Goal: Transaction & Acquisition: Purchase product/service

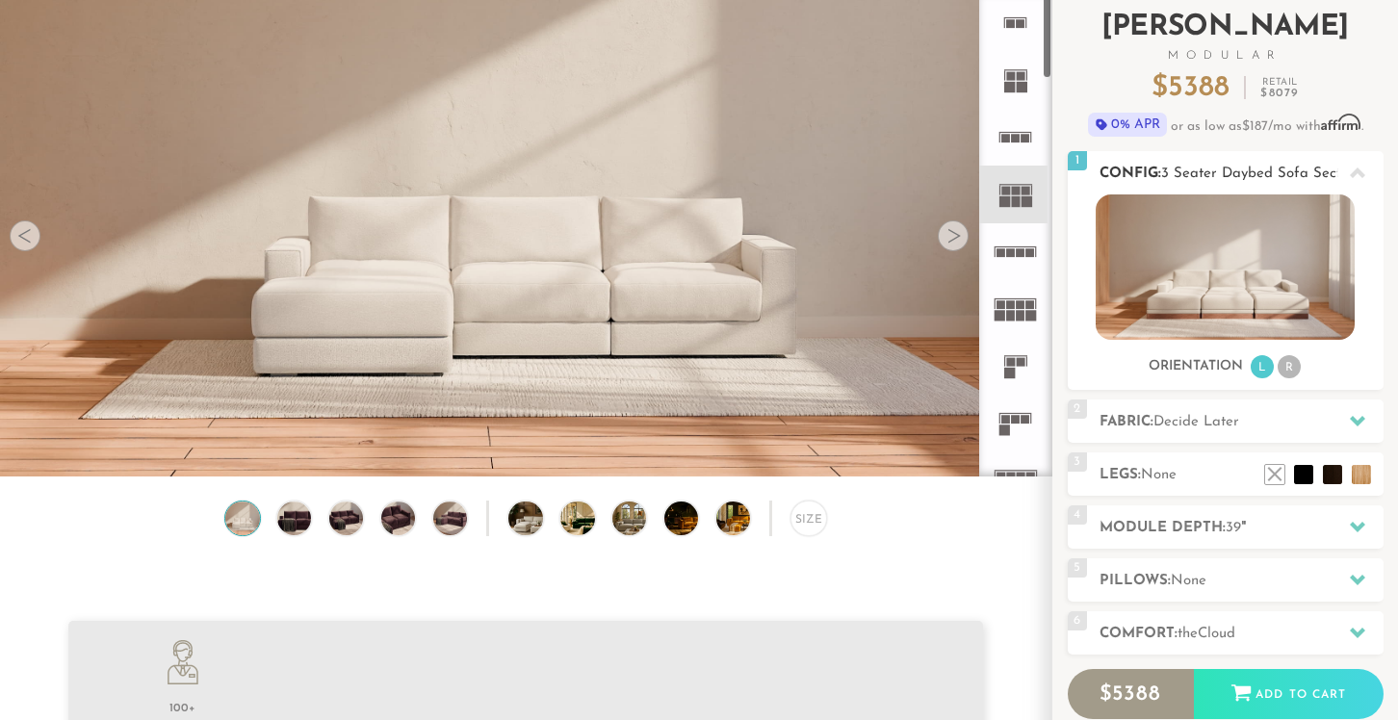
scroll to position [145, 0]
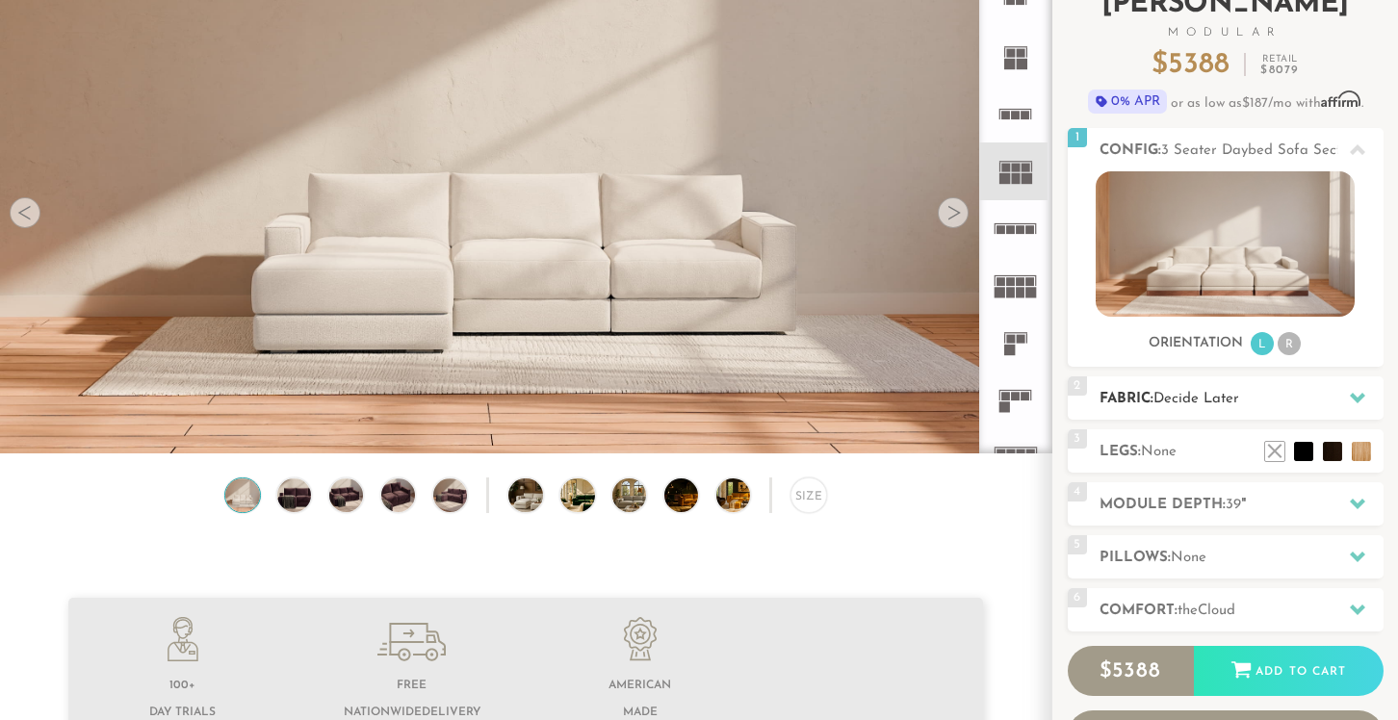
click at [1187, 403] on span "Decide Later" at bounding box center [1197, 399] width 86 height 14
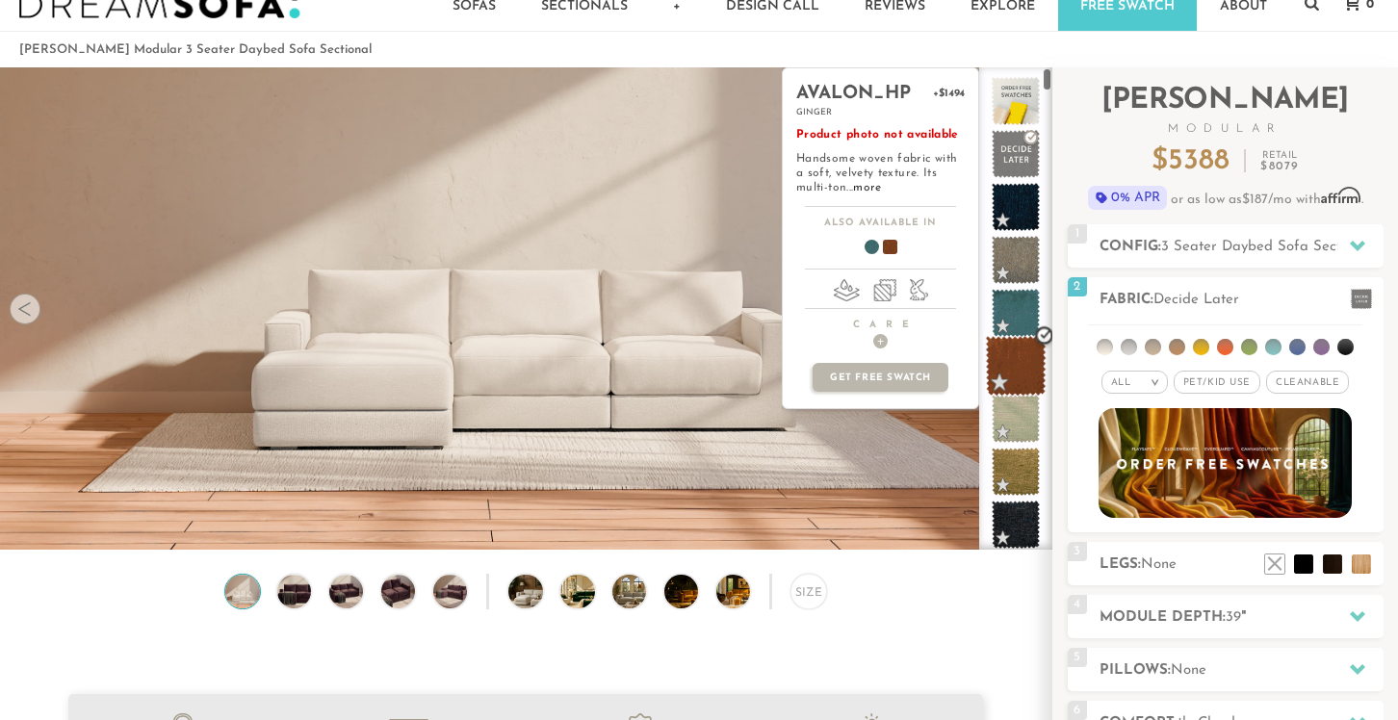
scroll to position [26, 0]
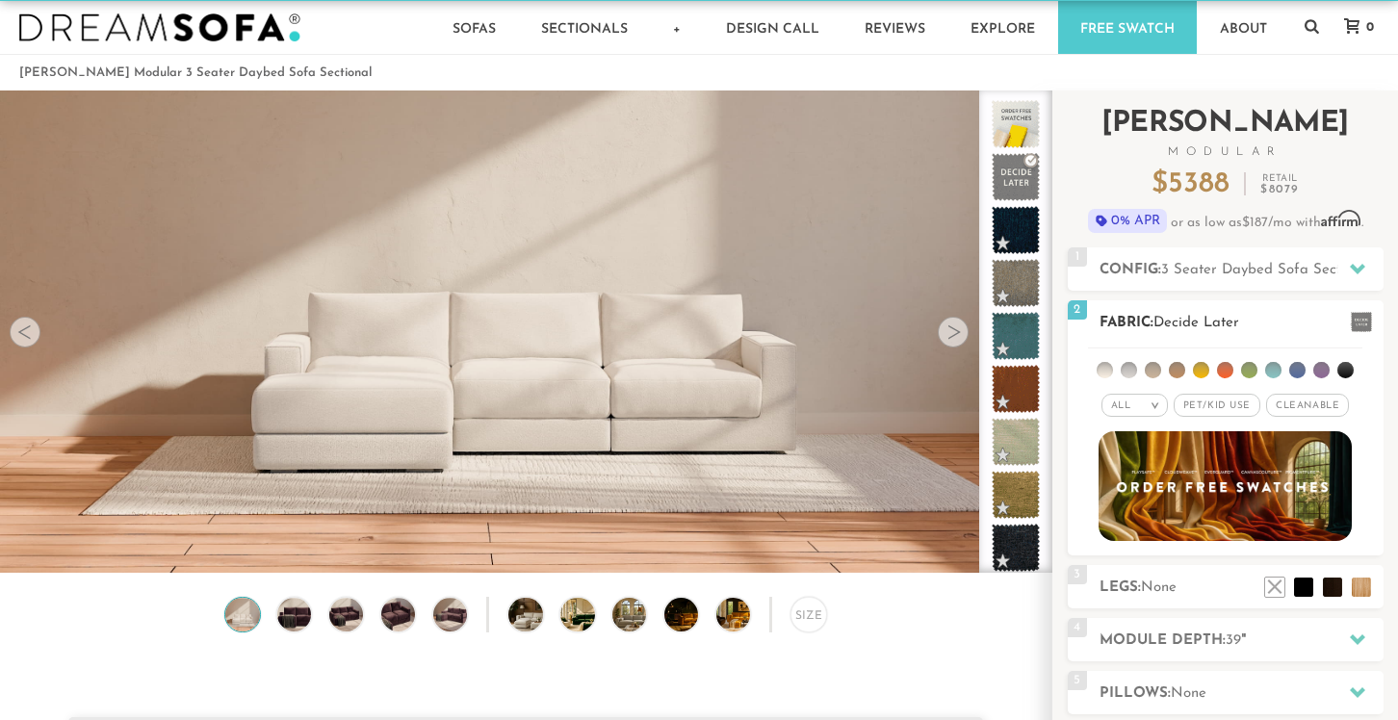
click at [1298, 373] on li at bounding box center [1298, 370] width 16 height 16
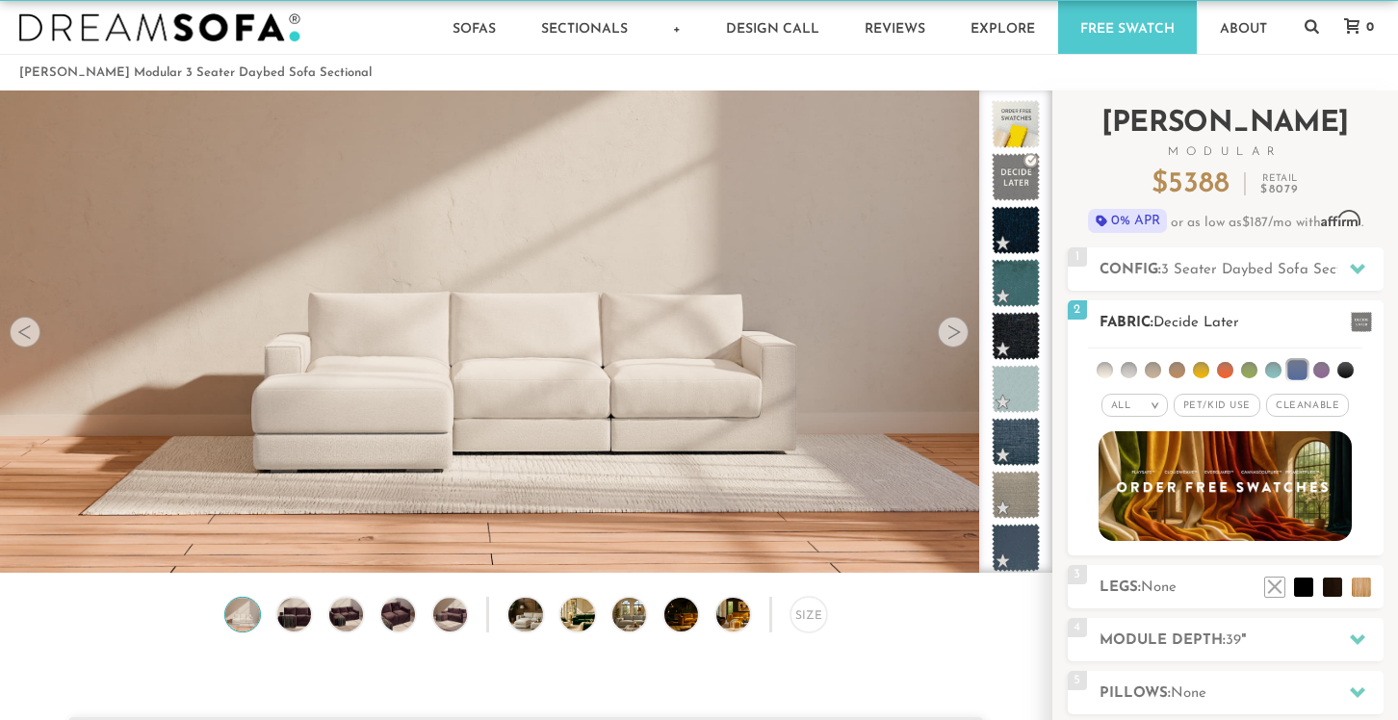
click at [1294, 405] on span "Cleanable x" at bounding box center [1307, 405] width 83 height 23
click at [1201, 405] on span "Pet/Kid Use x" at bounding box center [1209, 405] width 87 height 23
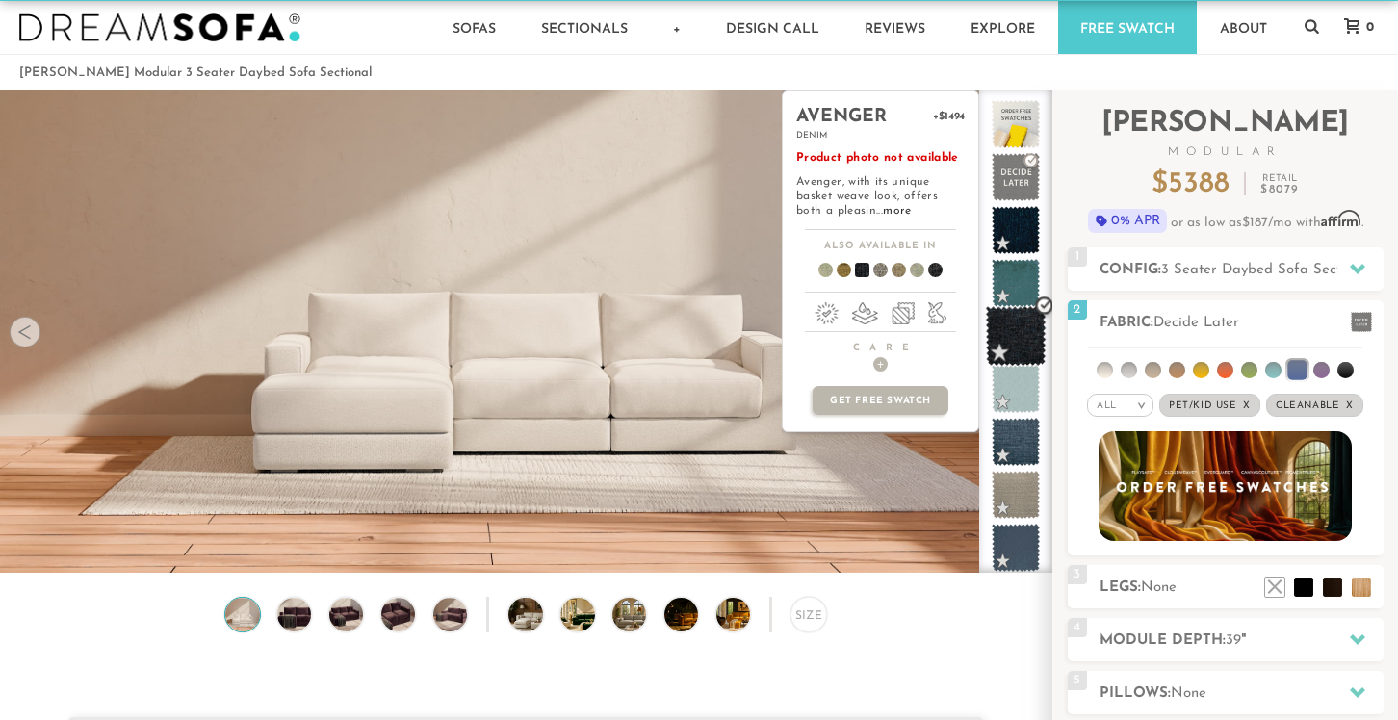
click at [1020, 339] on span at bounding box center [1016, 336] width 61 height 61
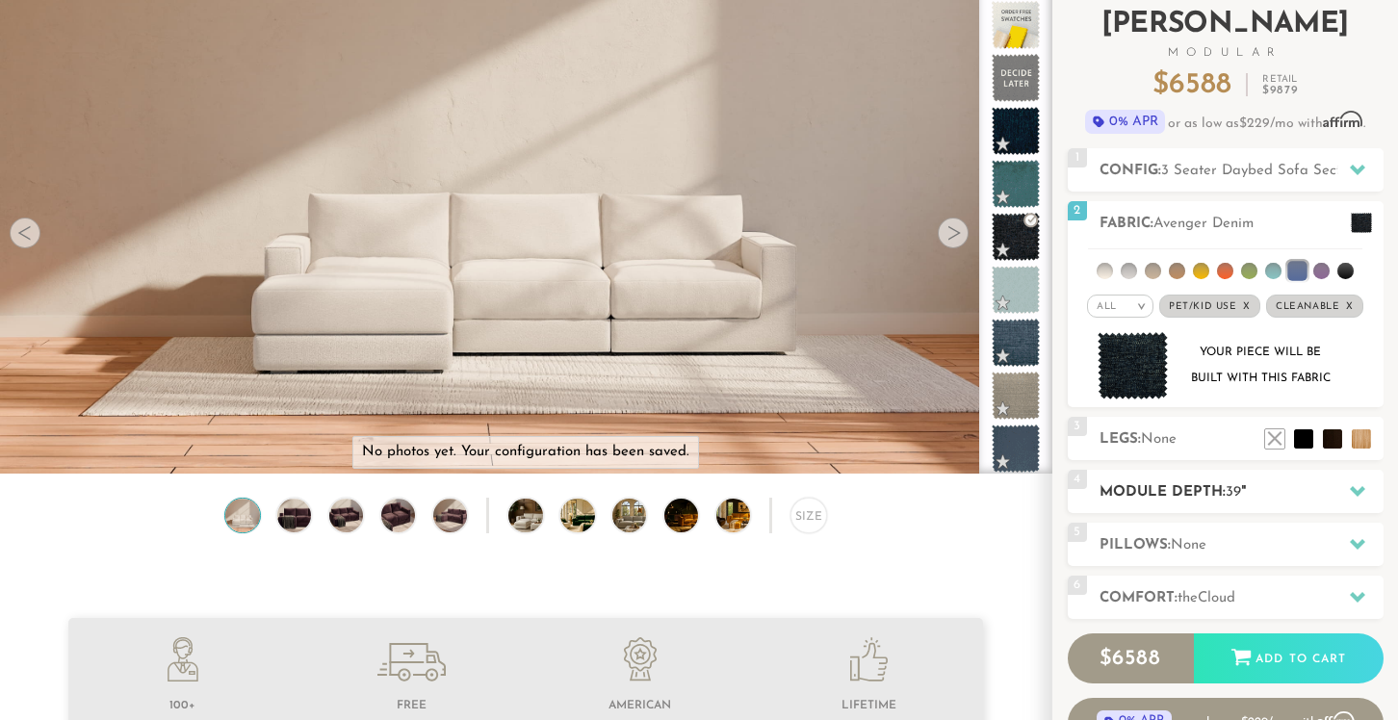
scroll to position [149, 0]
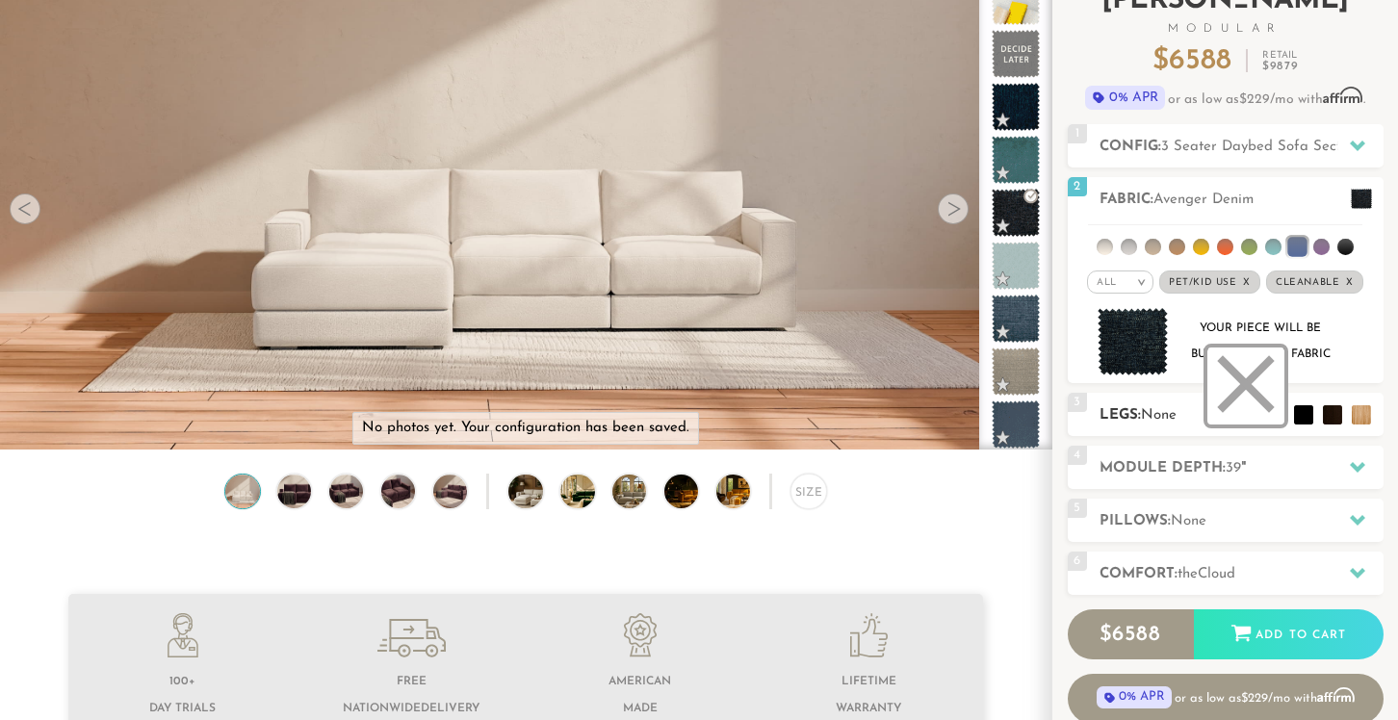
click at [1271, 417] on li at bounding box center [1246, 386] width 77 height 77
click at [1300, 418] on li at bounding box center [1275, 386] width 77 height 77
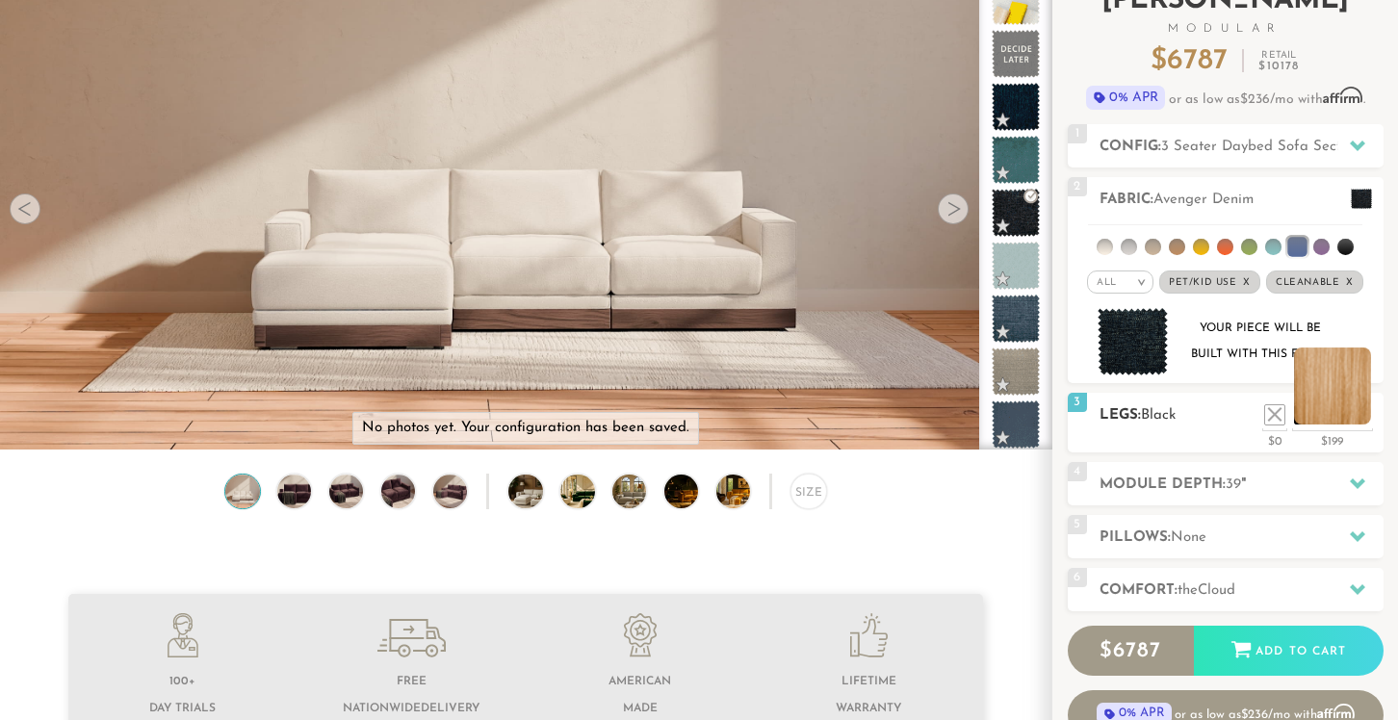
click at [1367, 423] on li at bounding box center [1332, 386] width 77 height 77
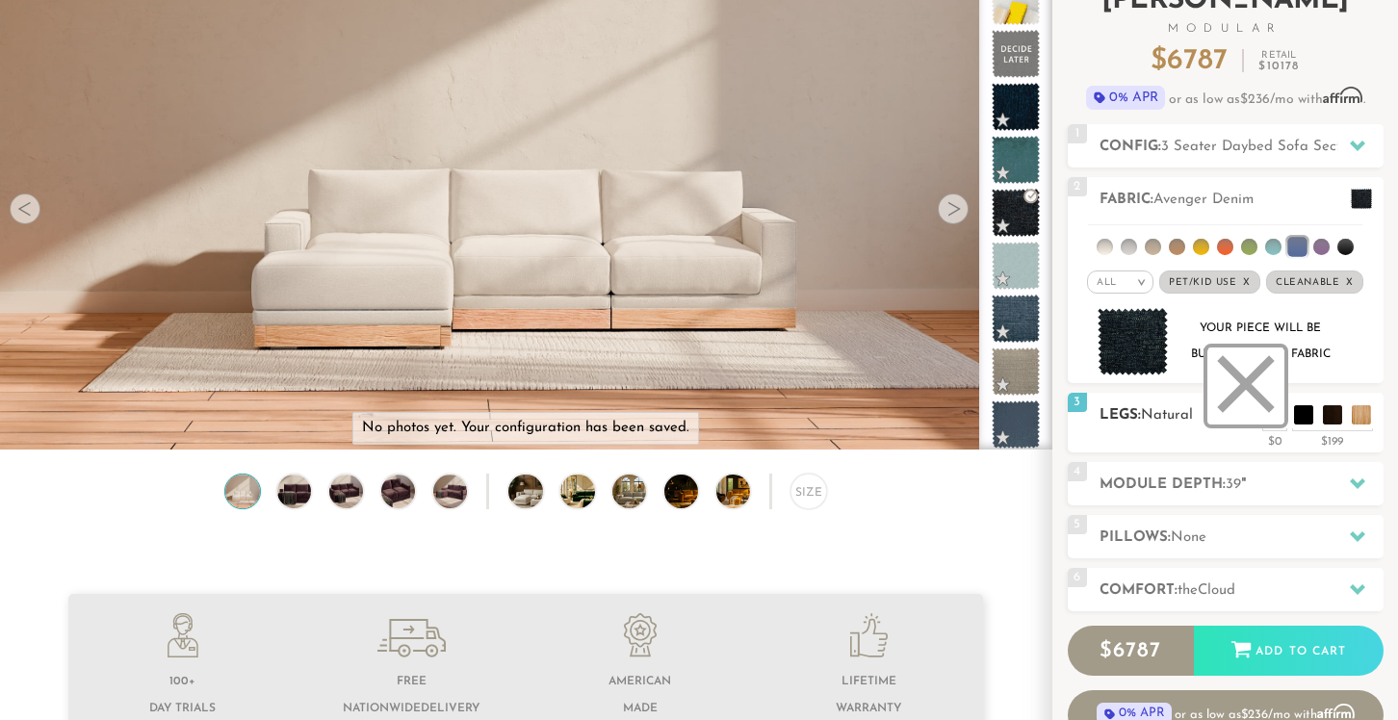
click at [1275, 416] on li at bounding box center [1246, 386] width 77 height 77
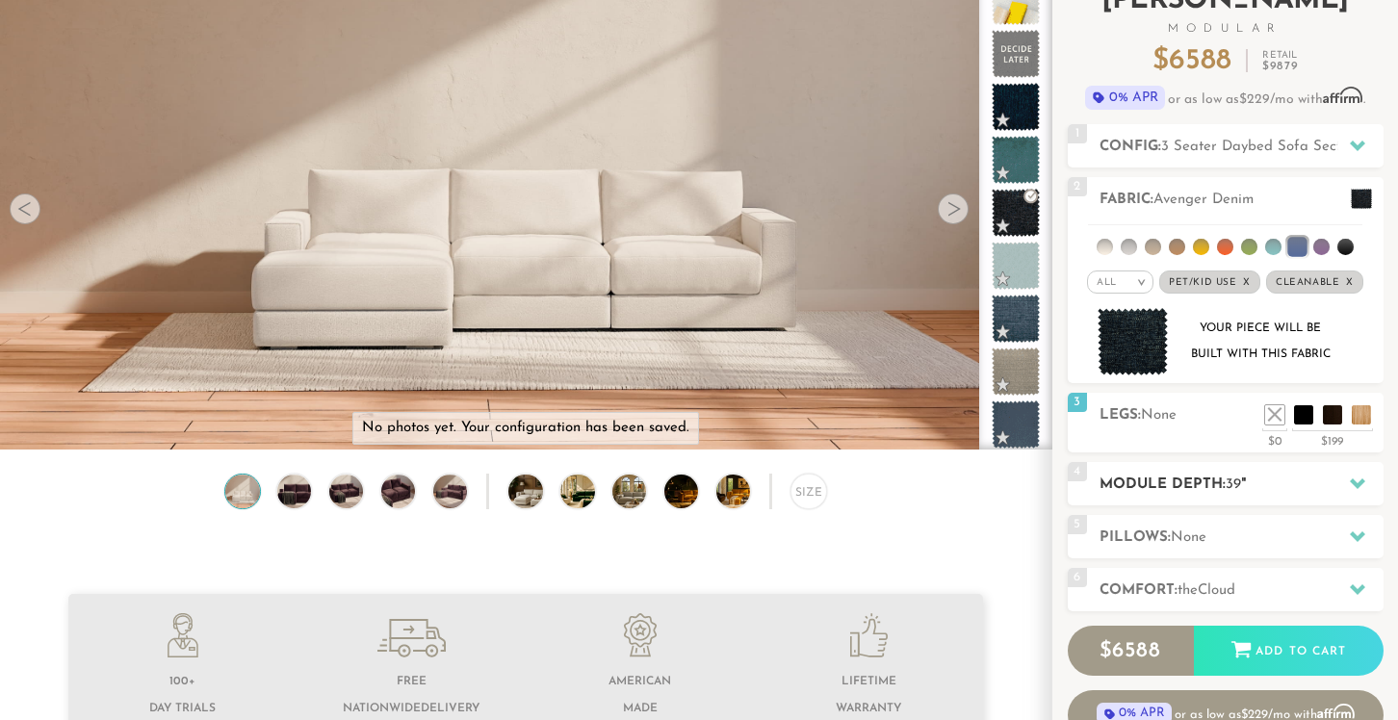
click at [1245, 497] on div "4 Module Depth: 39 "" at bounding box center [1226, 483] width 316 height 43
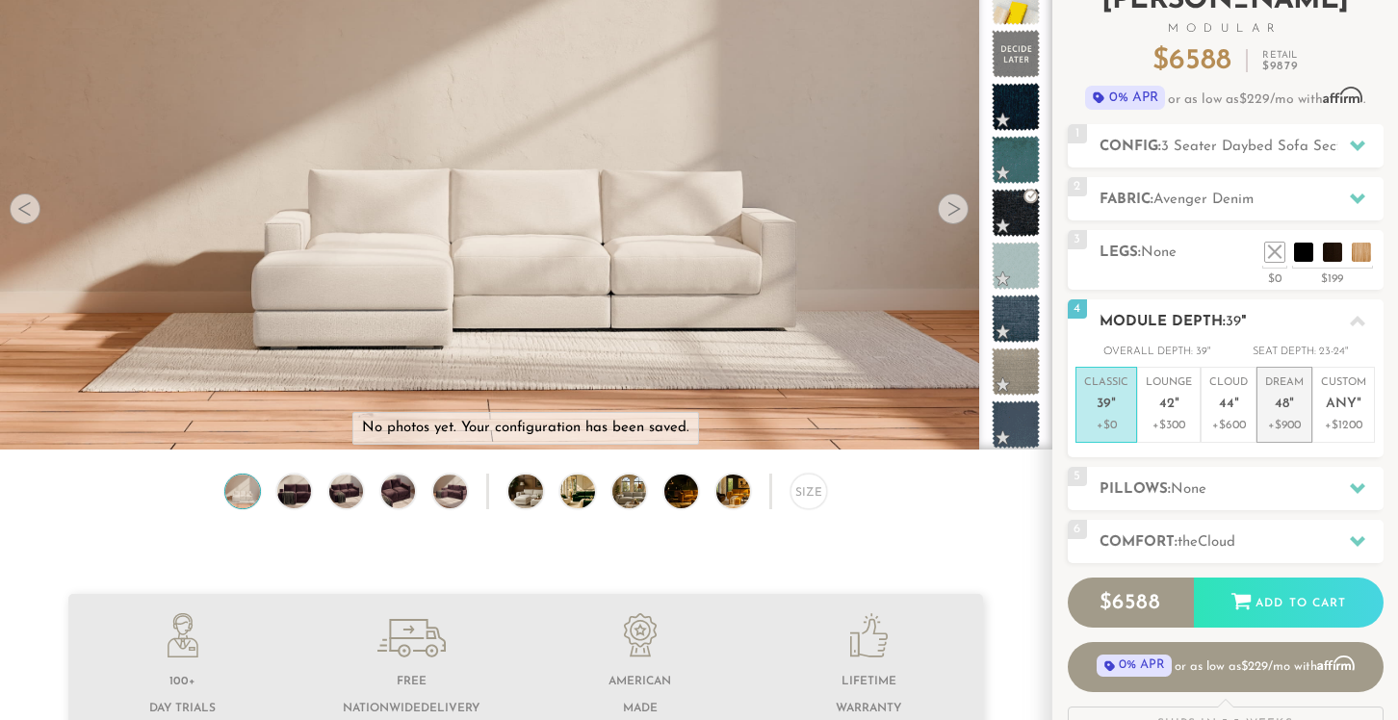
click at [1287, 421] on p "+$900" at bounding box center [1284, 425] width 39 height 17
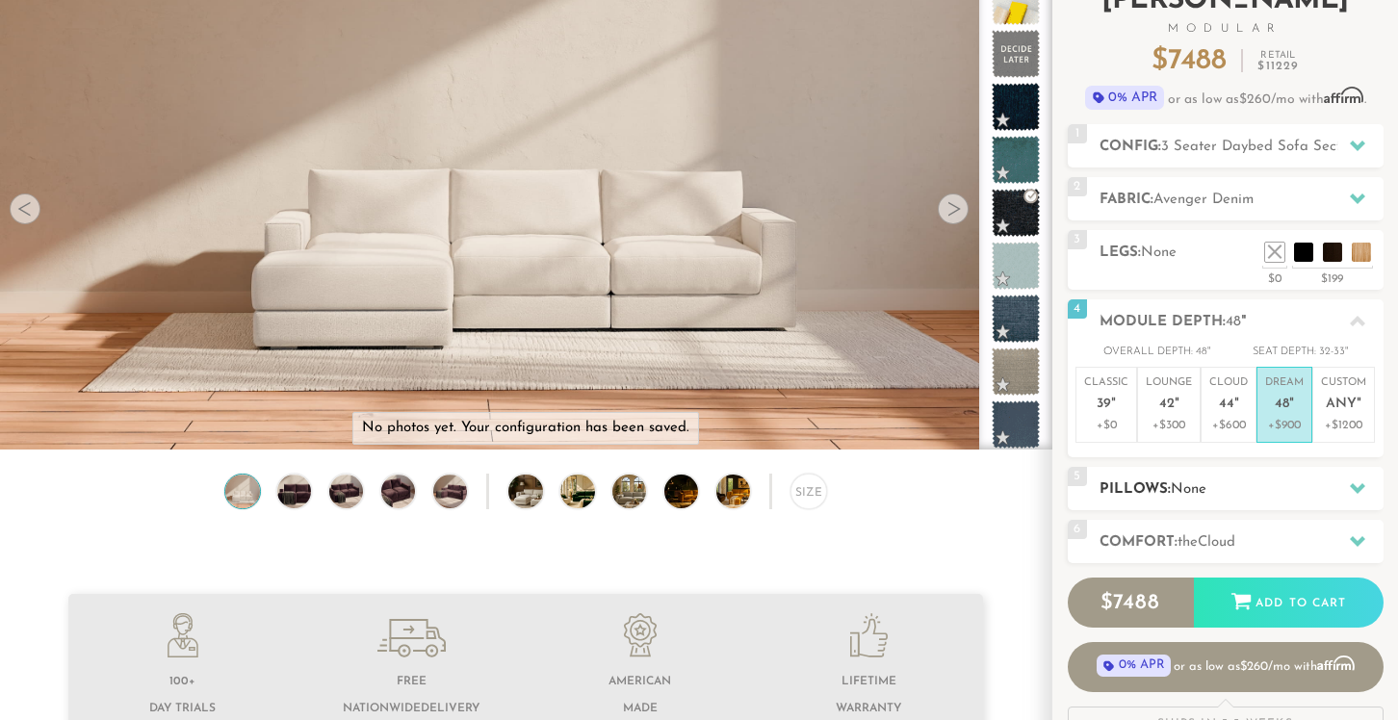
click at [1254, 479] on h2 "Pillows: None" at bounding box center [1242, 490] width 284 height 22
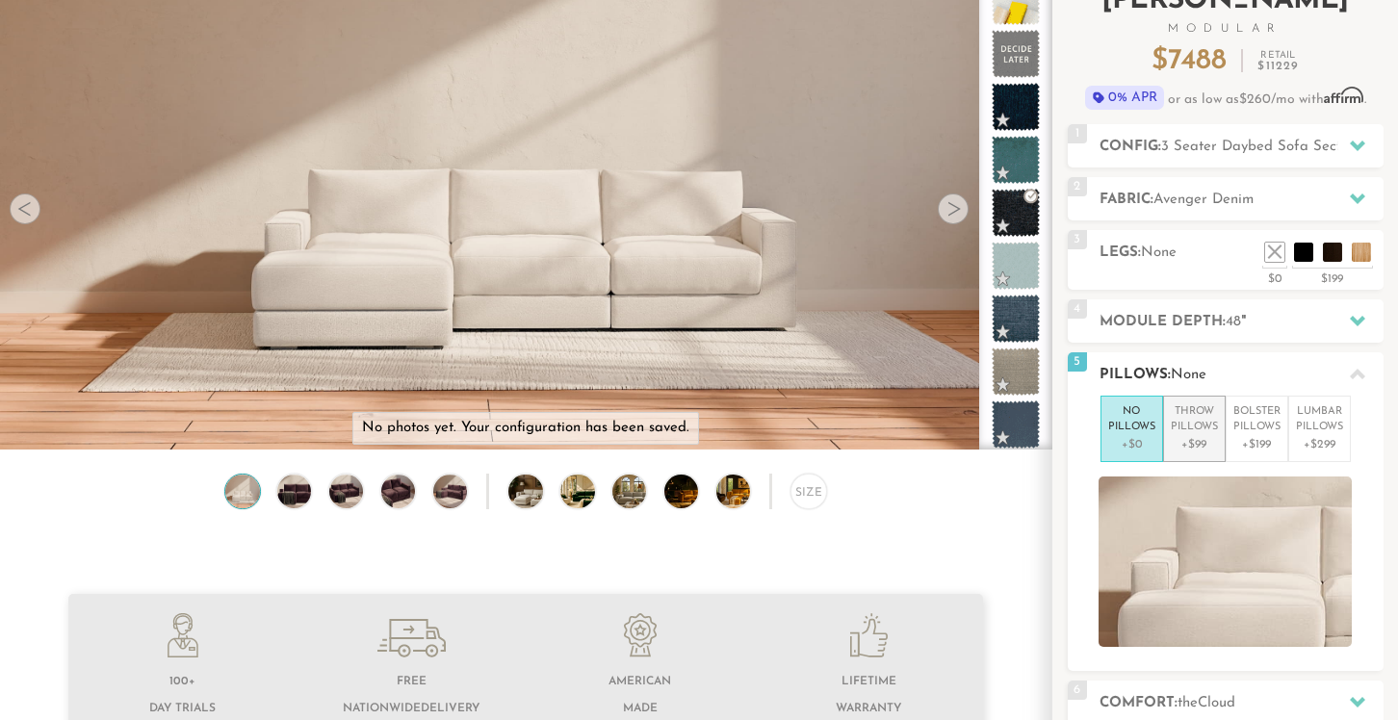
click at [1180, 437] on p "+$99" at bounding box center [1194, 444] width 47 height 17
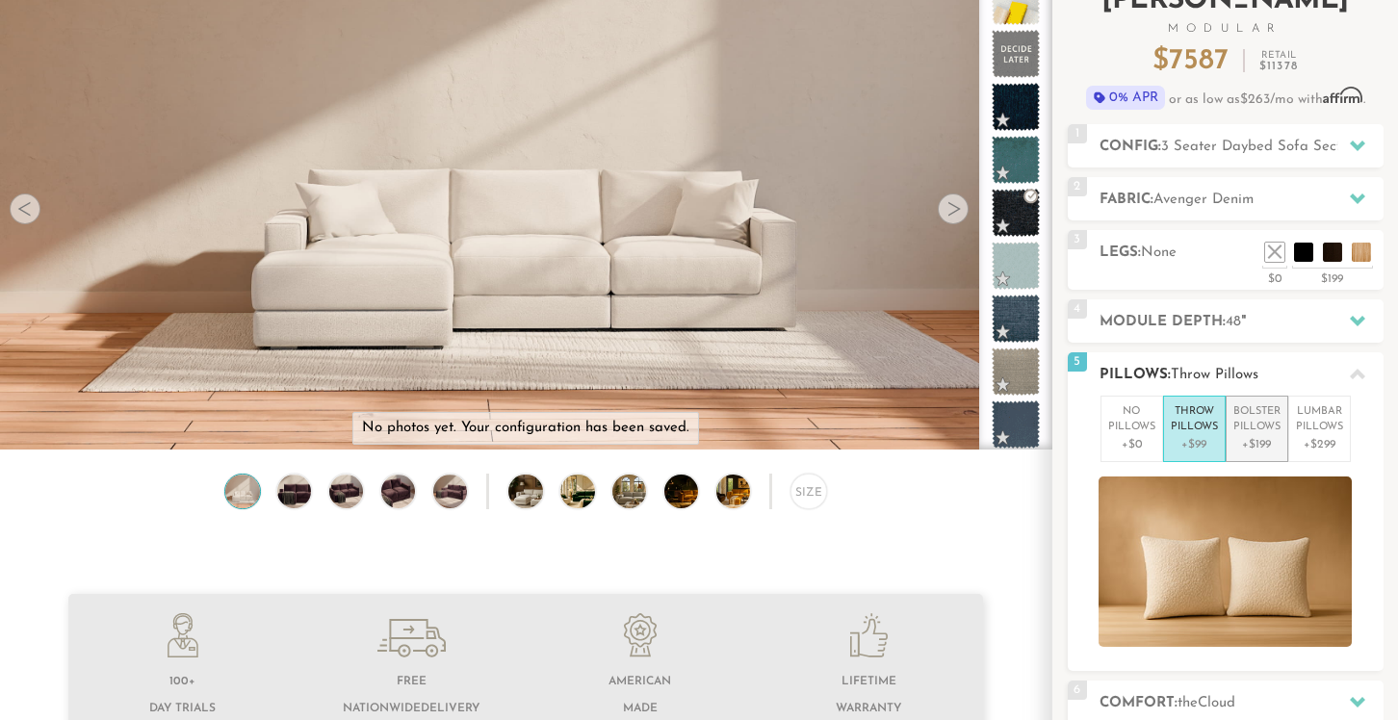
click at [1244, 430] on p "Bolster Pillows" at bounding box center [1257, 420] width 47 height 32
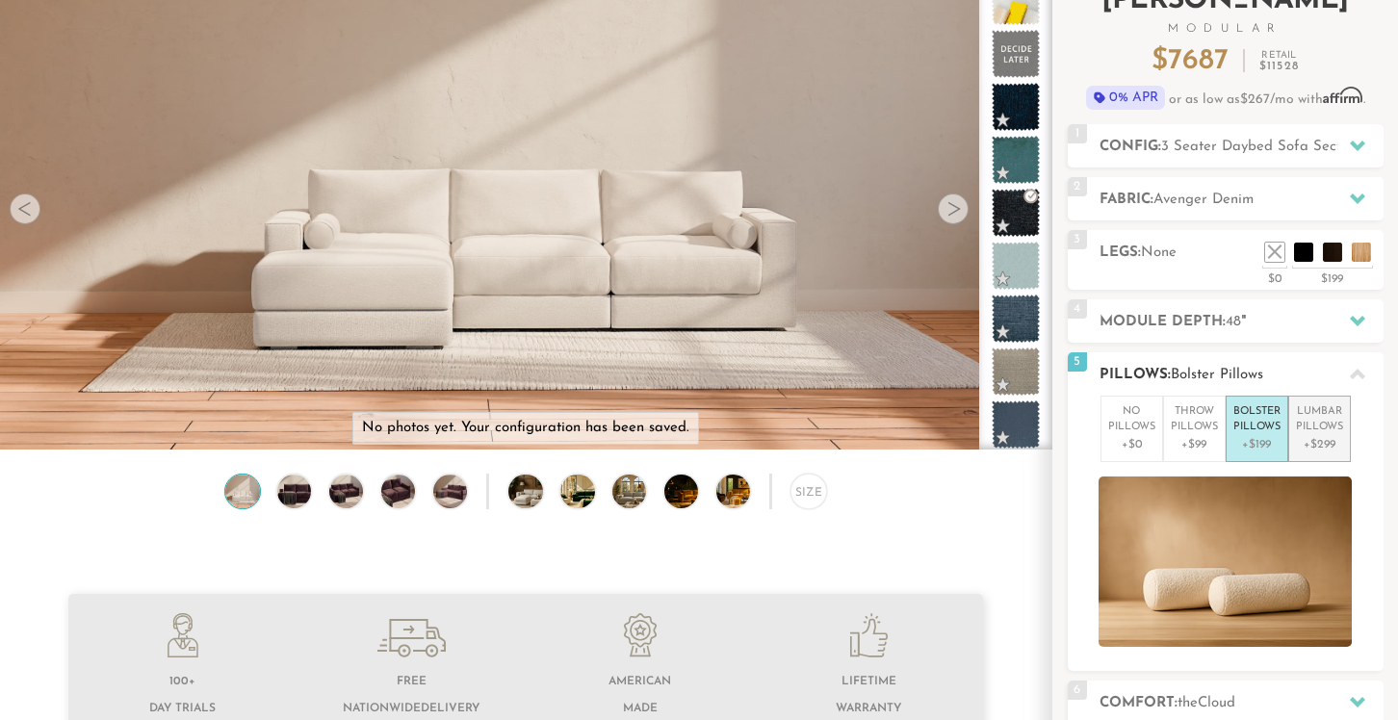
click at [1308, 437] on p "+$299" at bounding box center [1319, 444] width 47 height 17
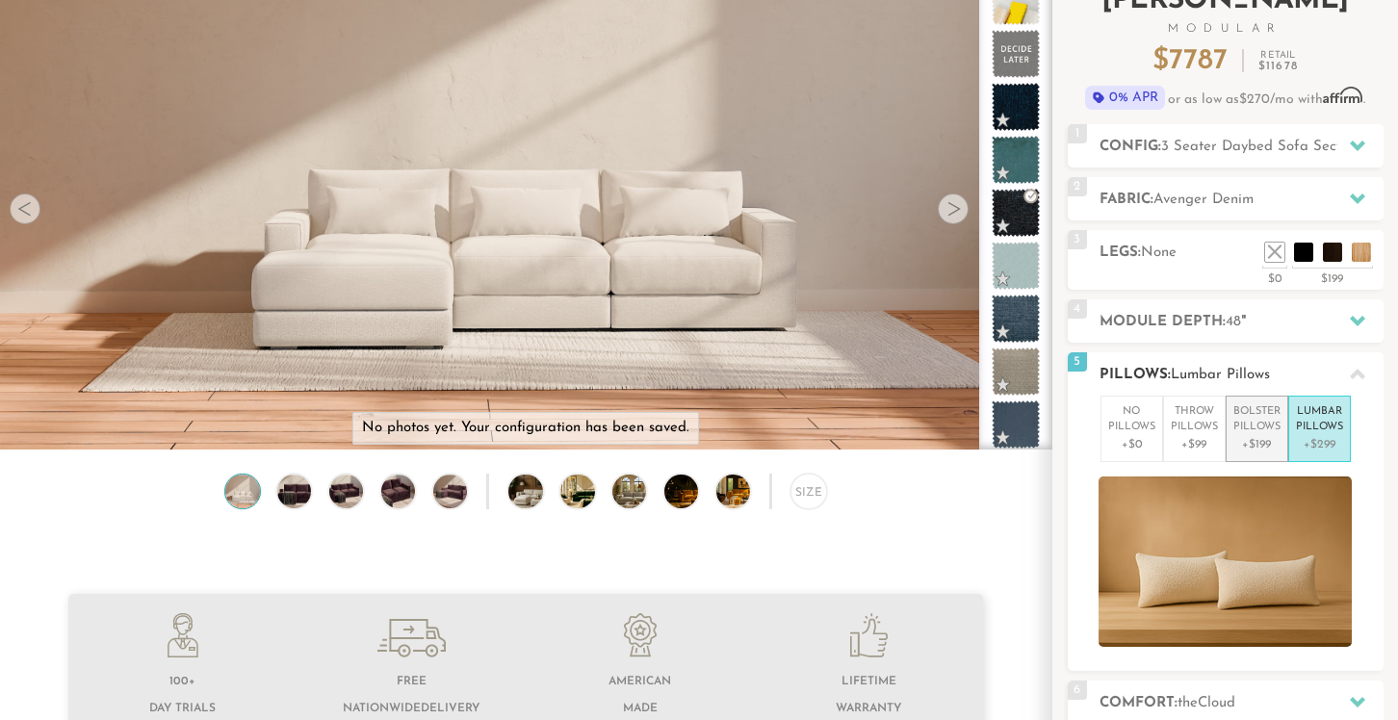
click at [1259, 417] on p "Bolster Pillows" at bounding box center [1257, 420] width 47 height 32
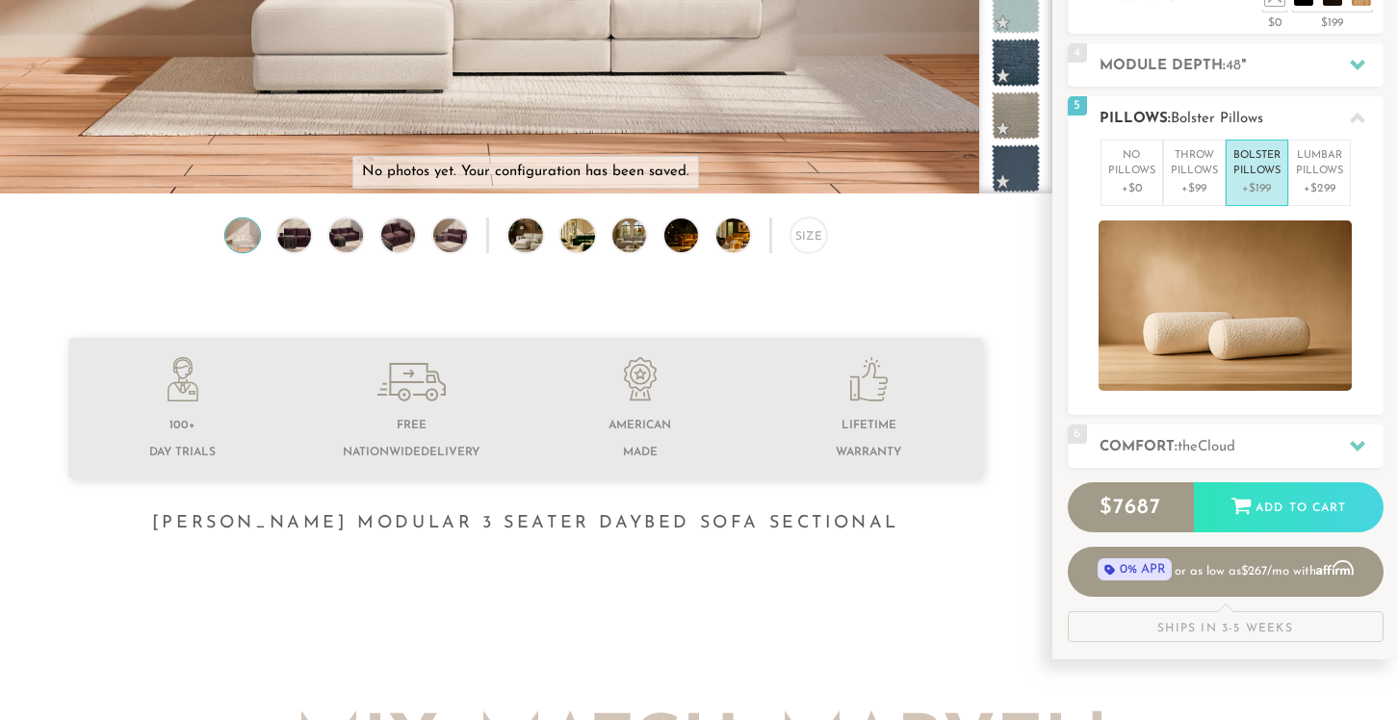
scroll to position [410, 0]
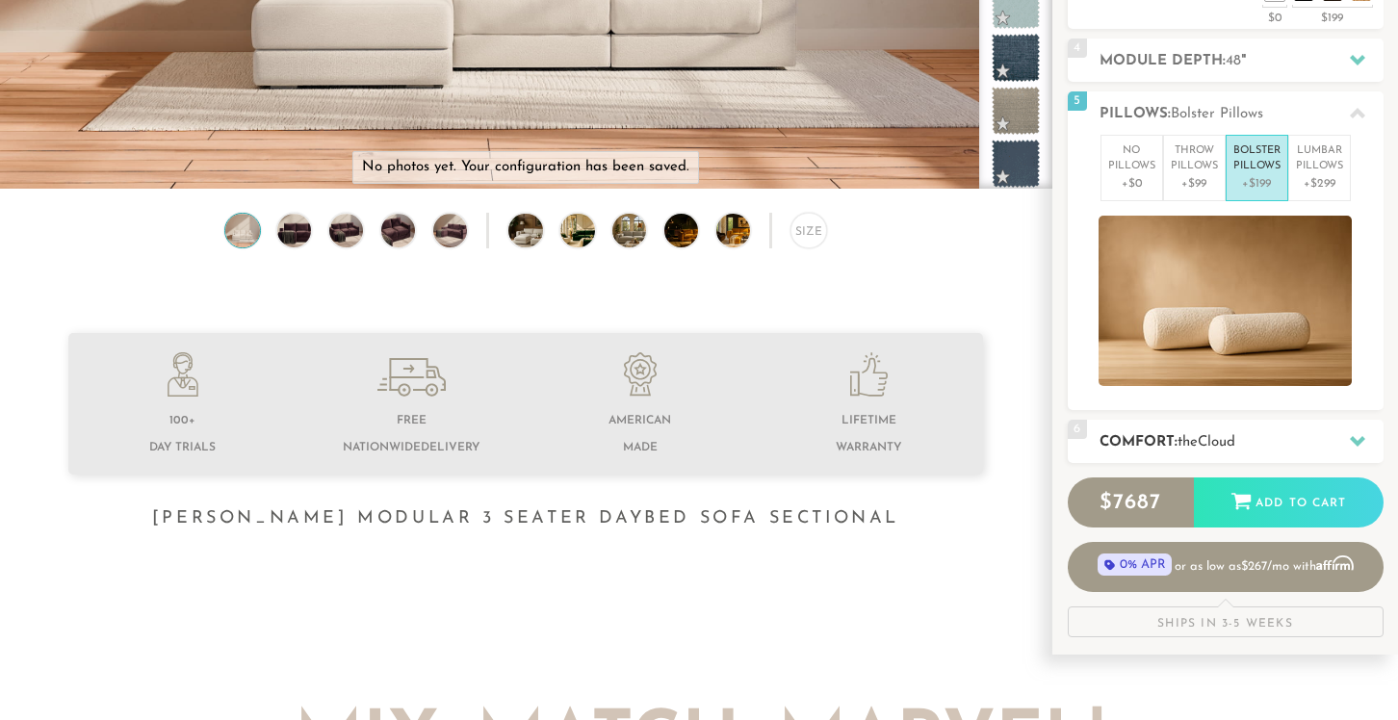
click at [1236, 440] on span "Cloud" at bounding box center [1217, 442] width 38 height 14
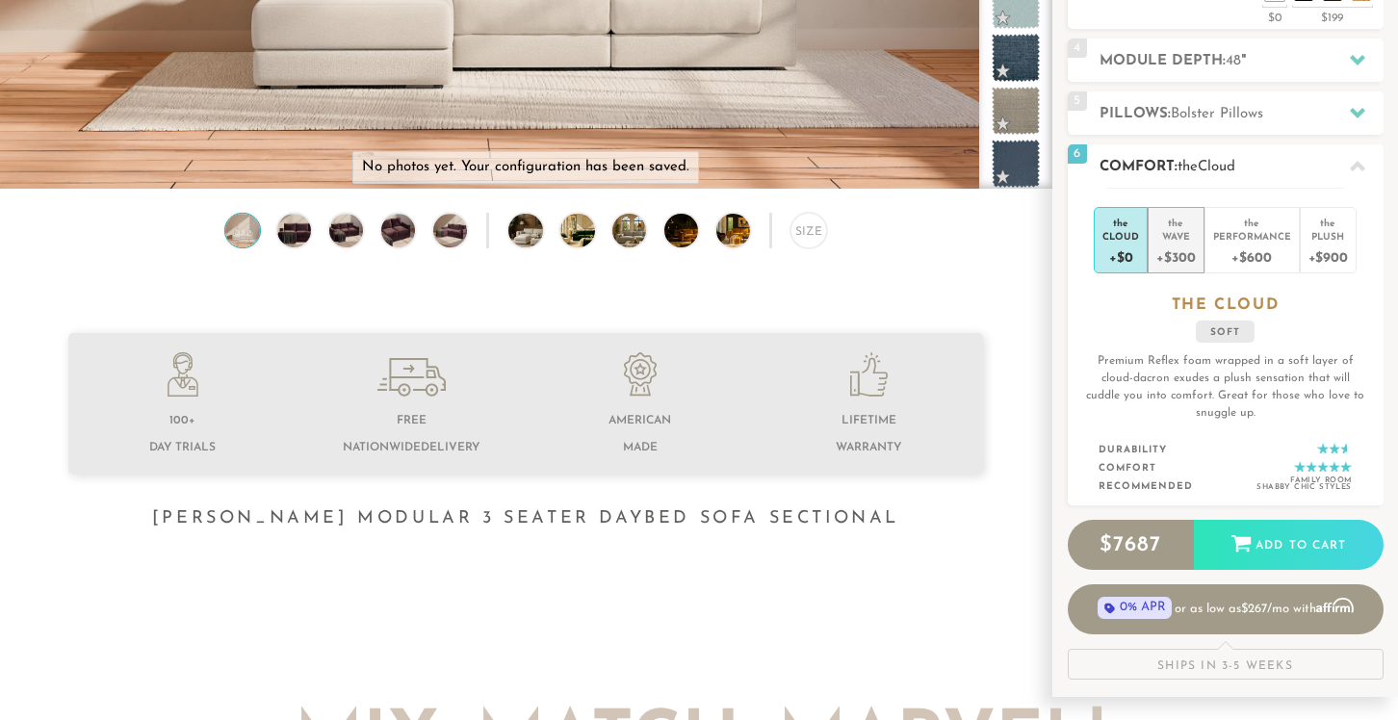
click at [1173, 227] on div "the" at bounding box center [1176, 219] width 39 height 19
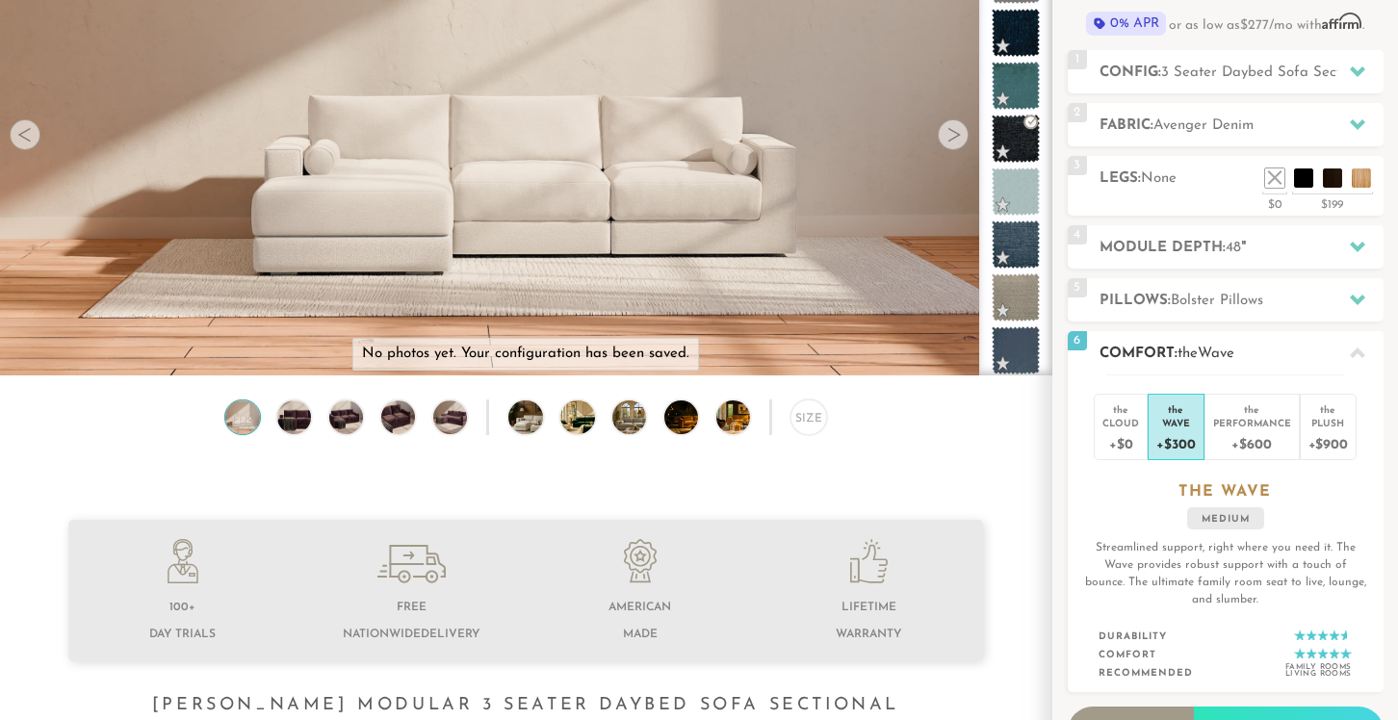
scroll to position [215, 0]
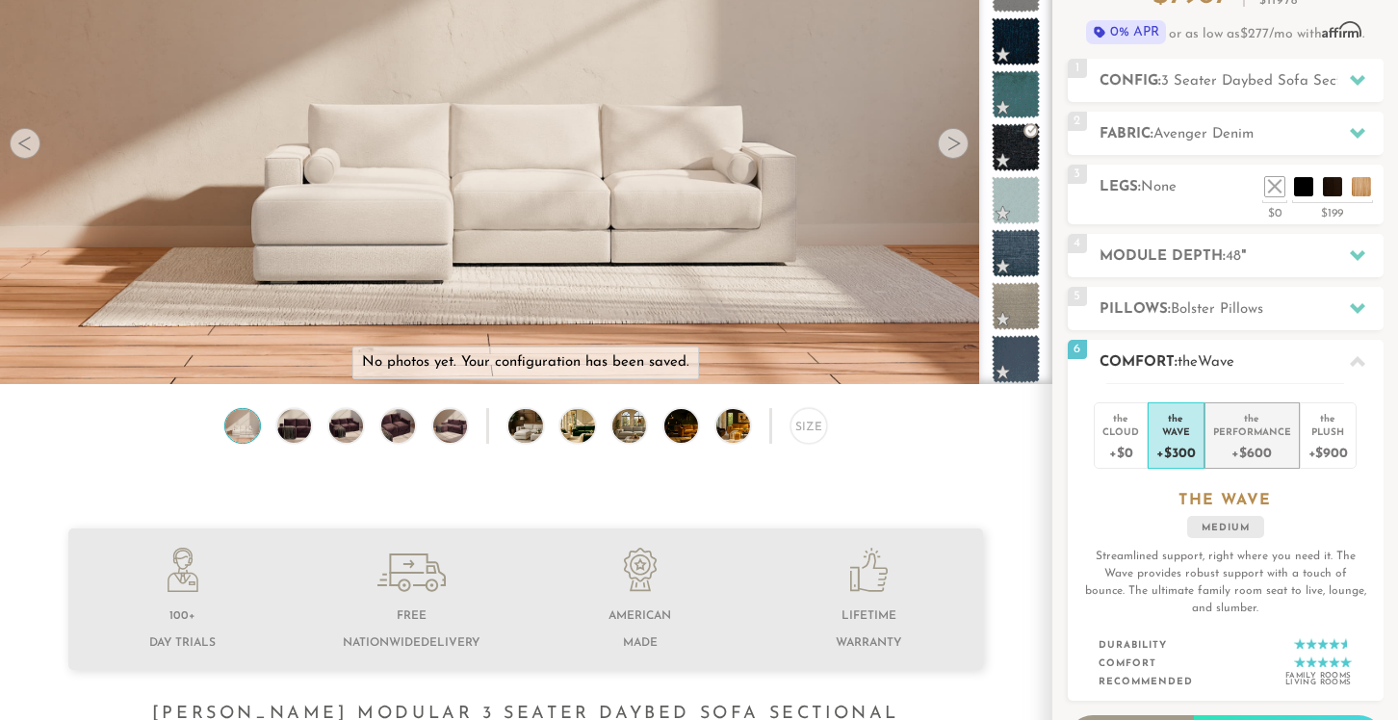
click at [1252, 422] on div "the" at bounding box center [1252, 414] width 78 height 19
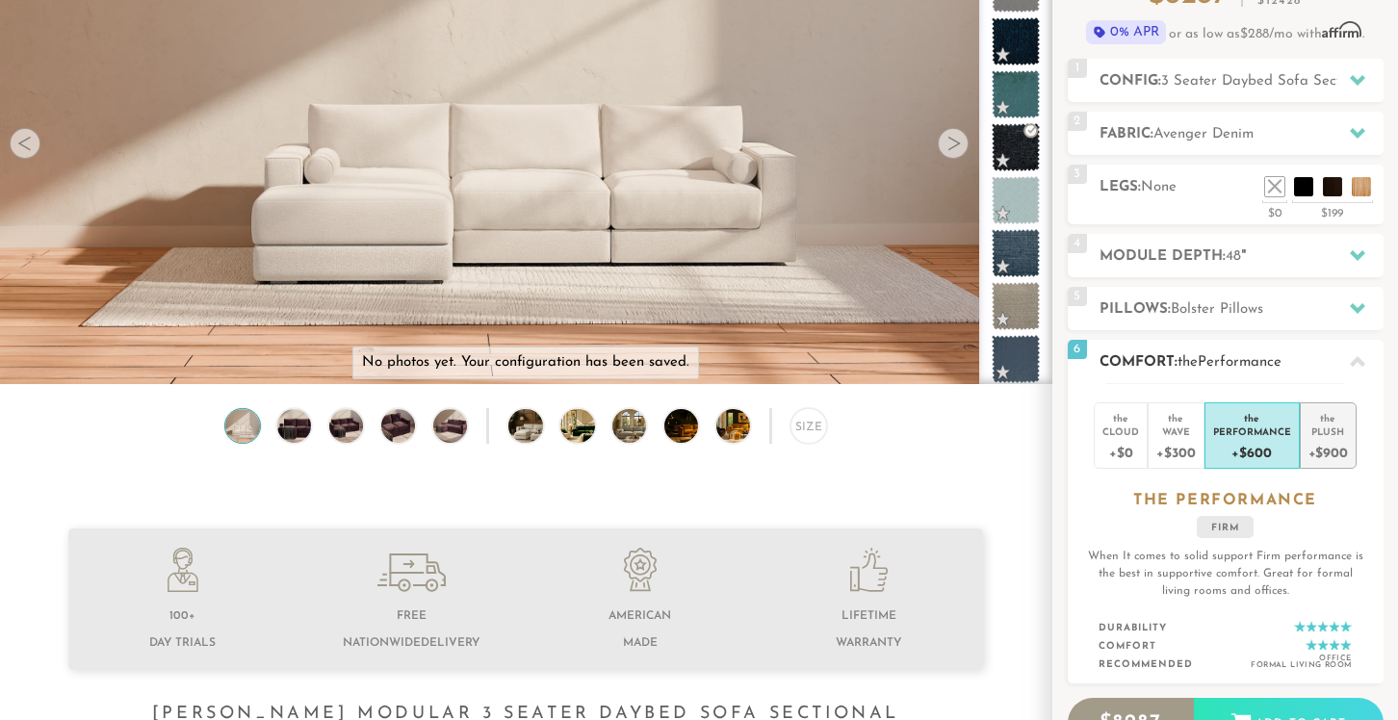
click at [1318, 433] on div "Plush" at bounding box center [1328, 431] width 39 height 13
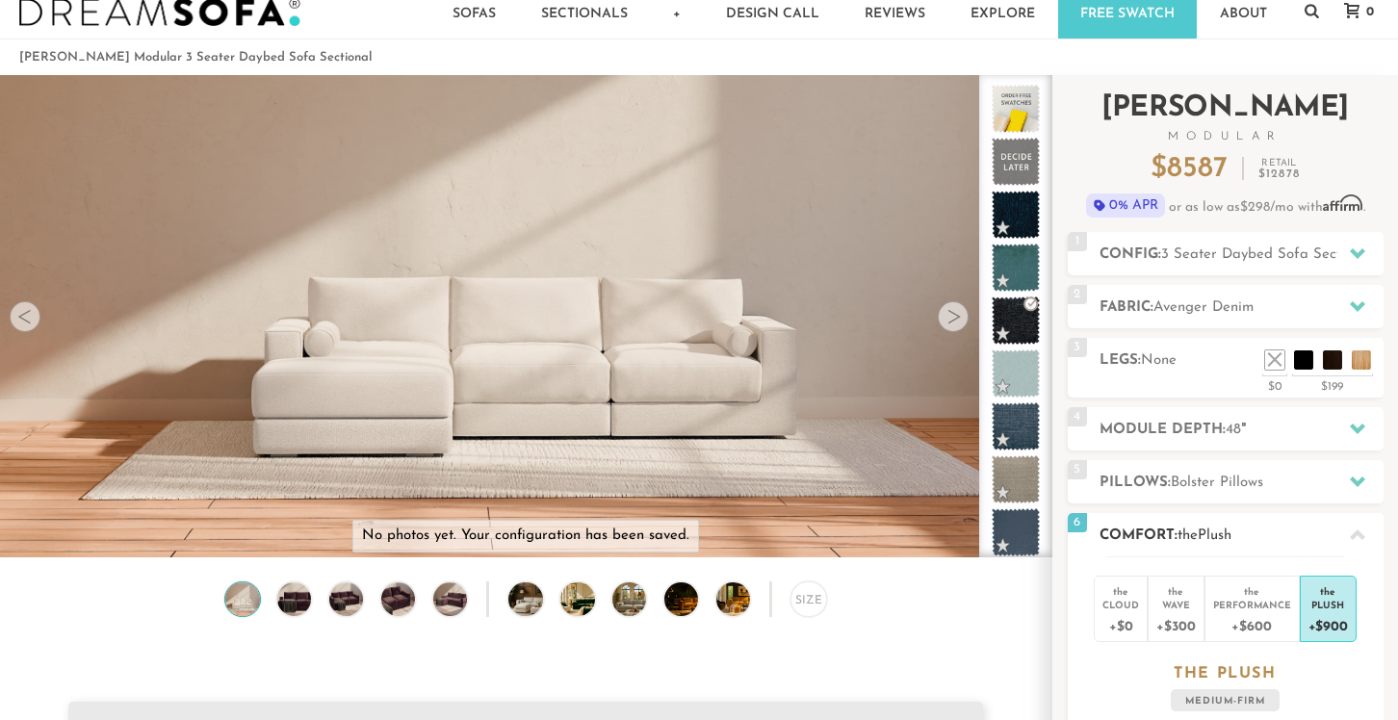
scroll to position [0, 0]
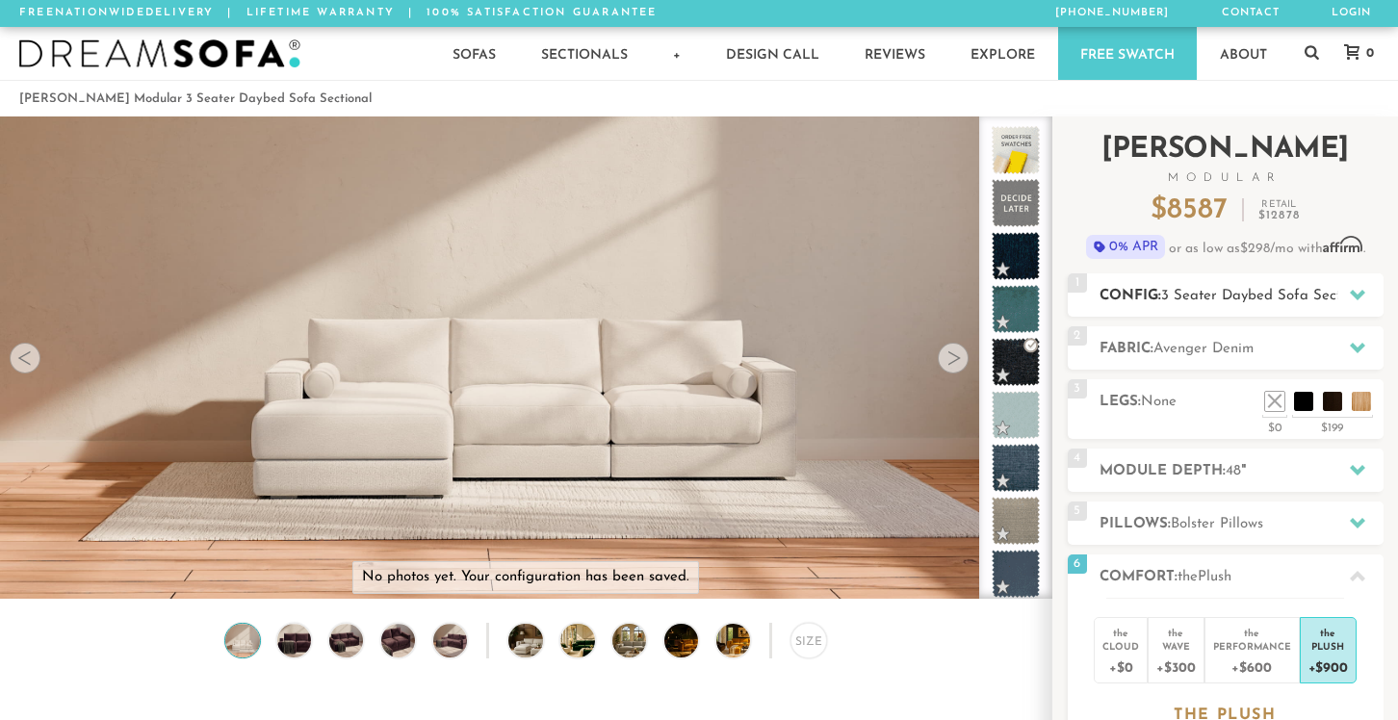
click at [1215, 289] on span "3 Seater Daybed Sofa Sectional" at bounding box center [1267, 296] width 212 height 14
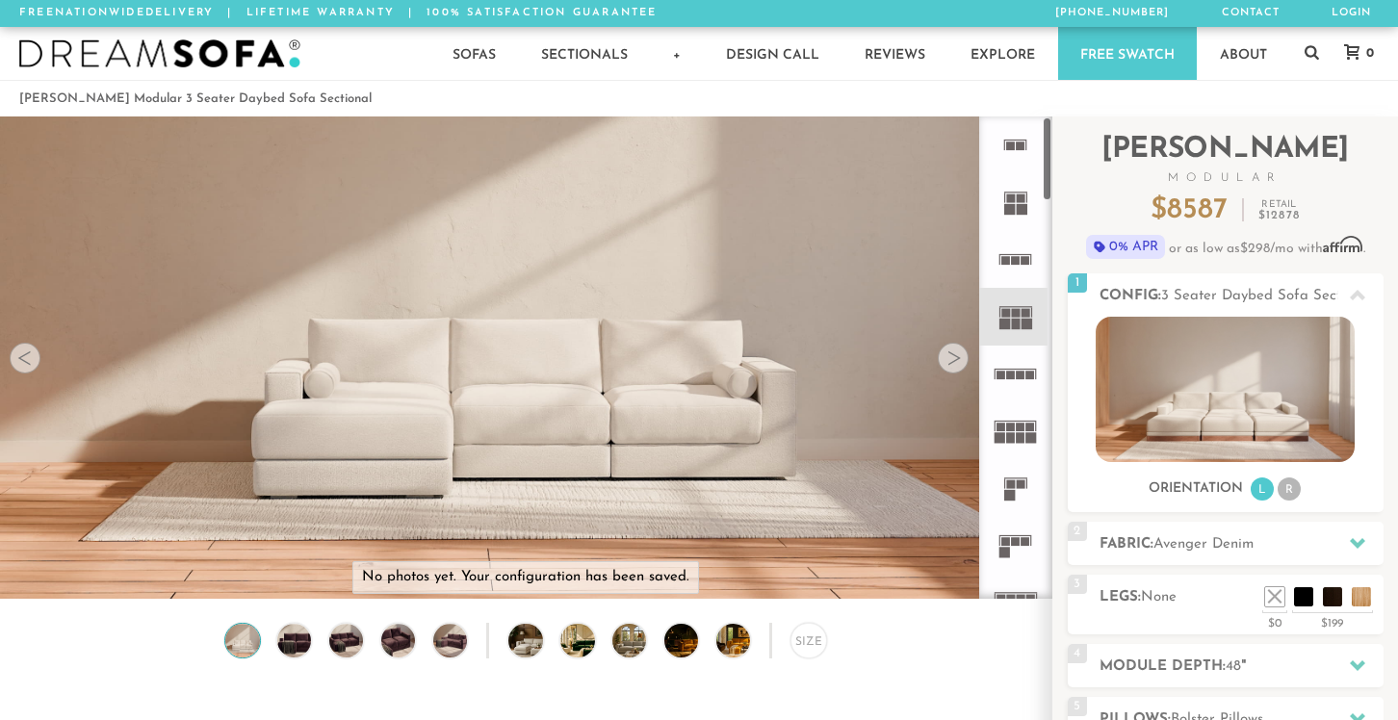
click at [1023, 368] on icon at bounding box center [1015, 374] width 57 height 57
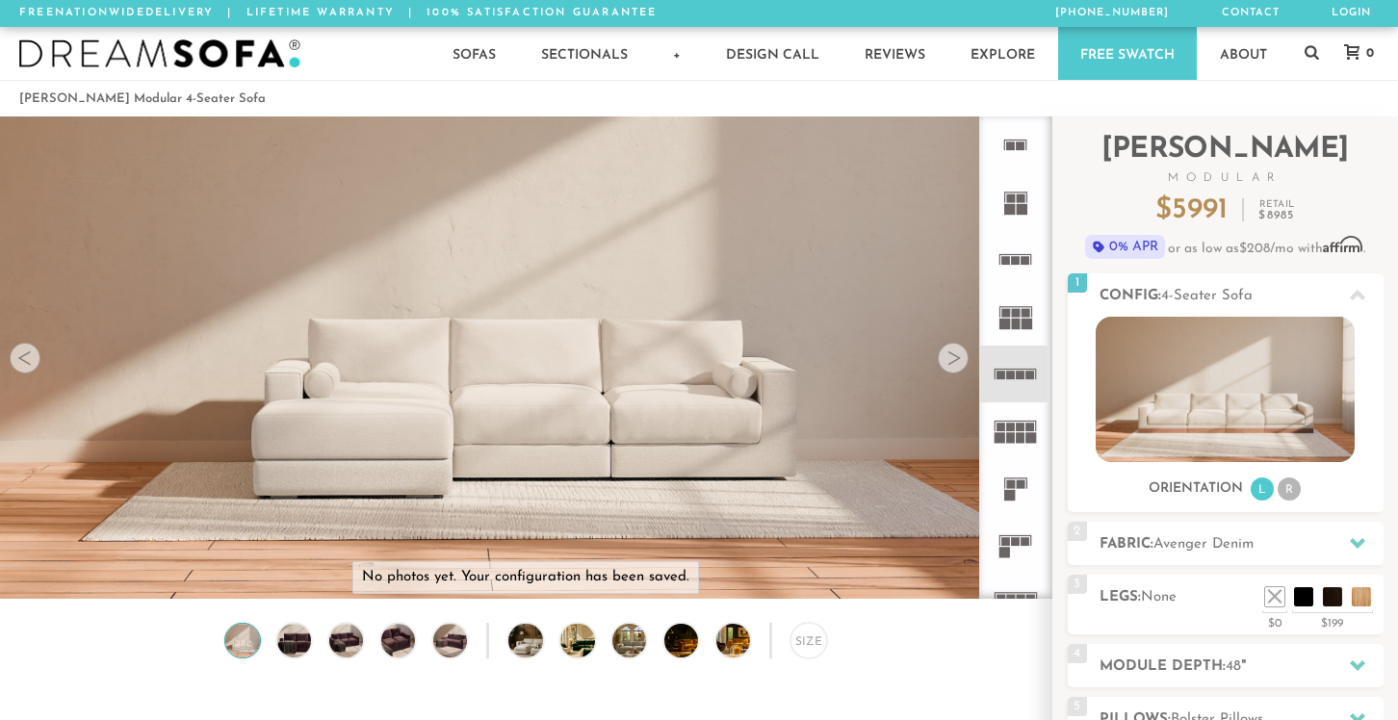
click at [1017, 438] on rect at bounding box center [1021, 437] width 9 height 11
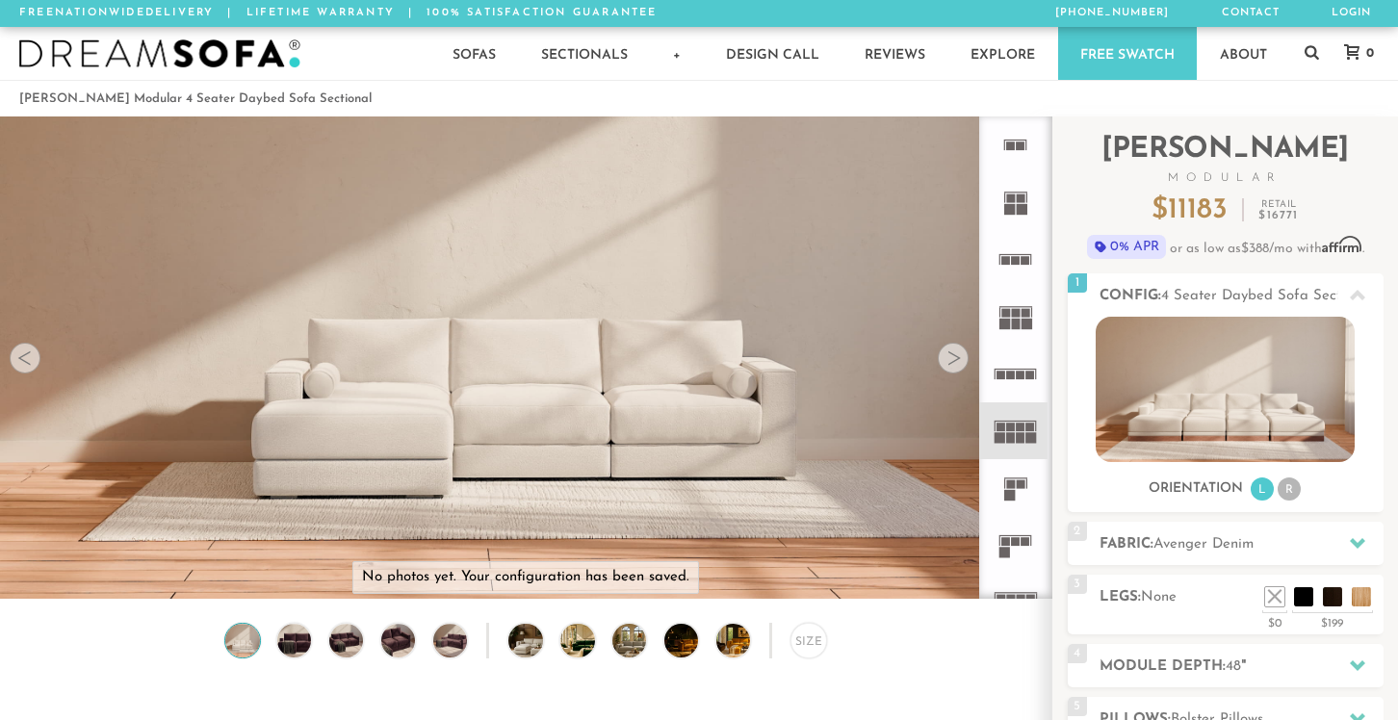
click at [1016, 495] on icon at bounding box center [1015, 487] width 57 height 57
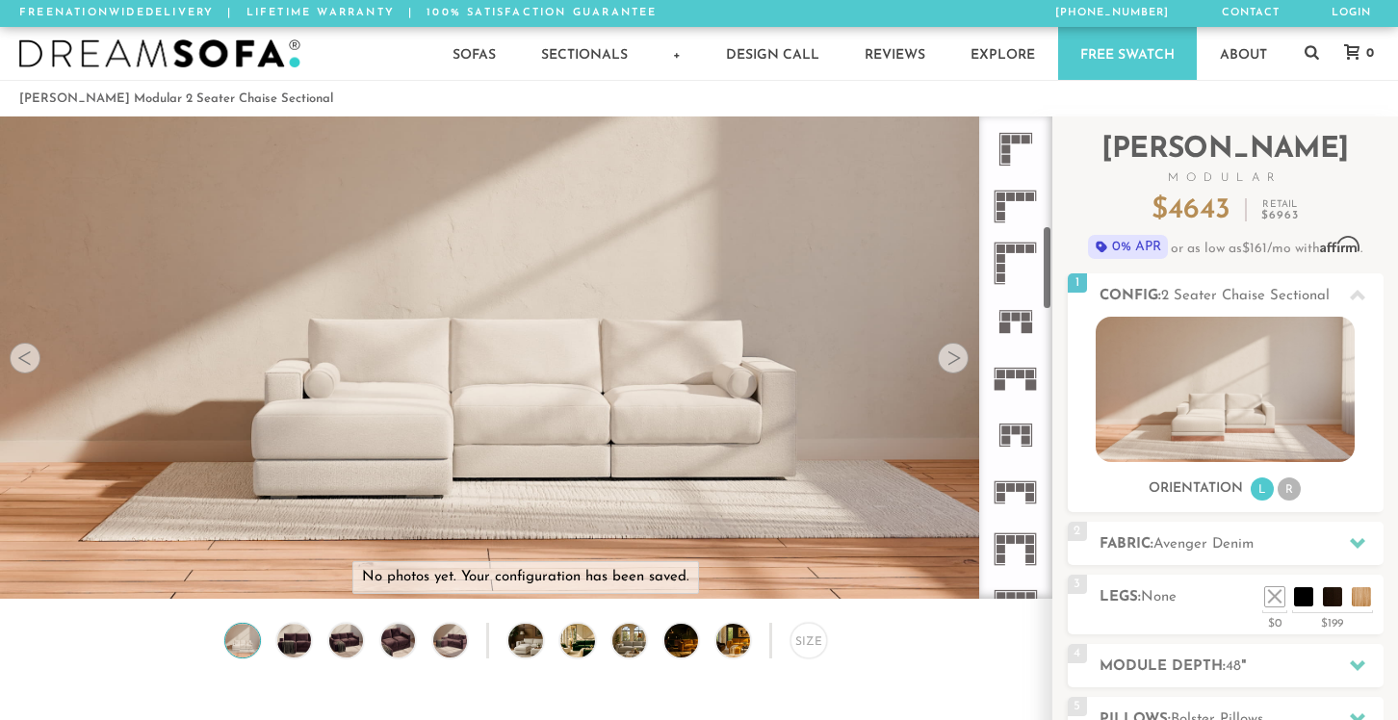
scroll to position [628, 0]
click at [1011, 424] on icon at bounding box center [1015, 432] width 57 height 57
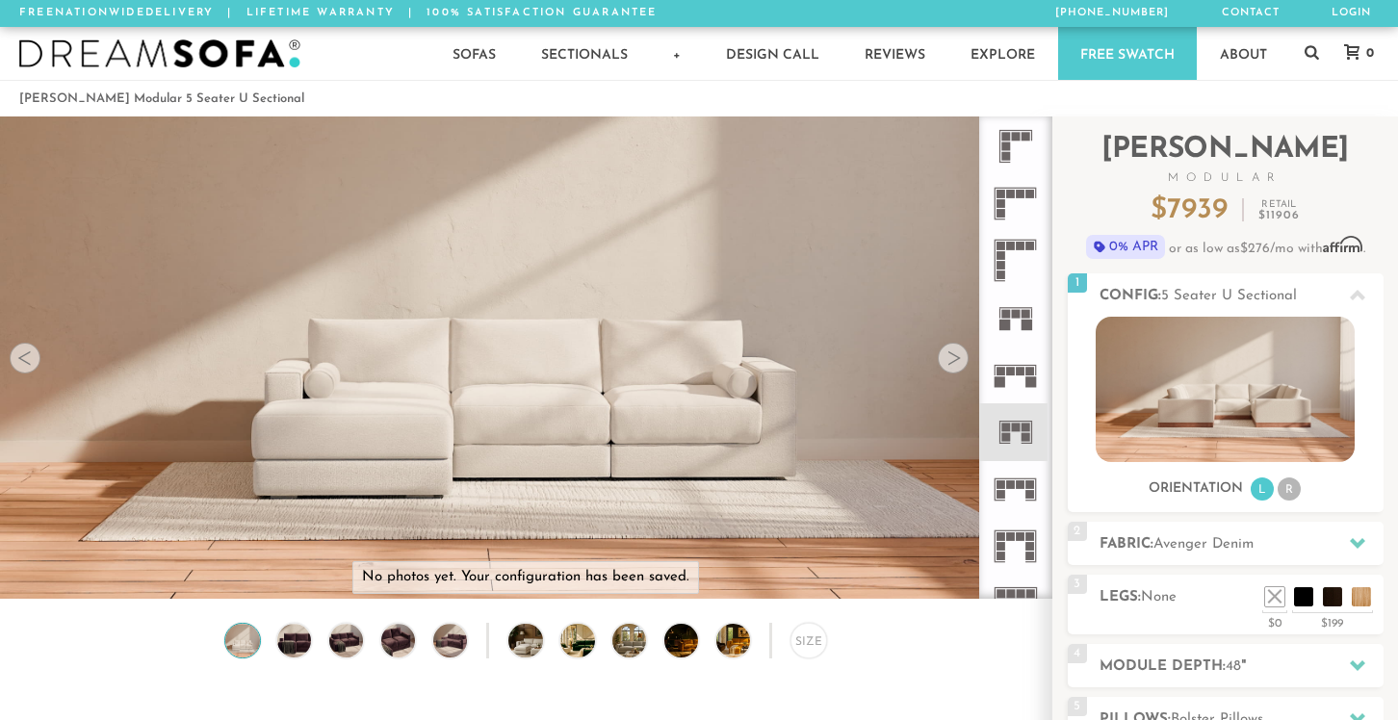
click at [1025, 293] on icon at bounding box center [1015, 317] width 57 height 57
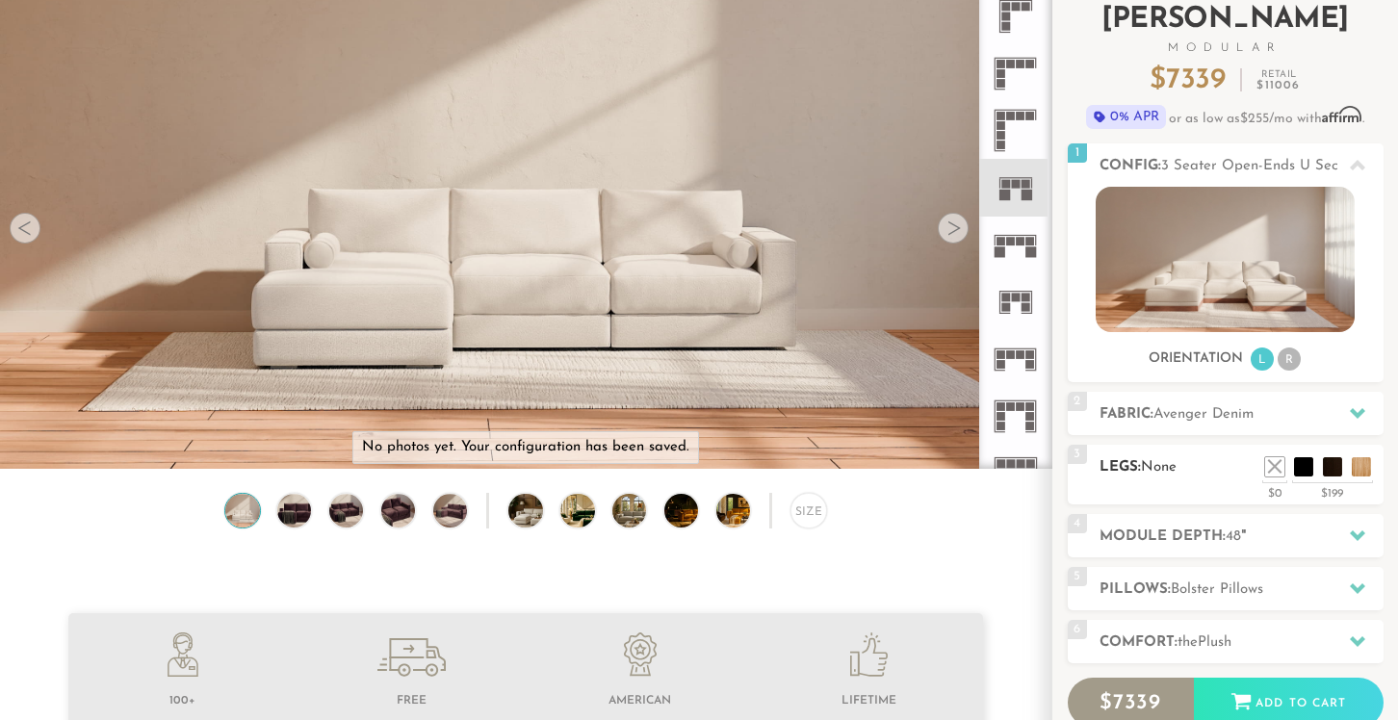
scroll to position [135, 0]
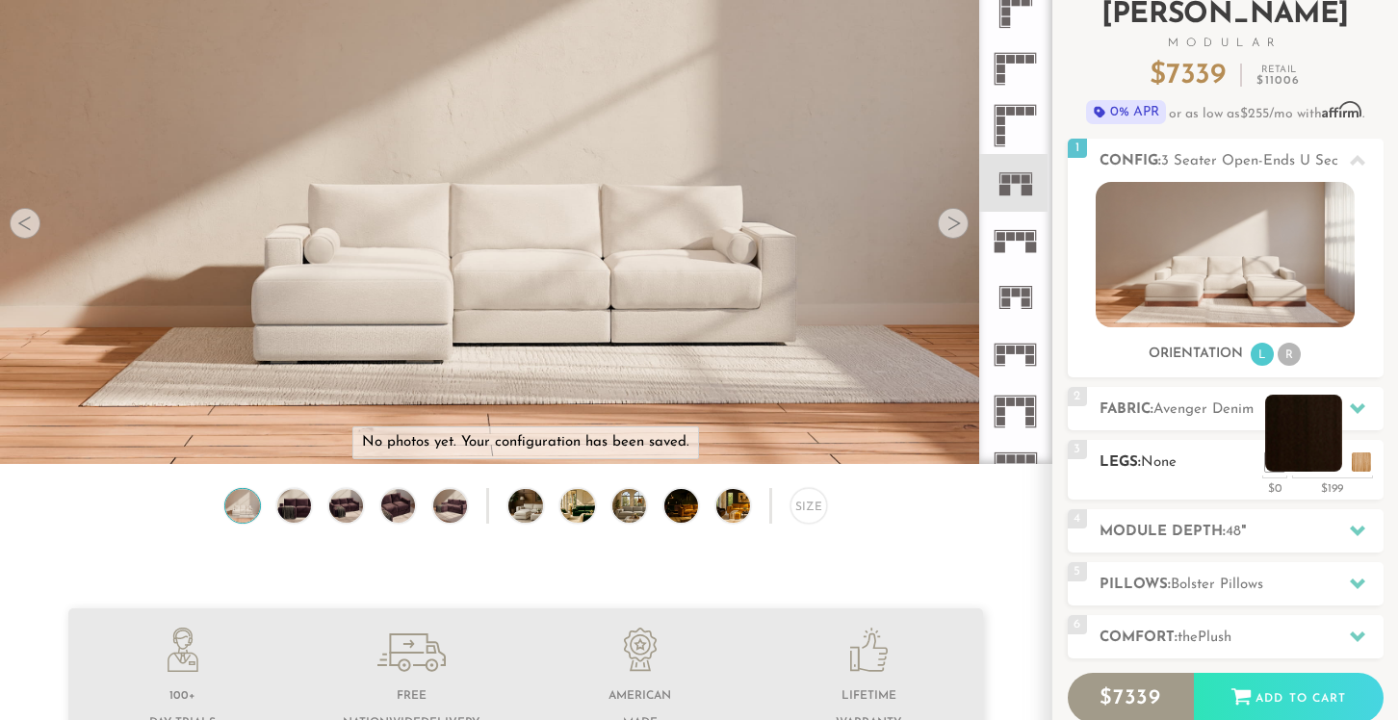
click at [1328, 463] on li at bounding box center [1303, 433] width 77 height 77
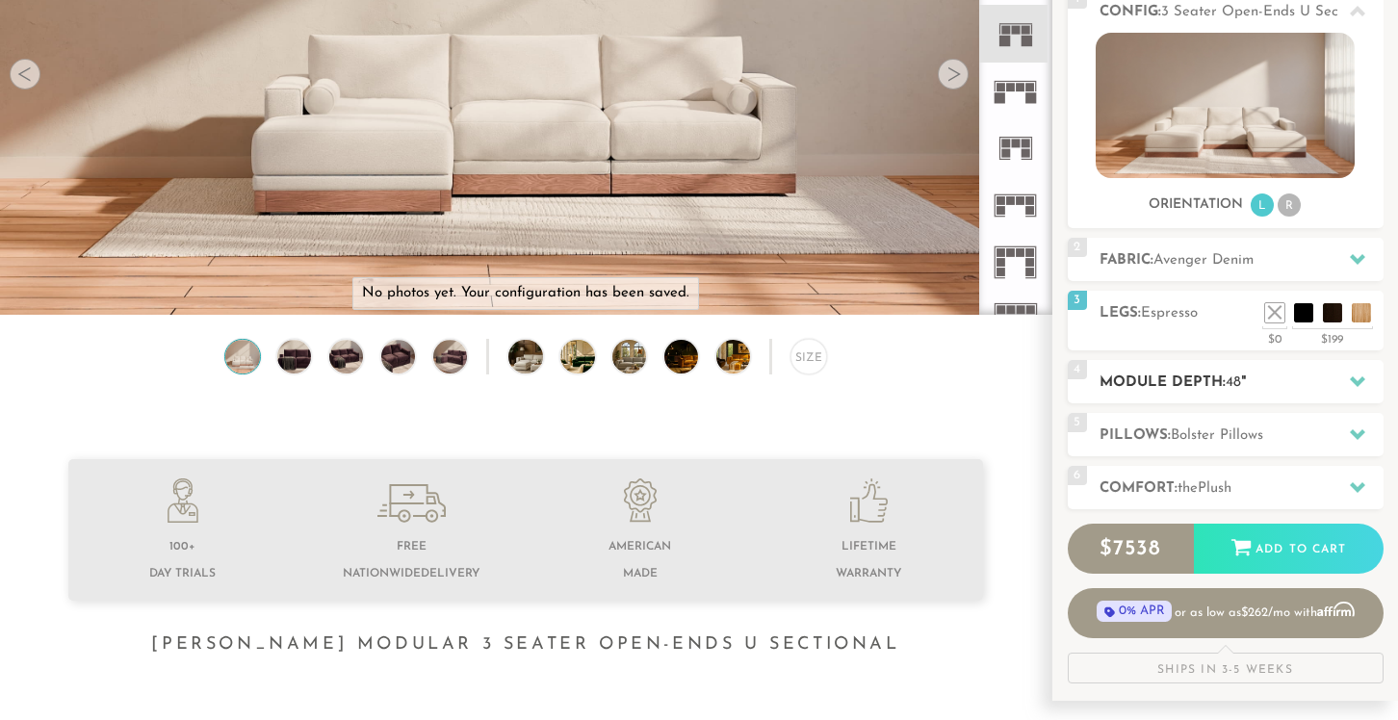
scroll to position [287, 0]
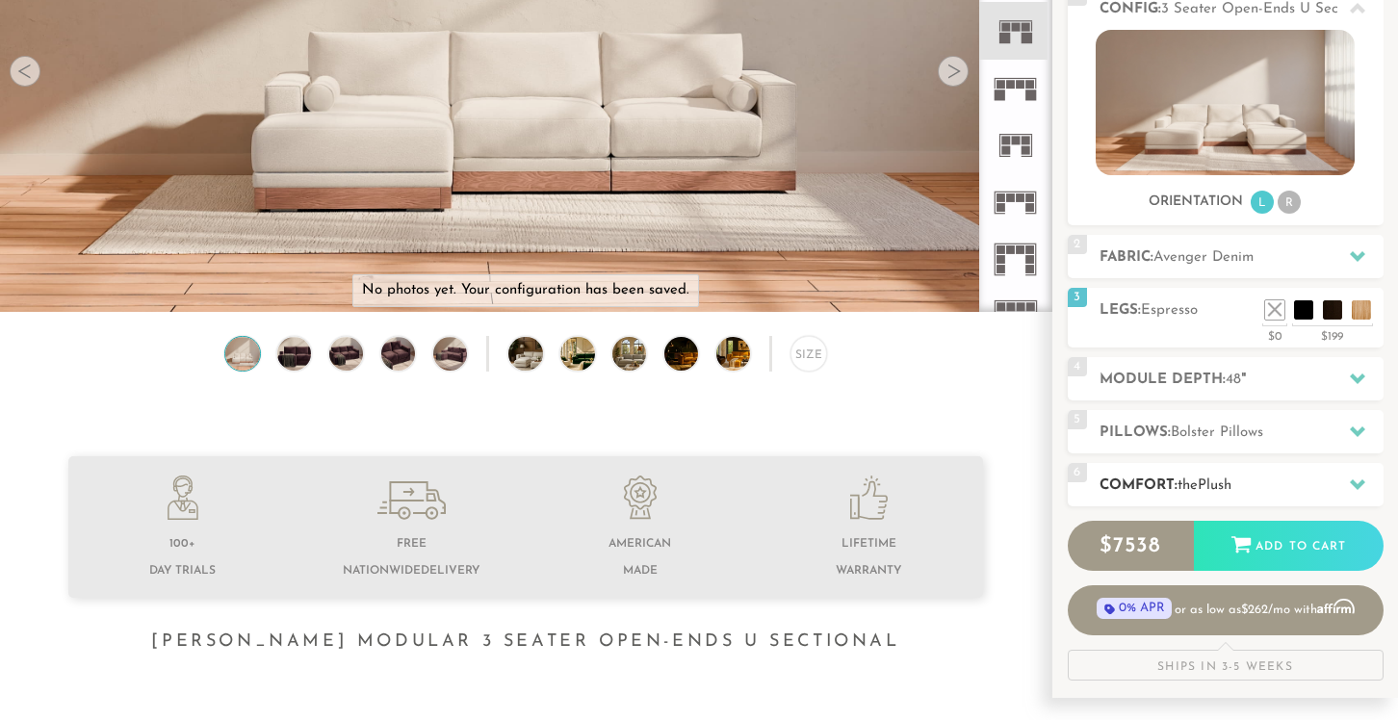
click at [1242, 479] on h2 "Comfort: the Plush" at bounding box center [1242, 486] width 284 height 22
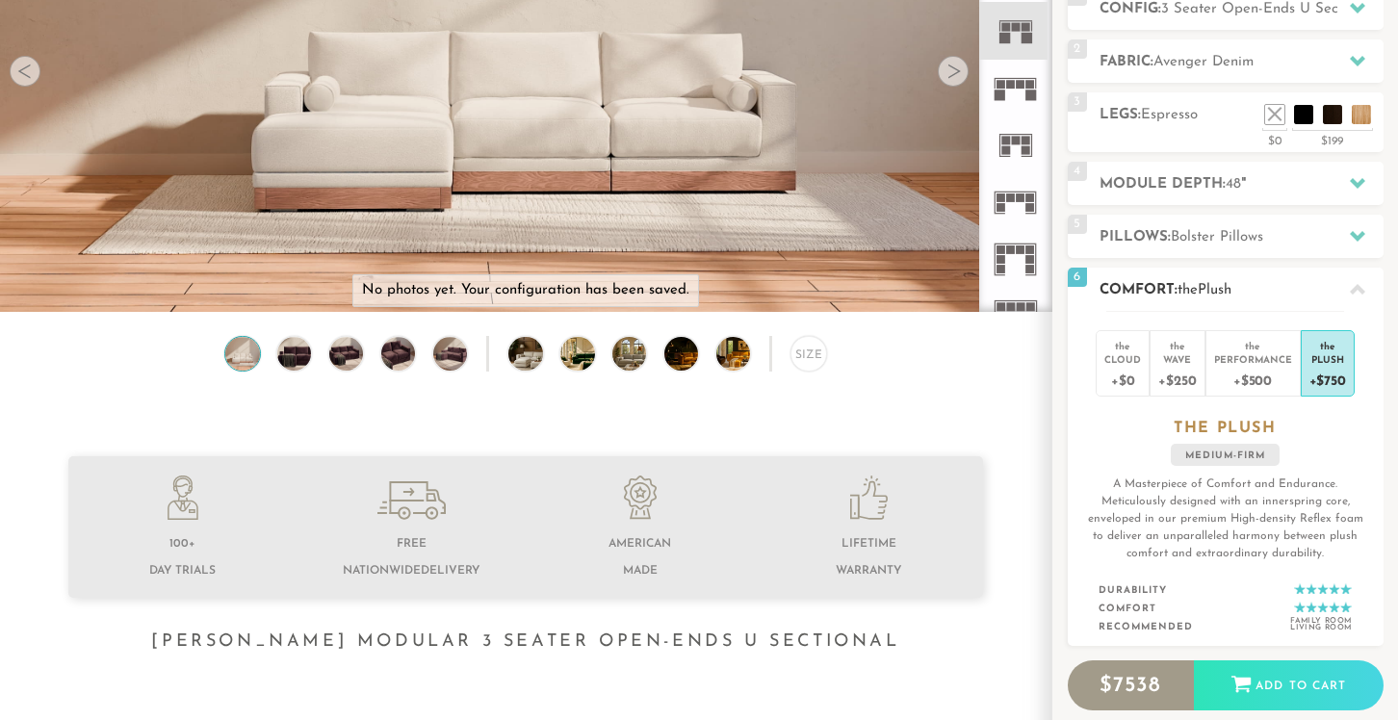
click at [1331, 375] on div "+$750" at bounding box center [1328, 380] width 37 height 28
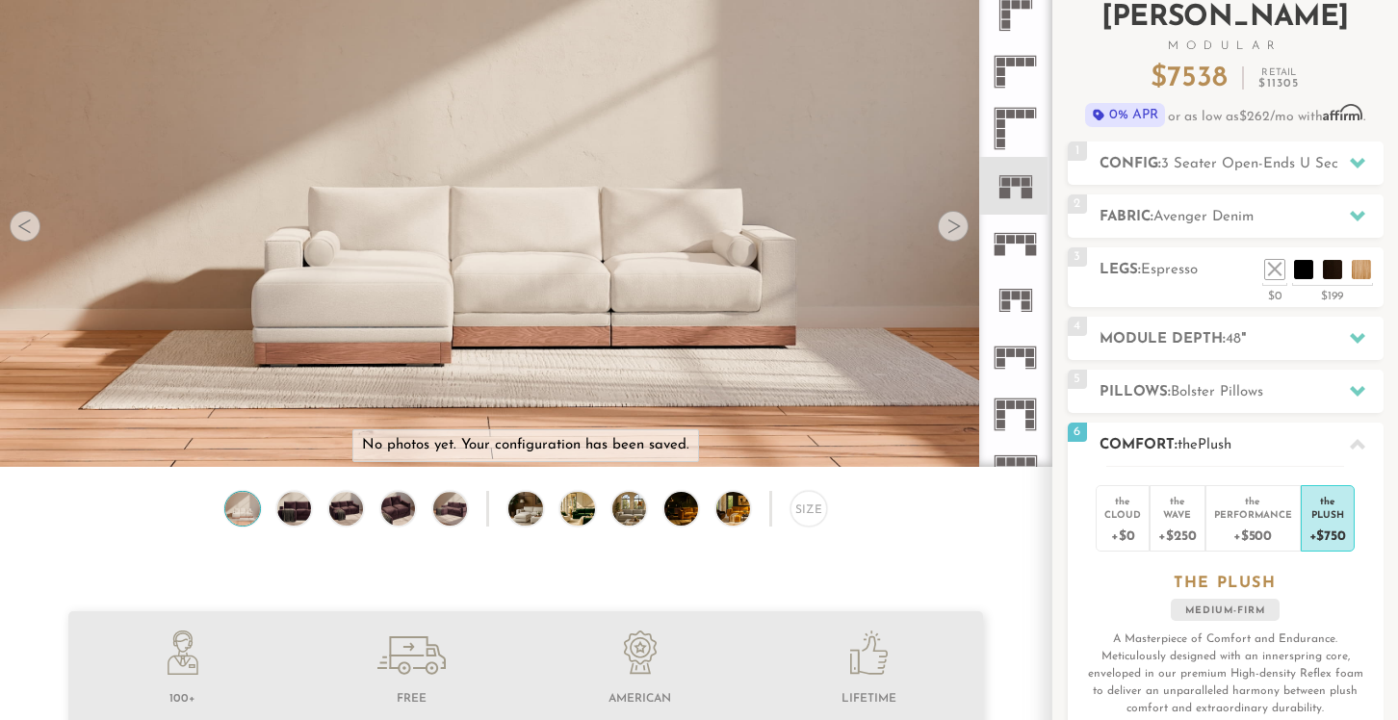
scroll to position [41, 0]
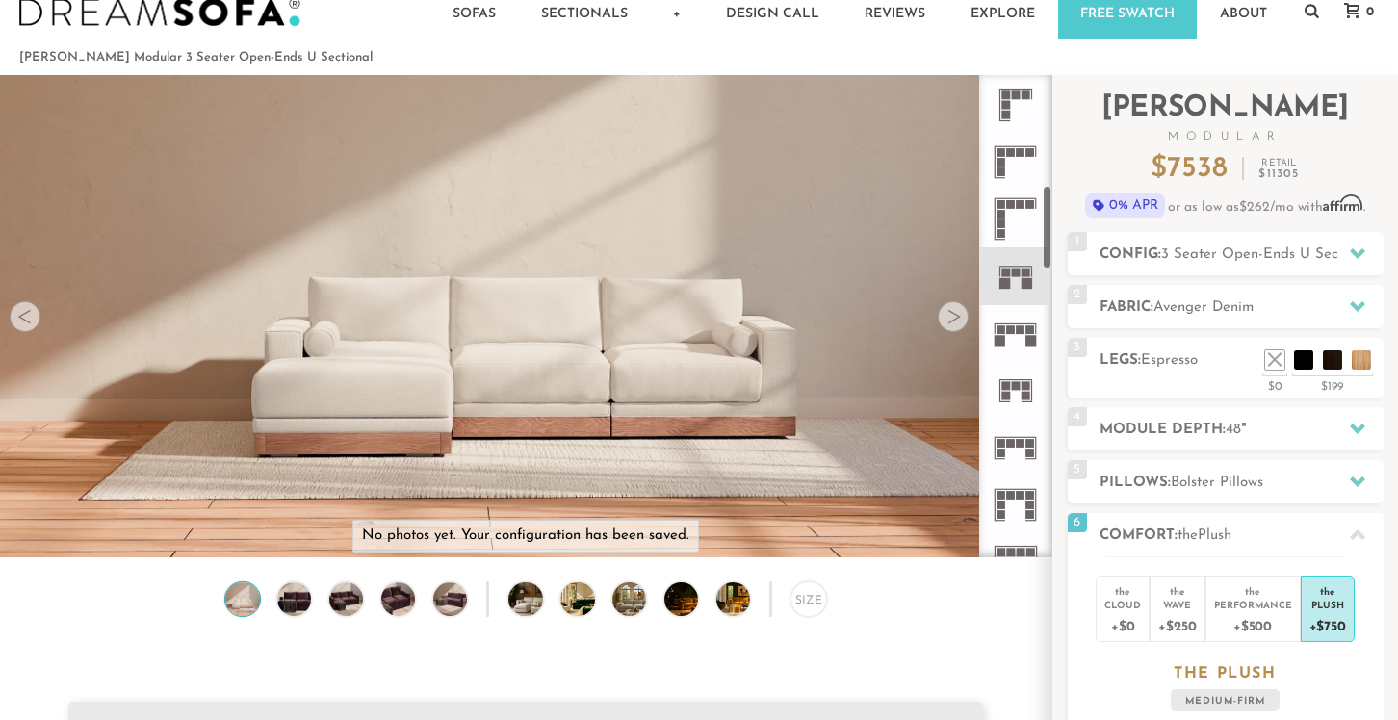
click at [944, 319] on div at bounding box center [953, 316] width 31 height 31
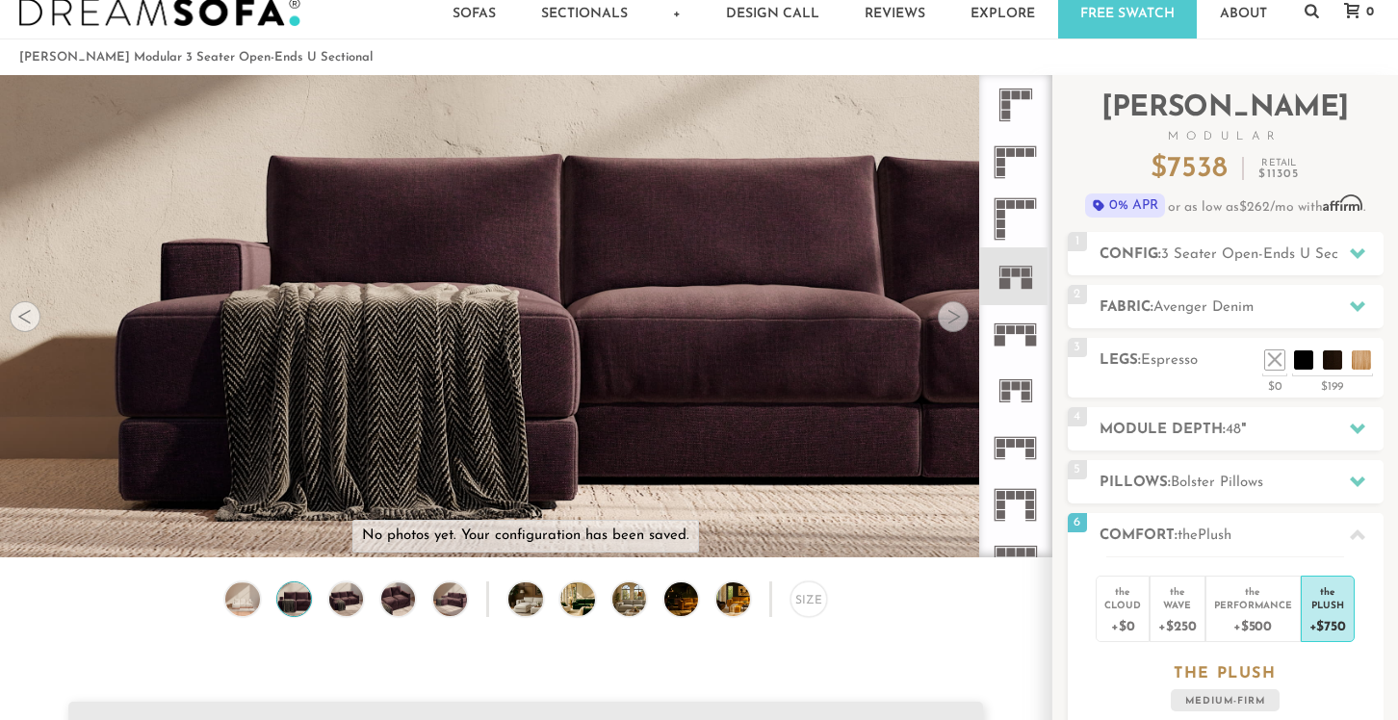
click at [944, 319] on div at bounding box center [953, 316] width 31 height 31
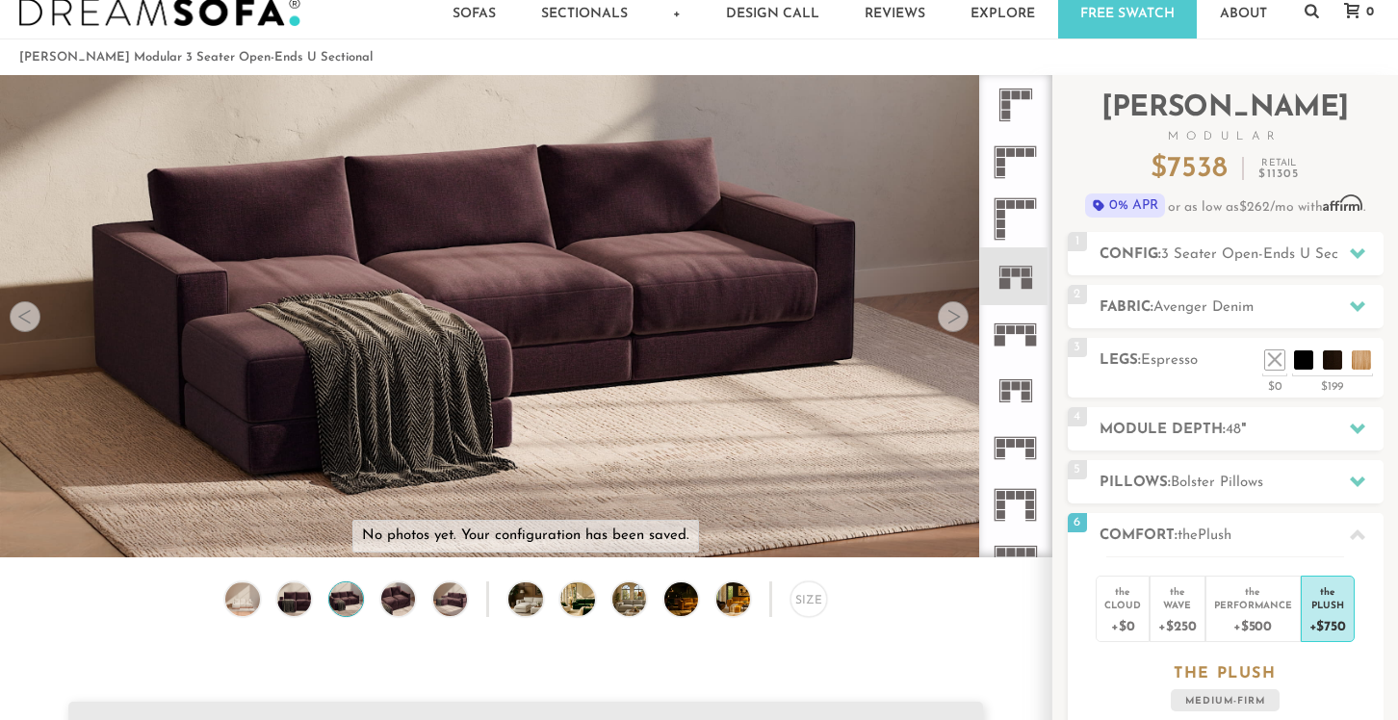
click at [944, 319] on div at bounding box center [953, 316] width 31 height 31
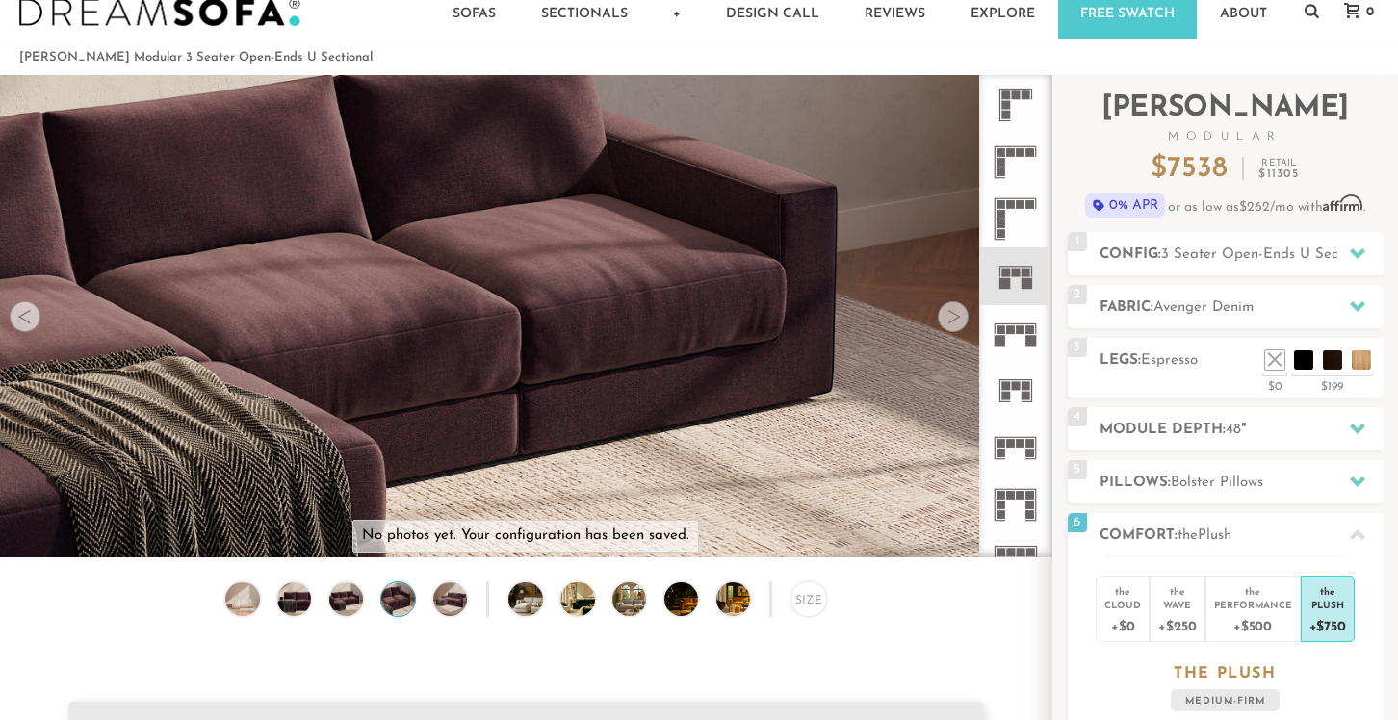
click at [944, 319] on div at bounding box center [953, 316] width 31 height 31
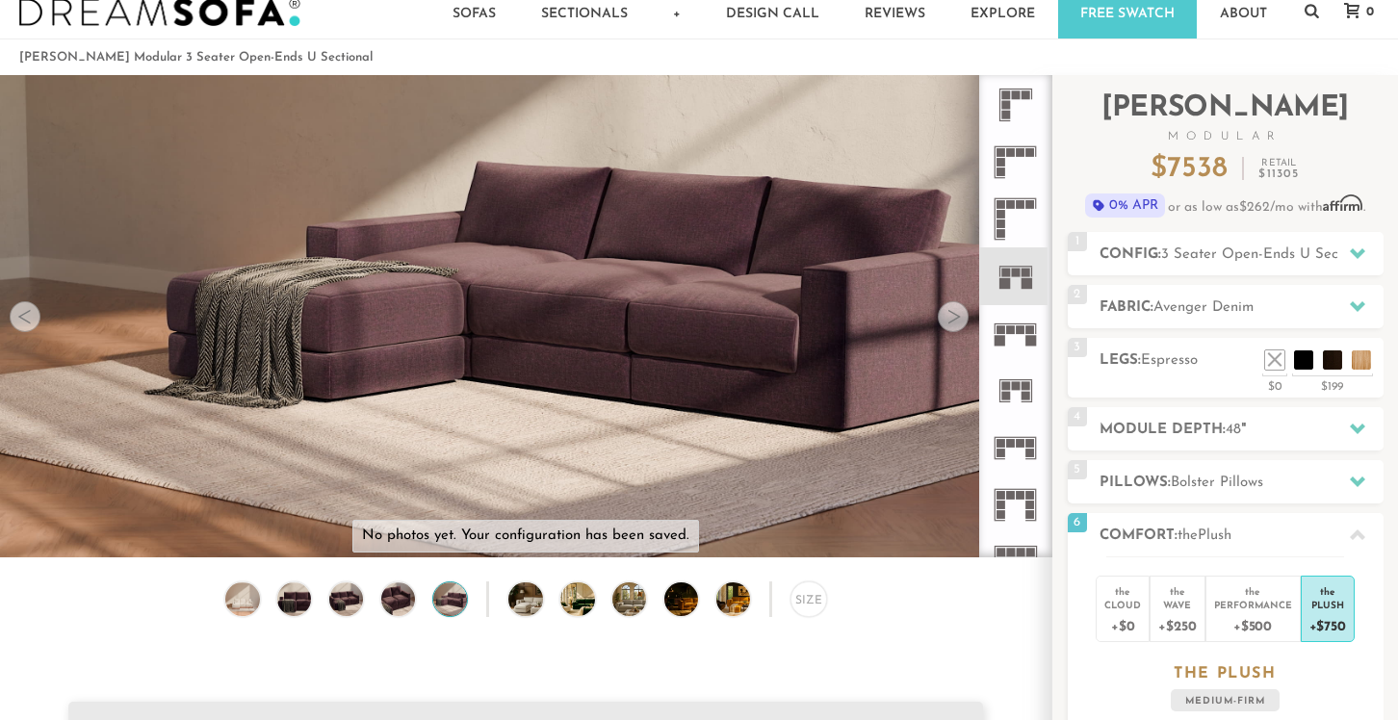
click at [944, 319] on div at bounding box center [953, 316] width 31 height 31
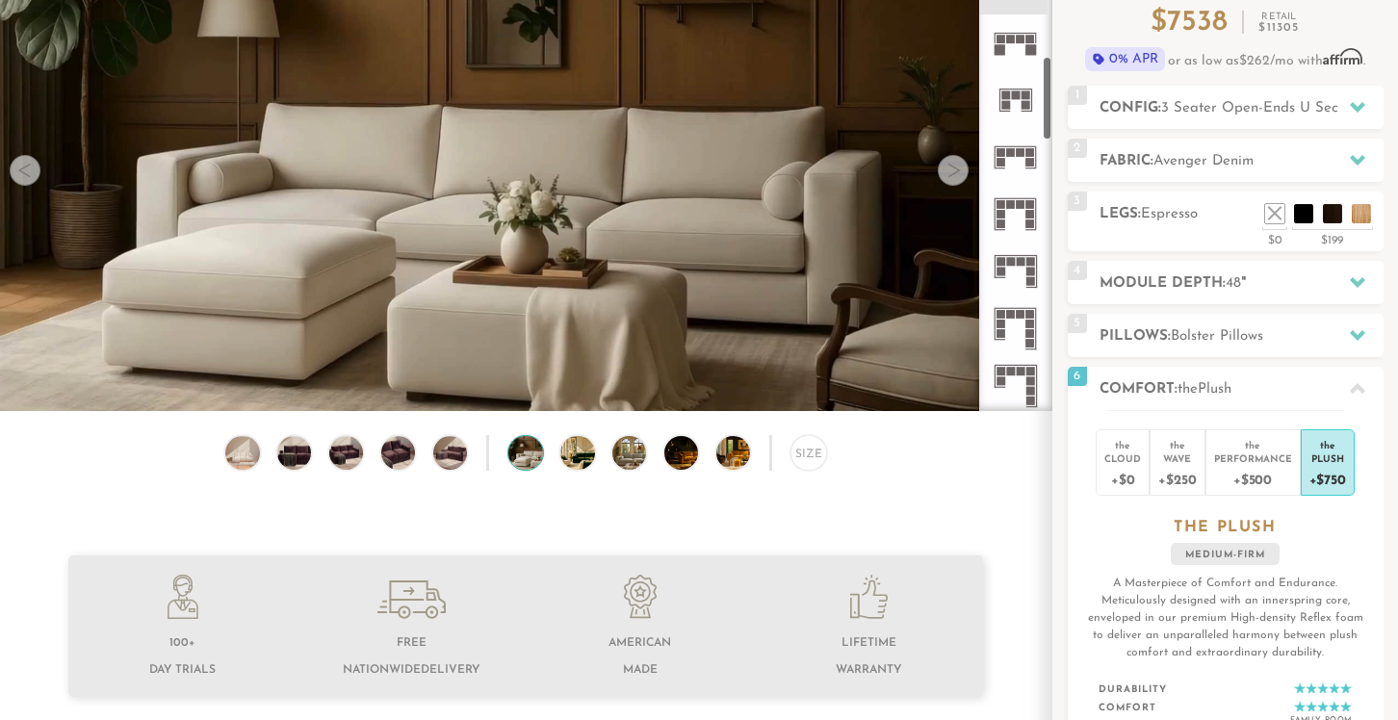
scroll to position [775, 0]
click at [696, 457] on img at bounding box center [695, 453] width 61 height 34
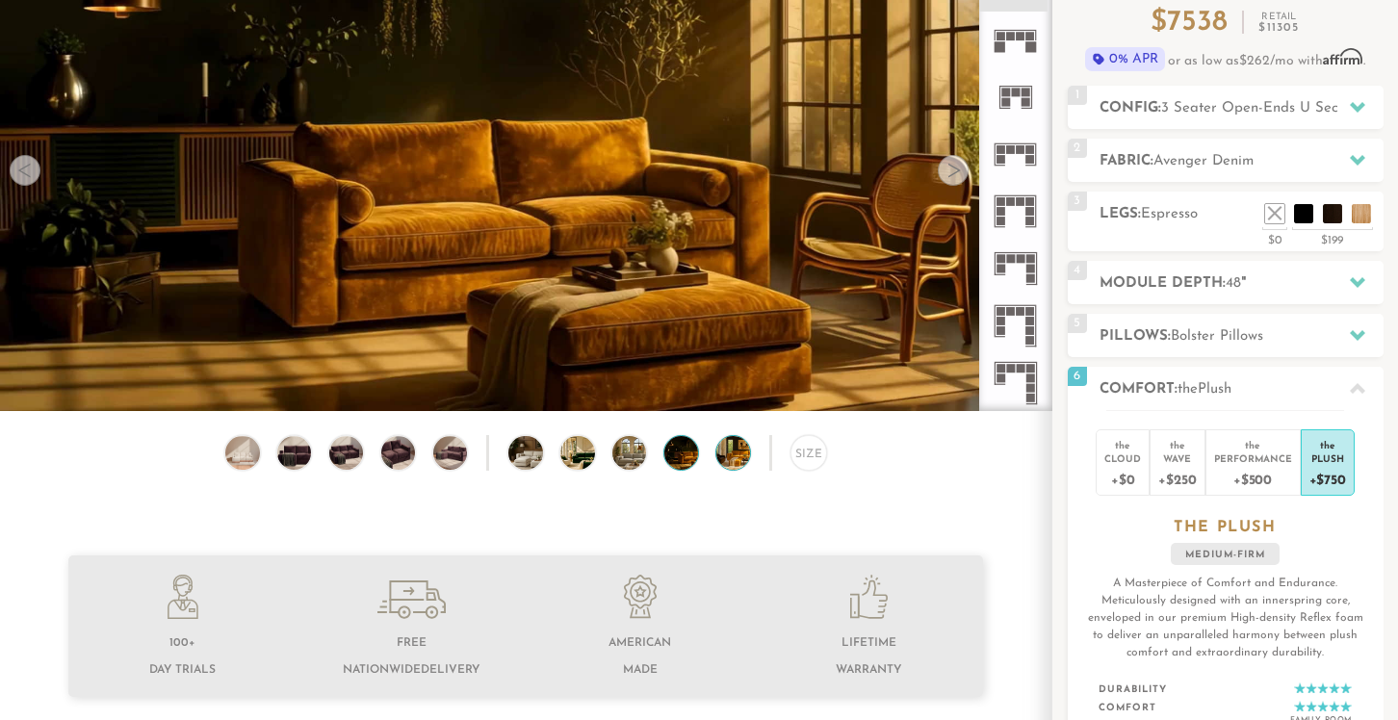
click at [717, 457] on img at bounding box center [747, 453] width 61 height 34
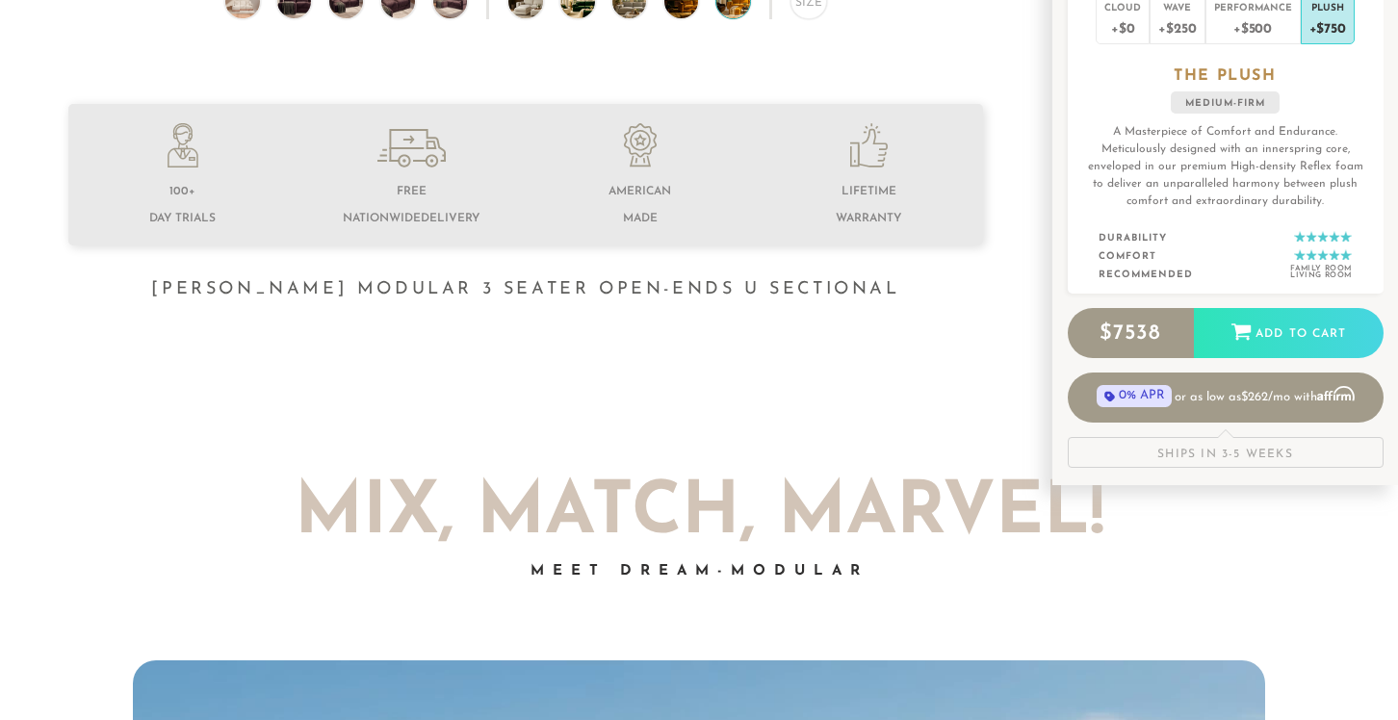
scroll to position [642, 0]
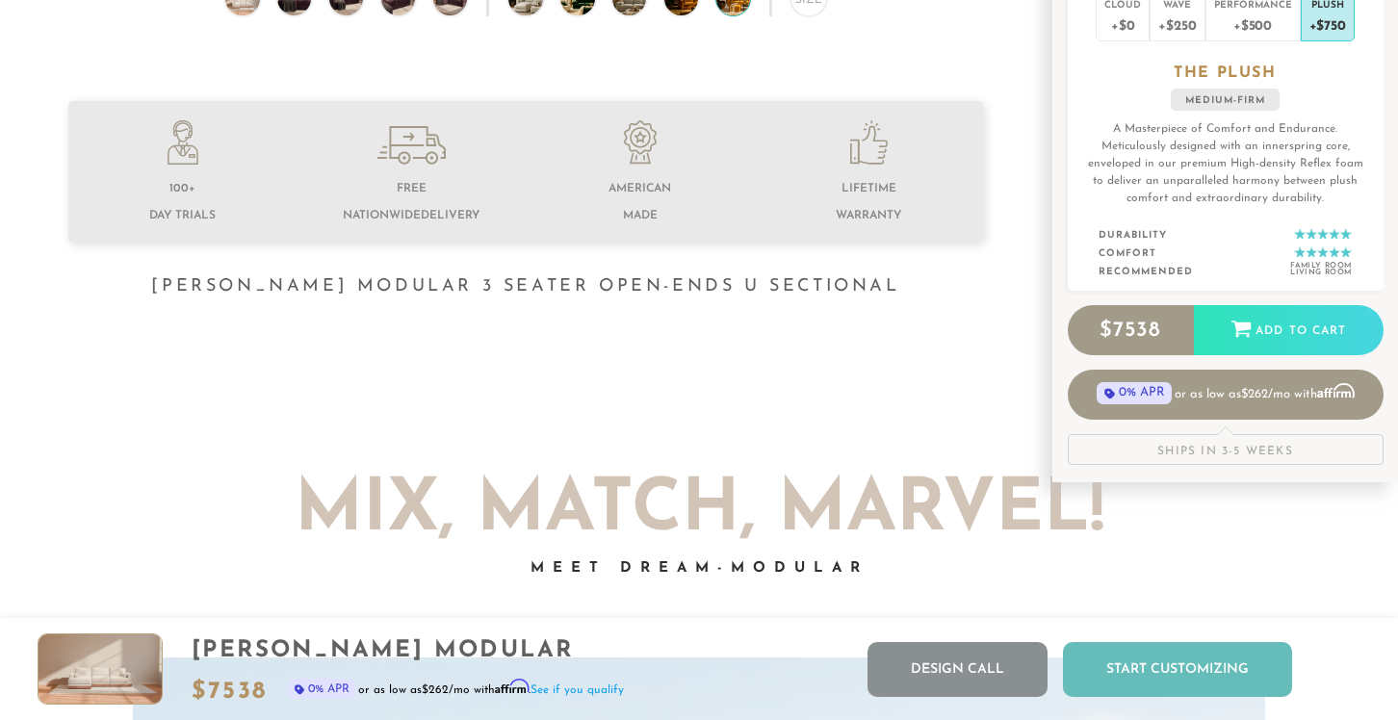
click at [1174, 677] on div "Start Customizing" at bounding box center [1177, 669] width 229 height 55
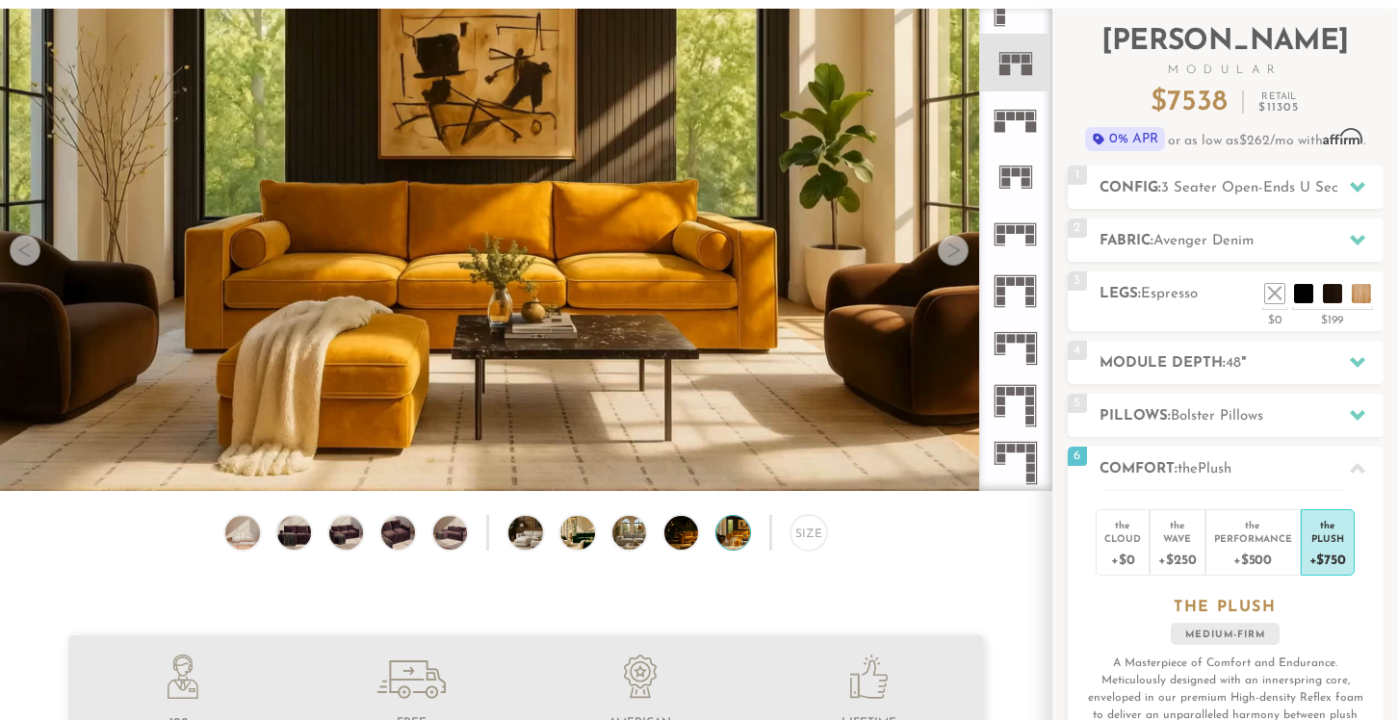
scroll to position [0, 0]
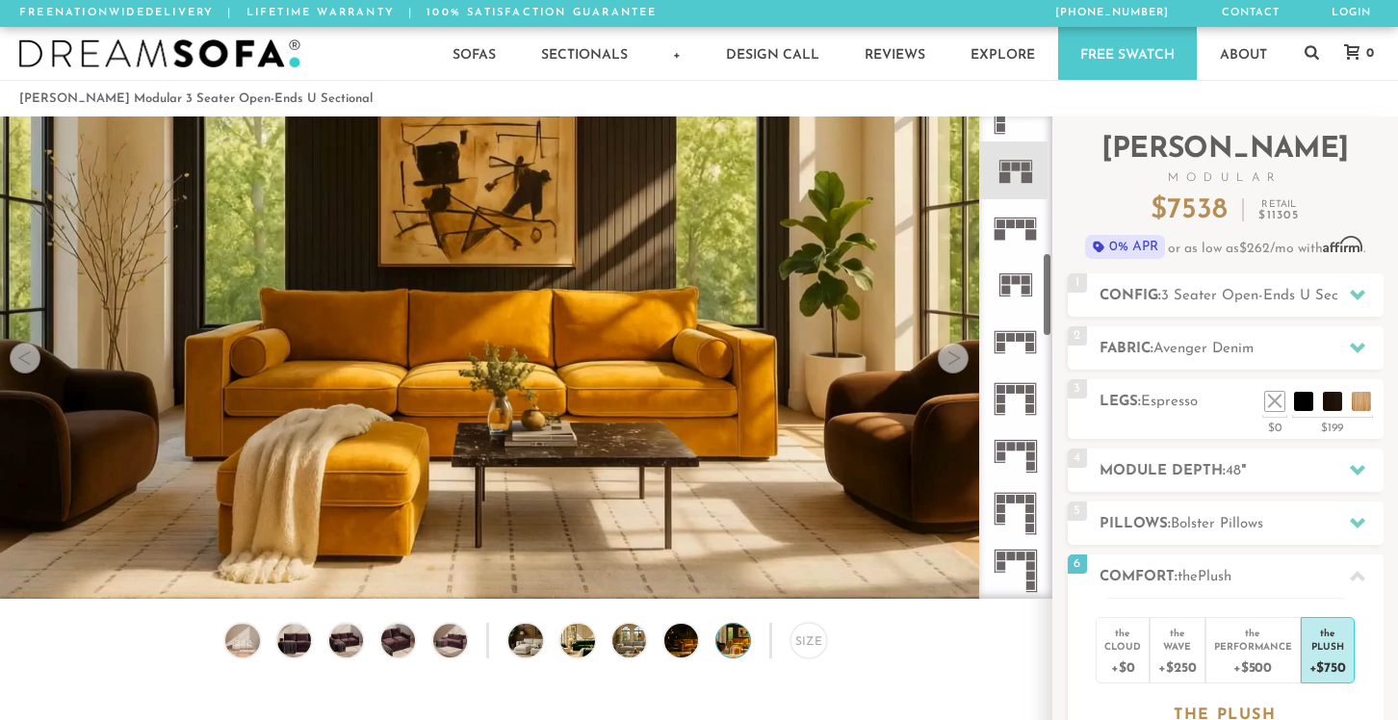
click at [1027, 288] on rect at bounding box center [1026, 290] width 9 height 9
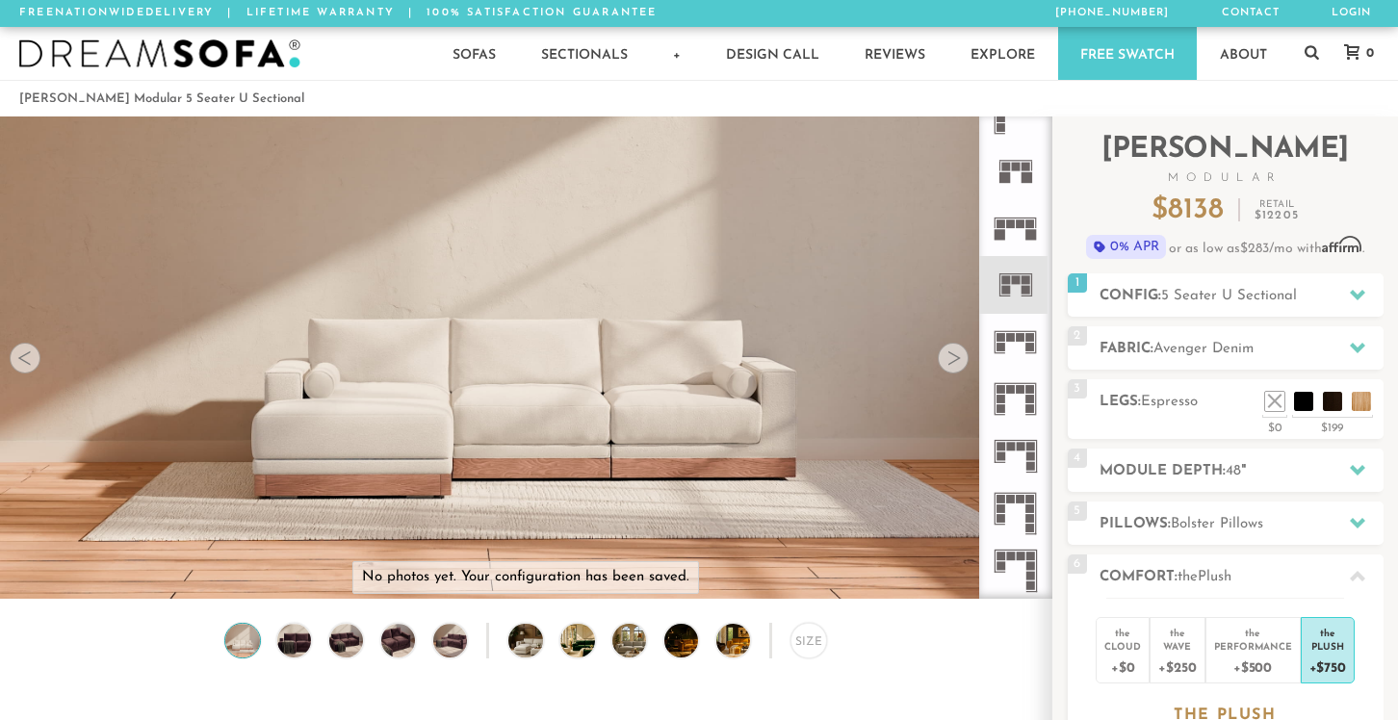
click at [954, 390] on img at bounding box center [526, 328] width 1052 height 591
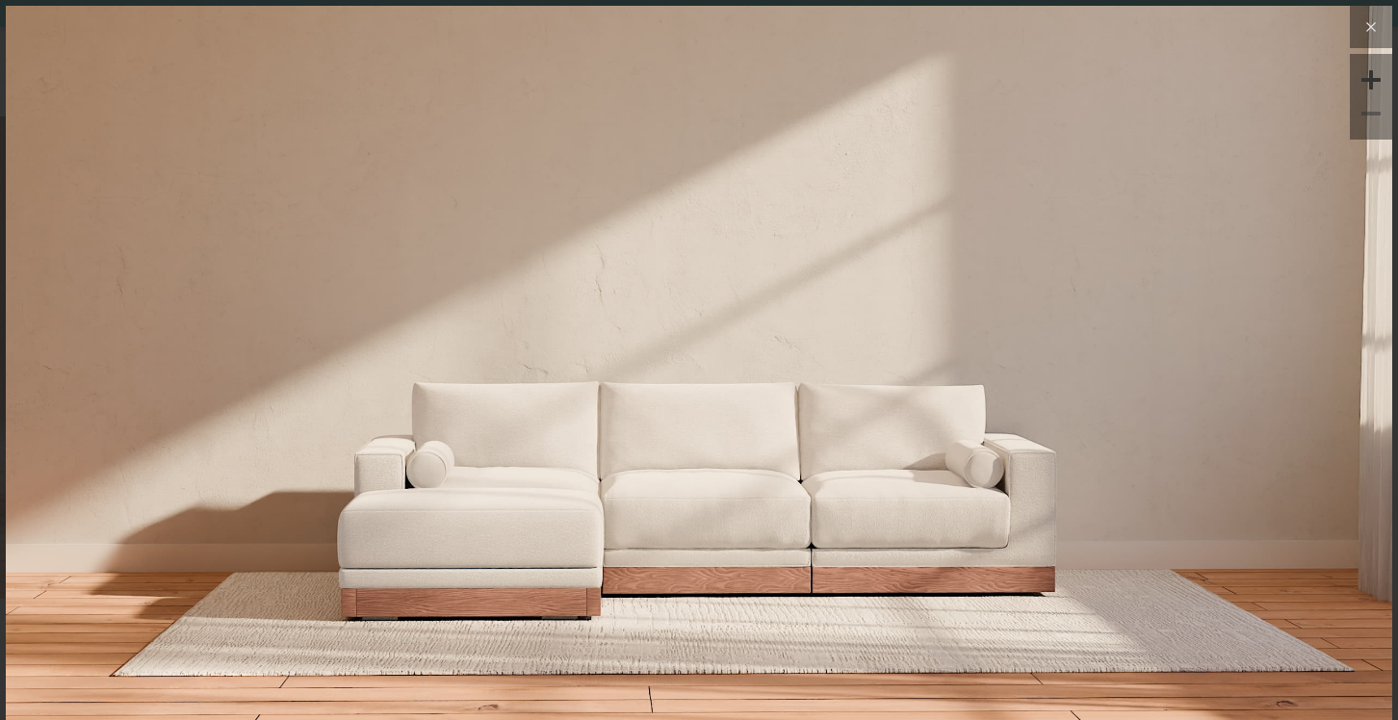
click at [1367, 35] on icon at bounding box center [1371, 26] width 23 height 23
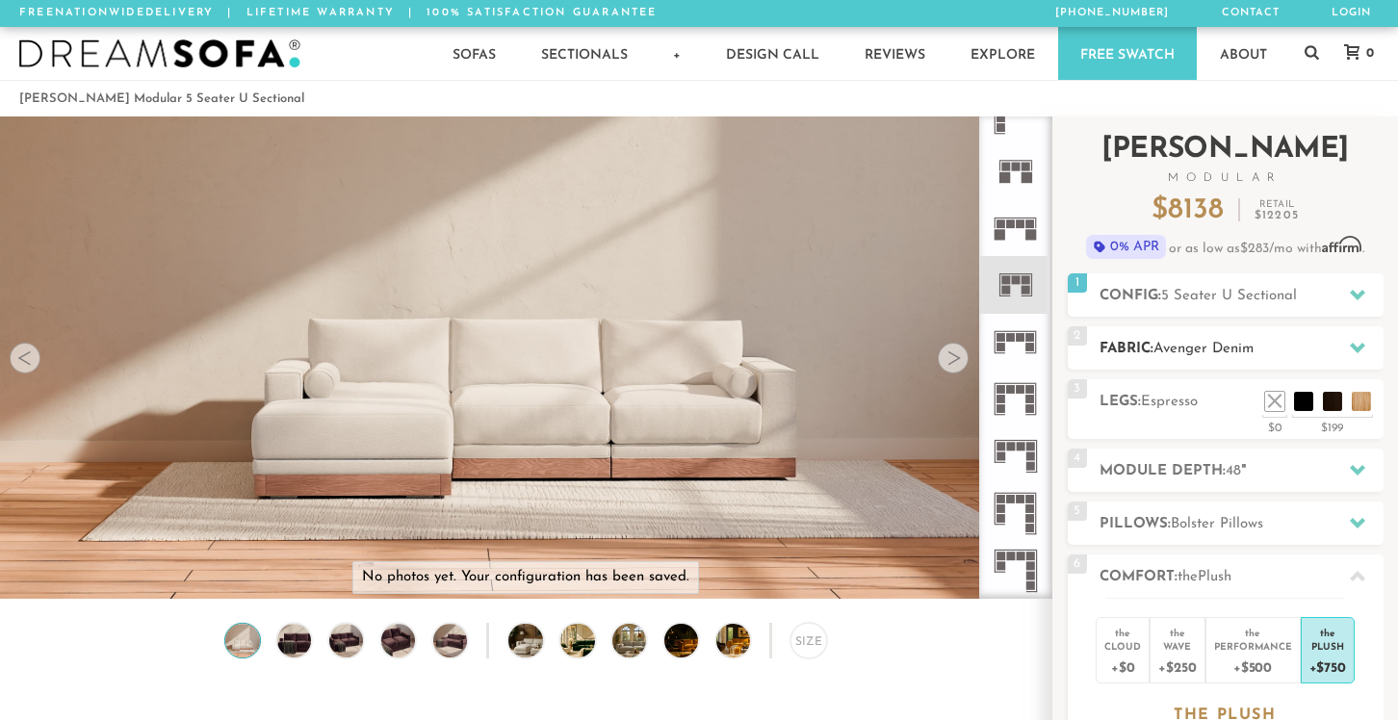
click at [1217, 339] on h2 "Fabric: Avenger Denim" at bounding box center [1242, 349] width 284 height 22
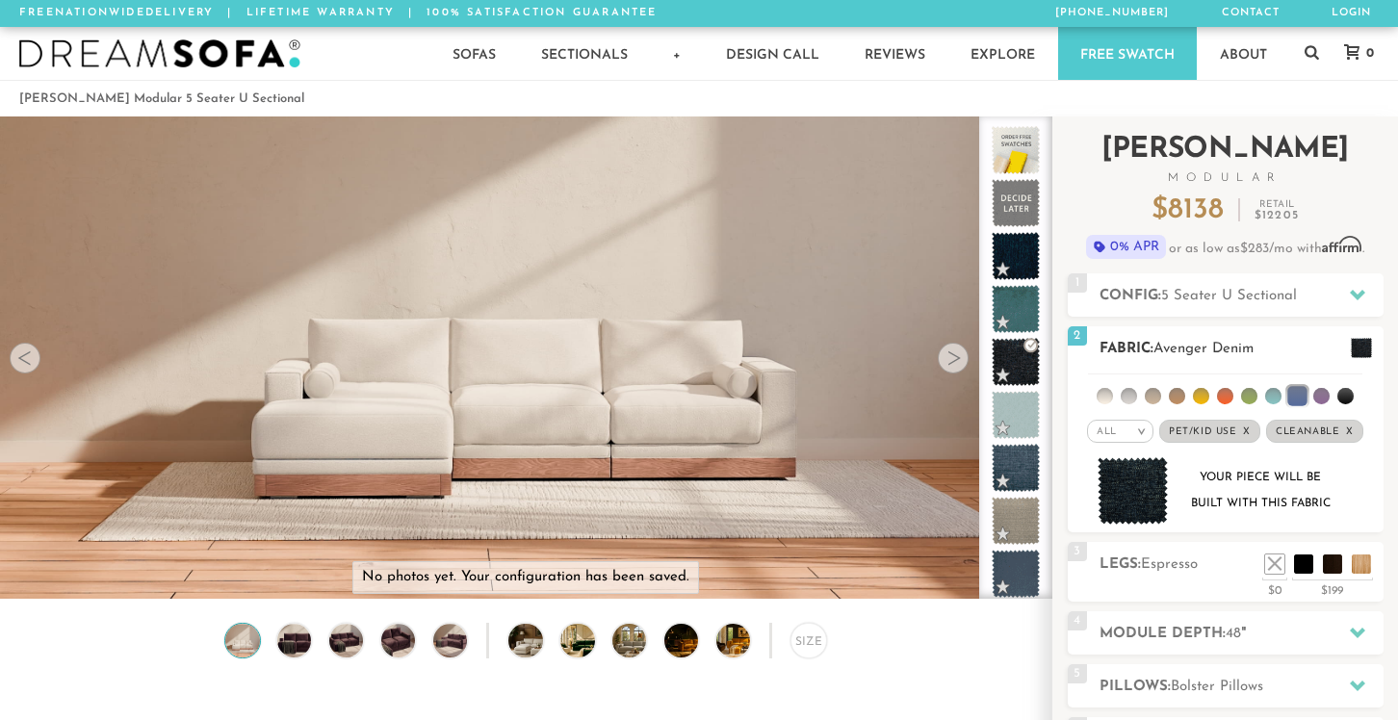
click at [1124, 474] on img at bounding box center [1133, 491] width 71 height 68
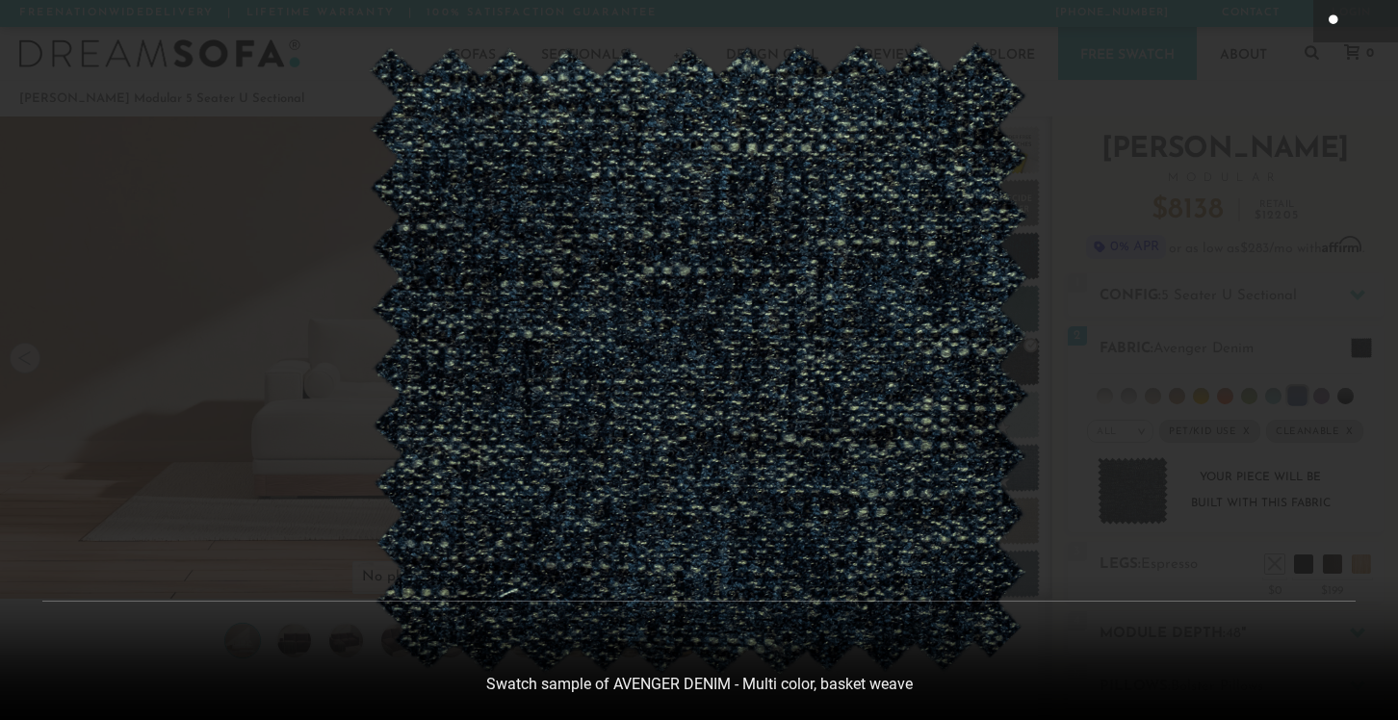
click at [1334, 22] on icon at bounding box center [1335, 20] width 13 height 12
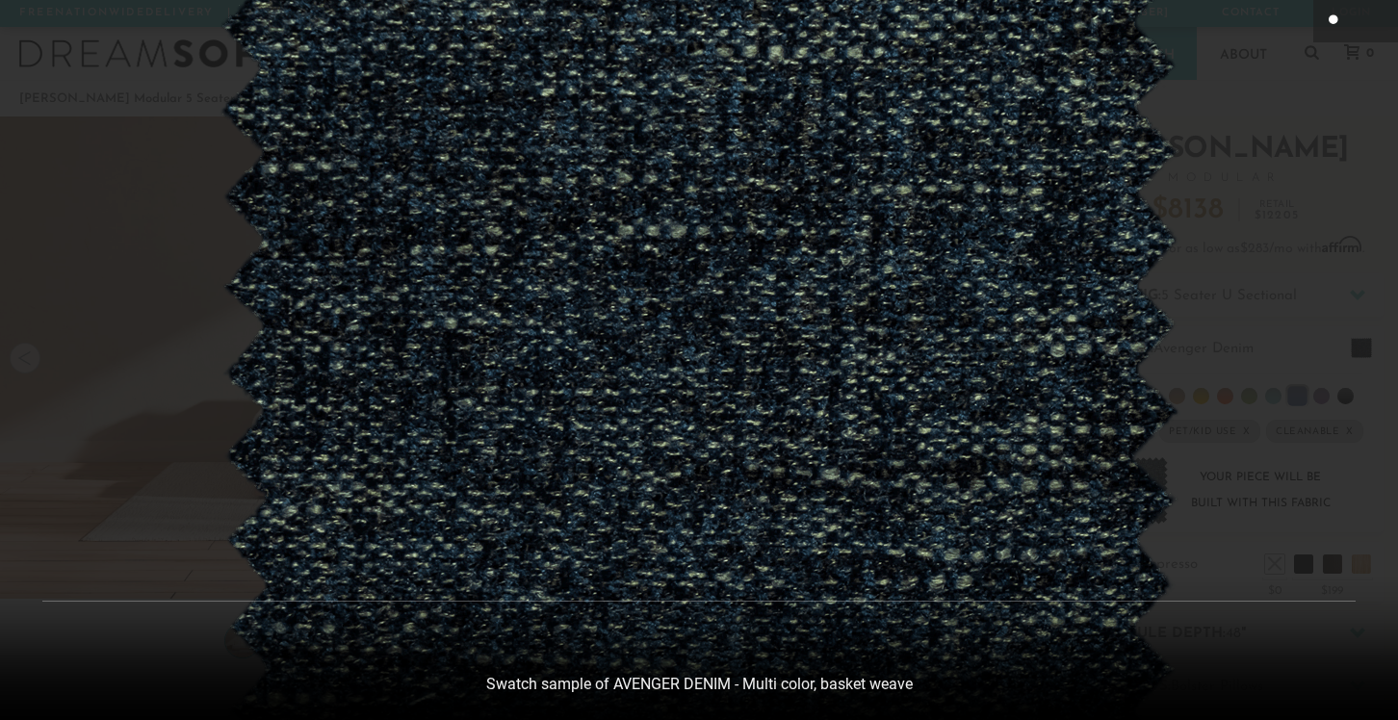
click at [1286, 193] on div at bounding box center [699, 360] width 1398 height 720
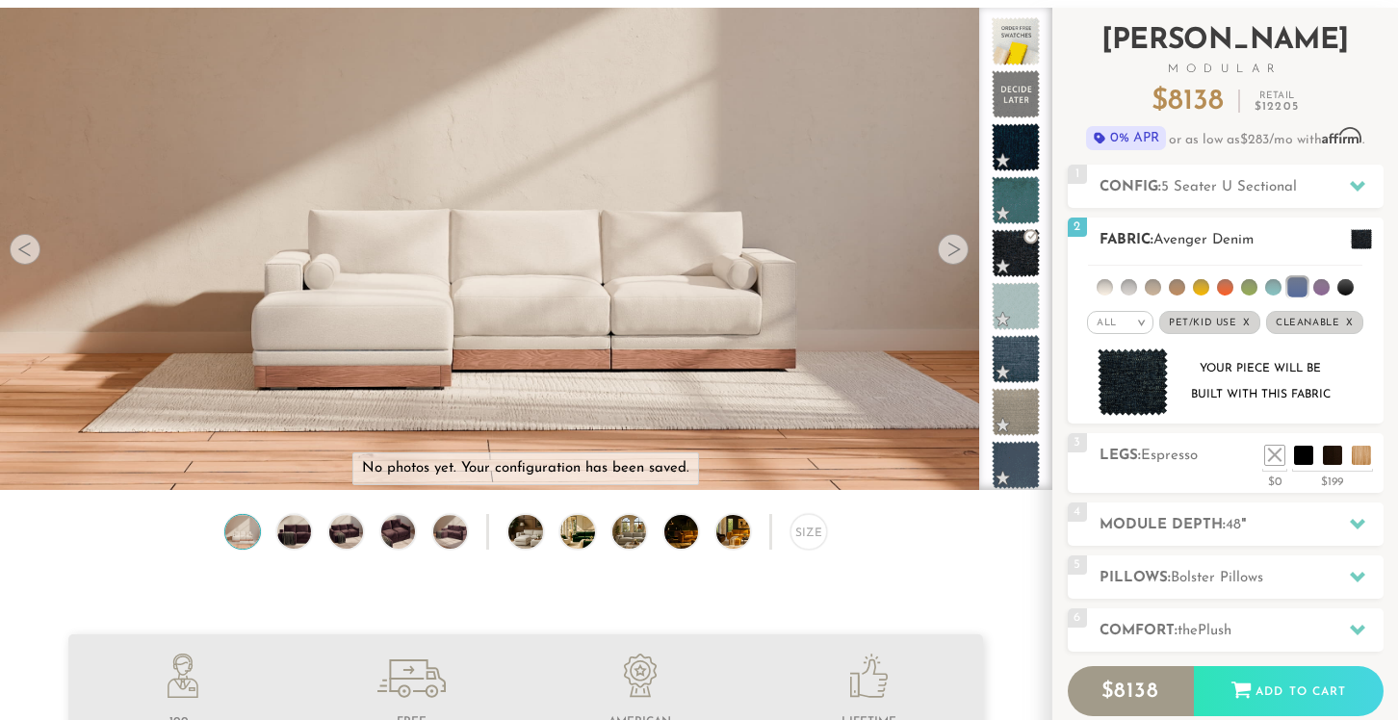
scroll to position [123, 0]
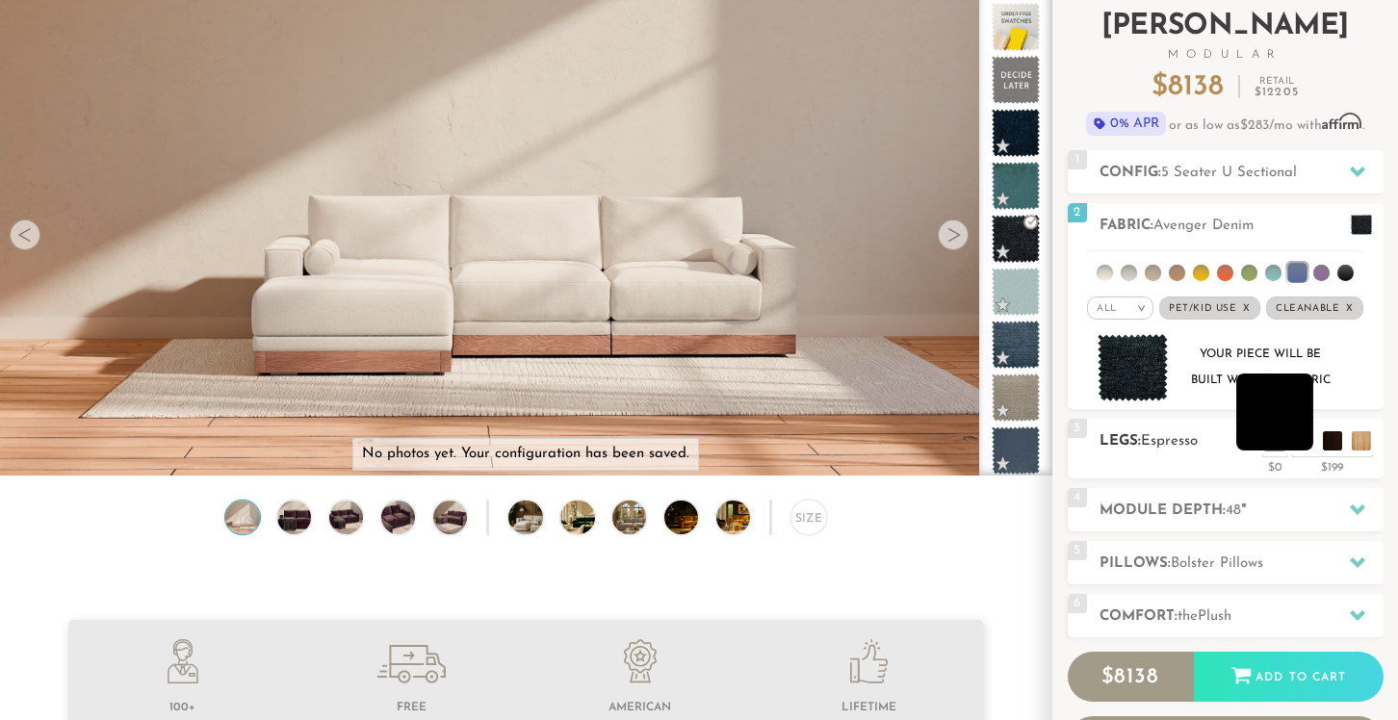
click at [1302, 441] on li at bounding box center [1275, 412] width 77 height 77
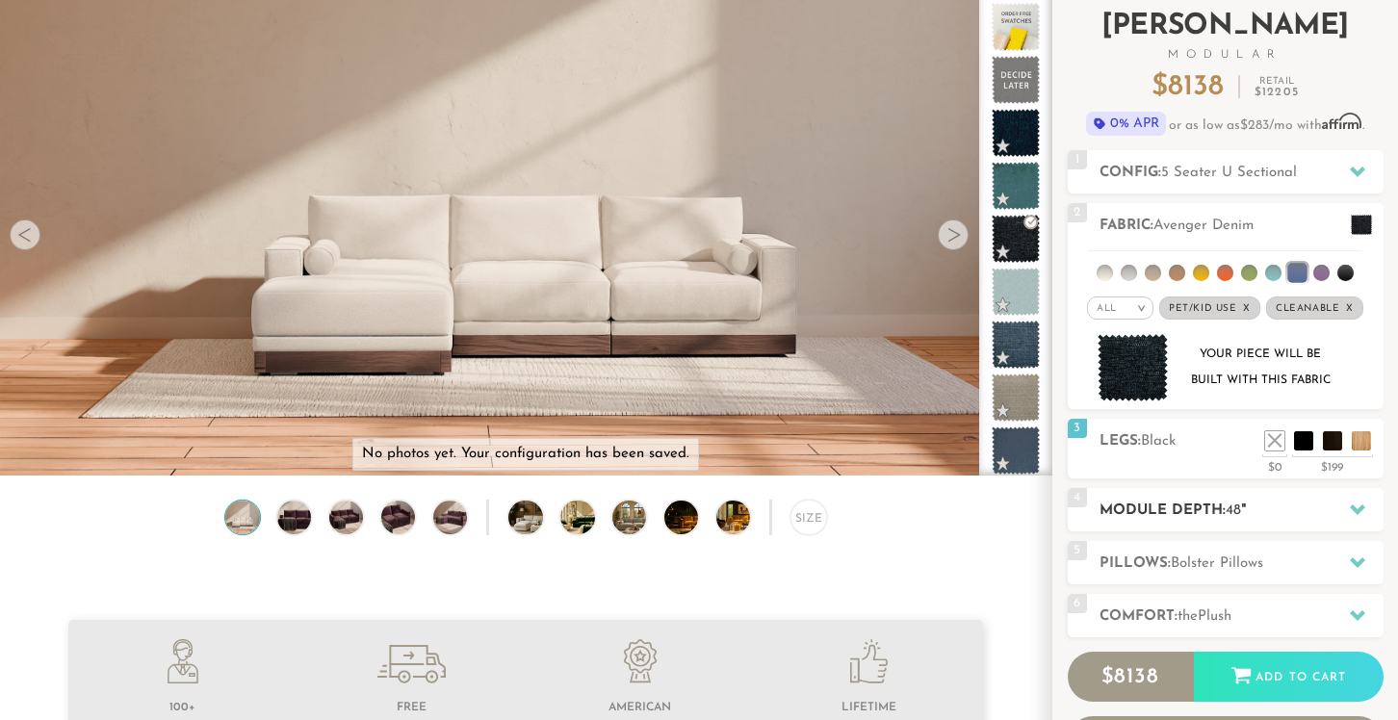
click at [1283, 519] on h2 "Module Depth: 48 "" at bounding box center [1242, 511] width 284 height 22
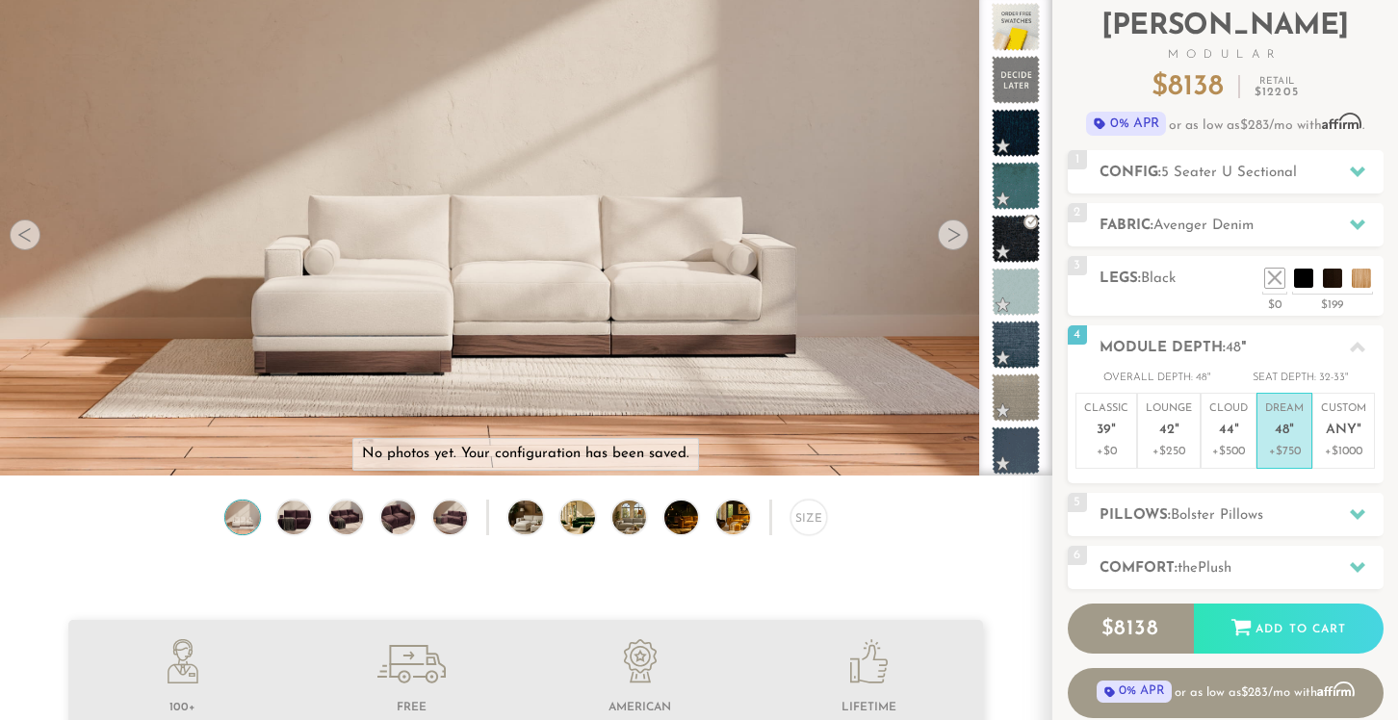
click at [959, 238] on div at bounding box center [953, 235] width 31 height 31
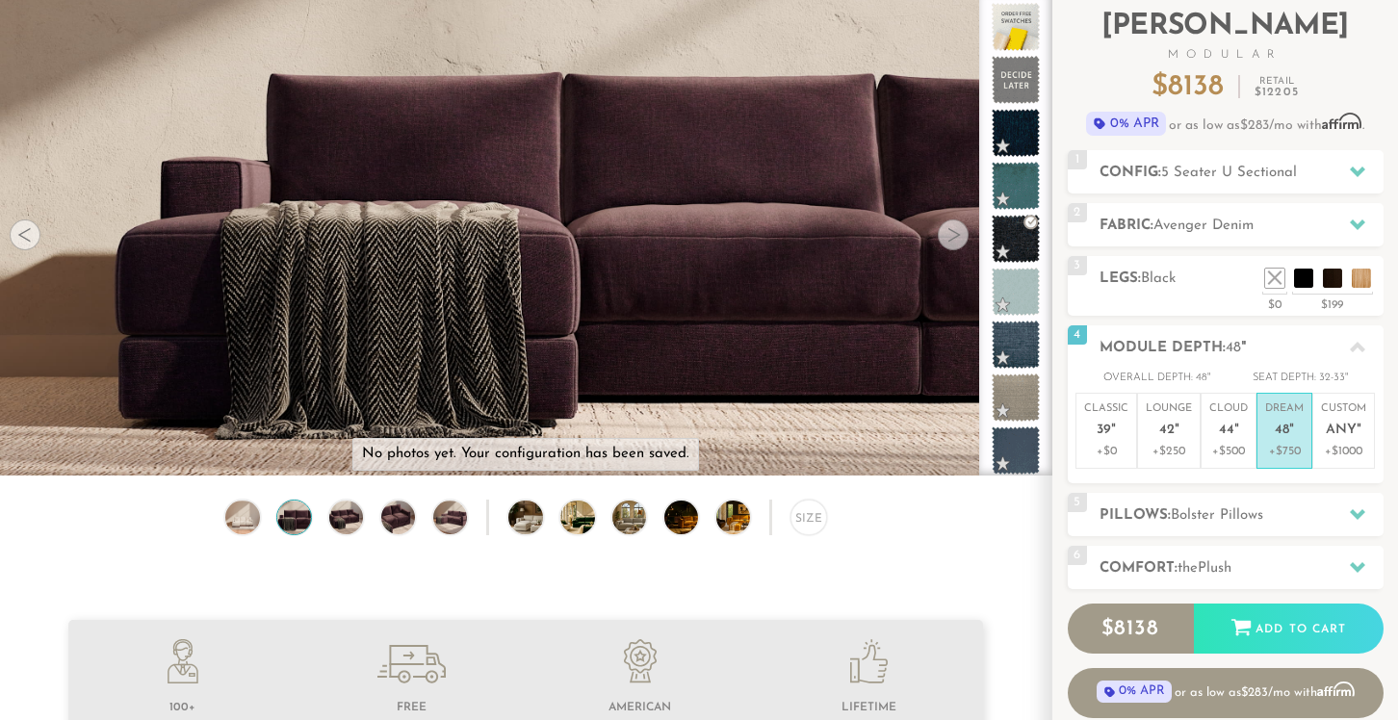
click at [959, 238] on div at bounding box center [953, 235] width 31 height 31
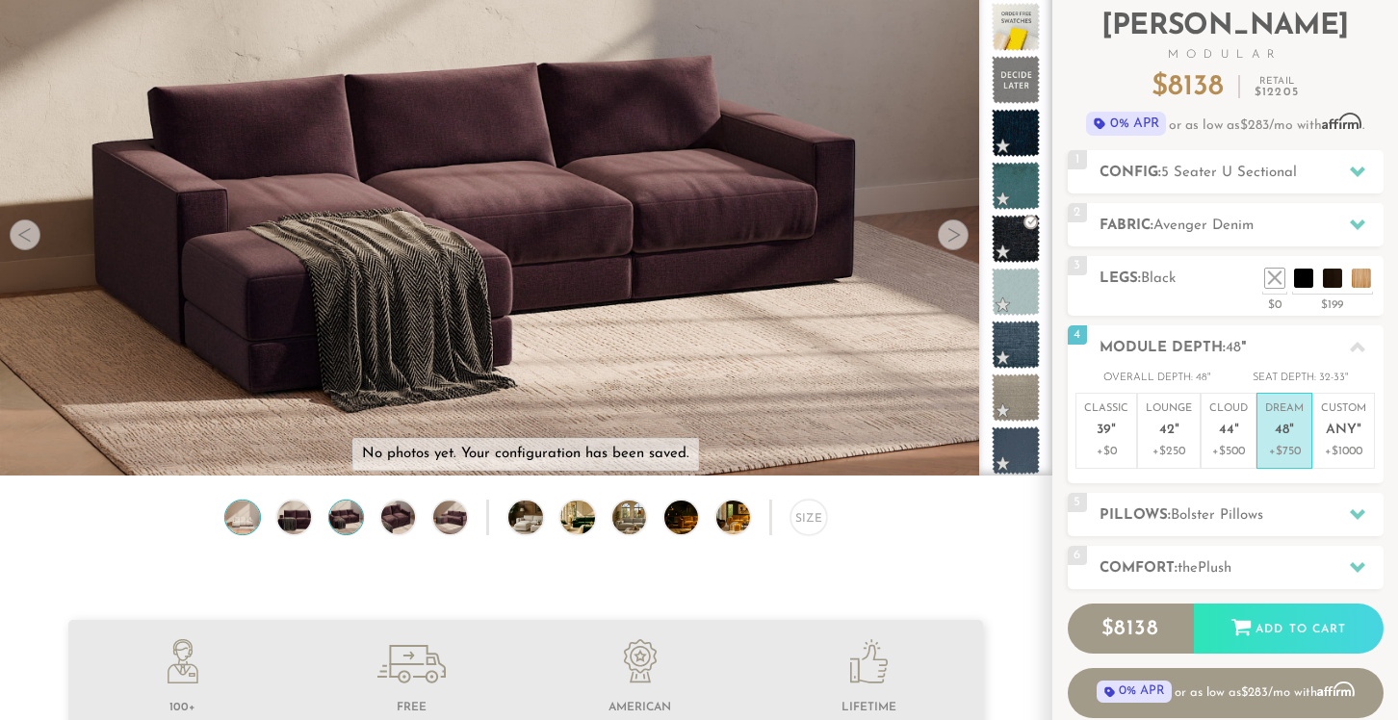
click at [245, 520] on img at bounding box center [242, 518] width 41 height 34
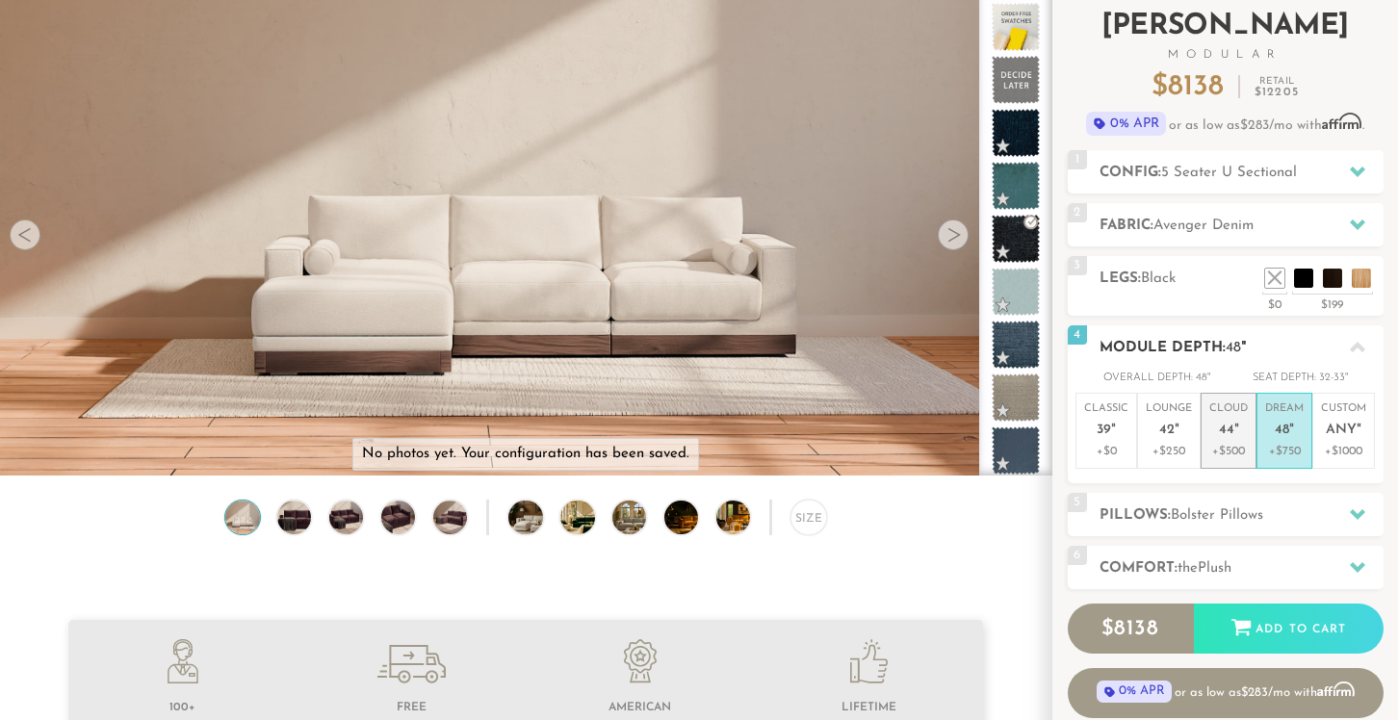
click at [1236, 439] on p "Cloud 44 "" at bounding box center [1229, 422] width 39 height 41
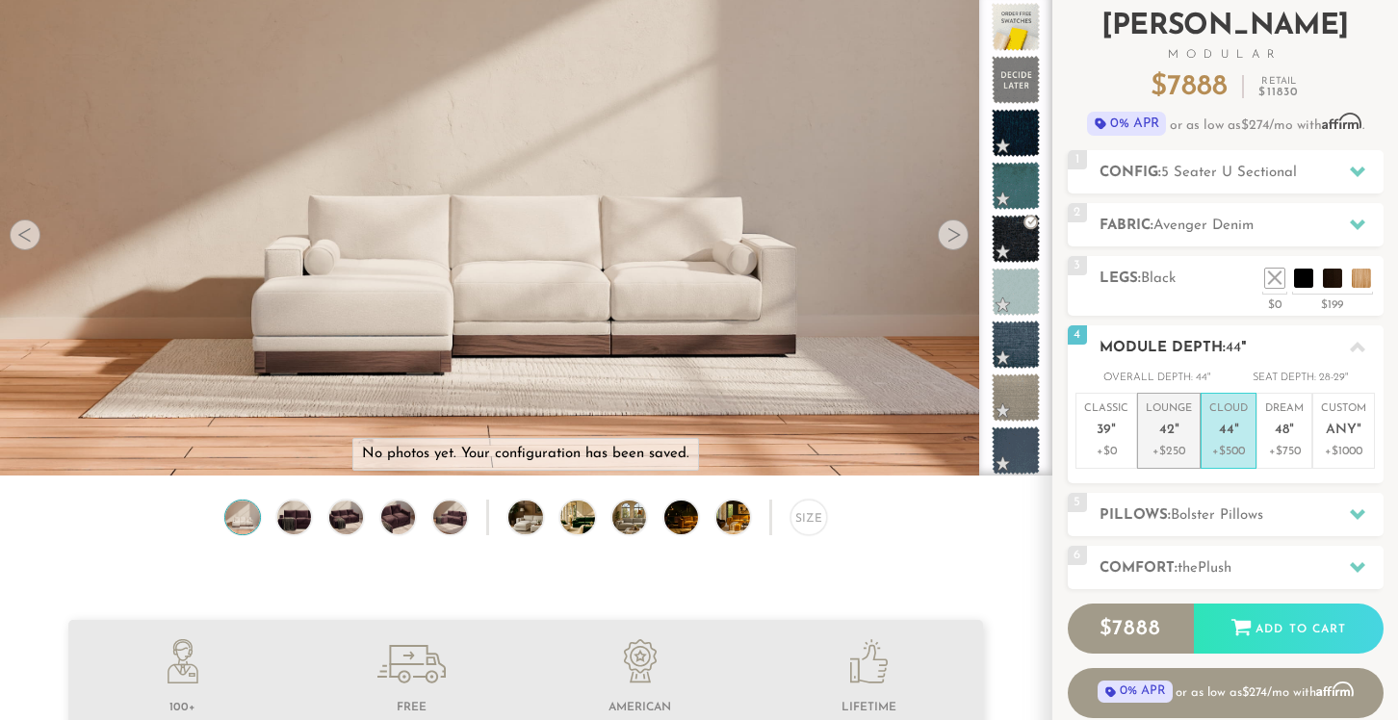
click at [1170, 436] on span "42" at bounding box center [1167, 431] width 15 height 16
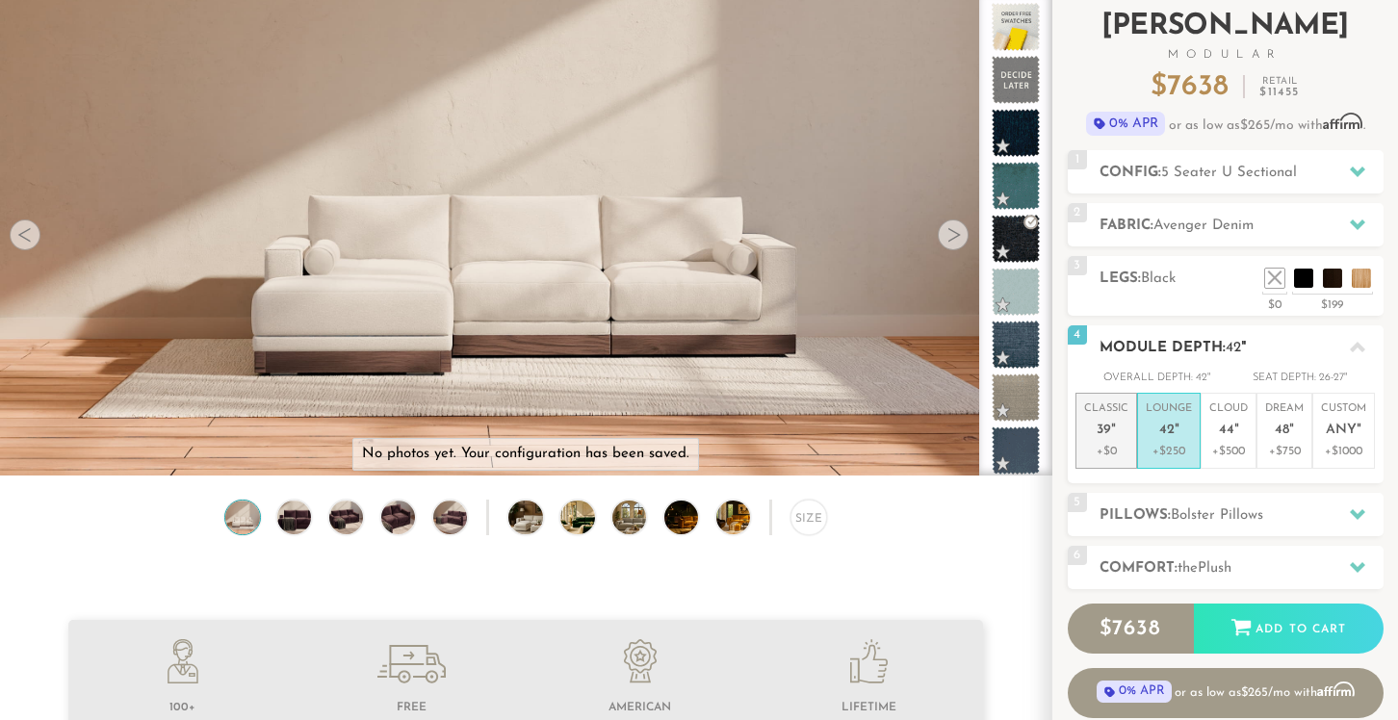
click at [1117, 433] on p "Classic 39 "" at bounding box center [1106, 422] width 44 height 41
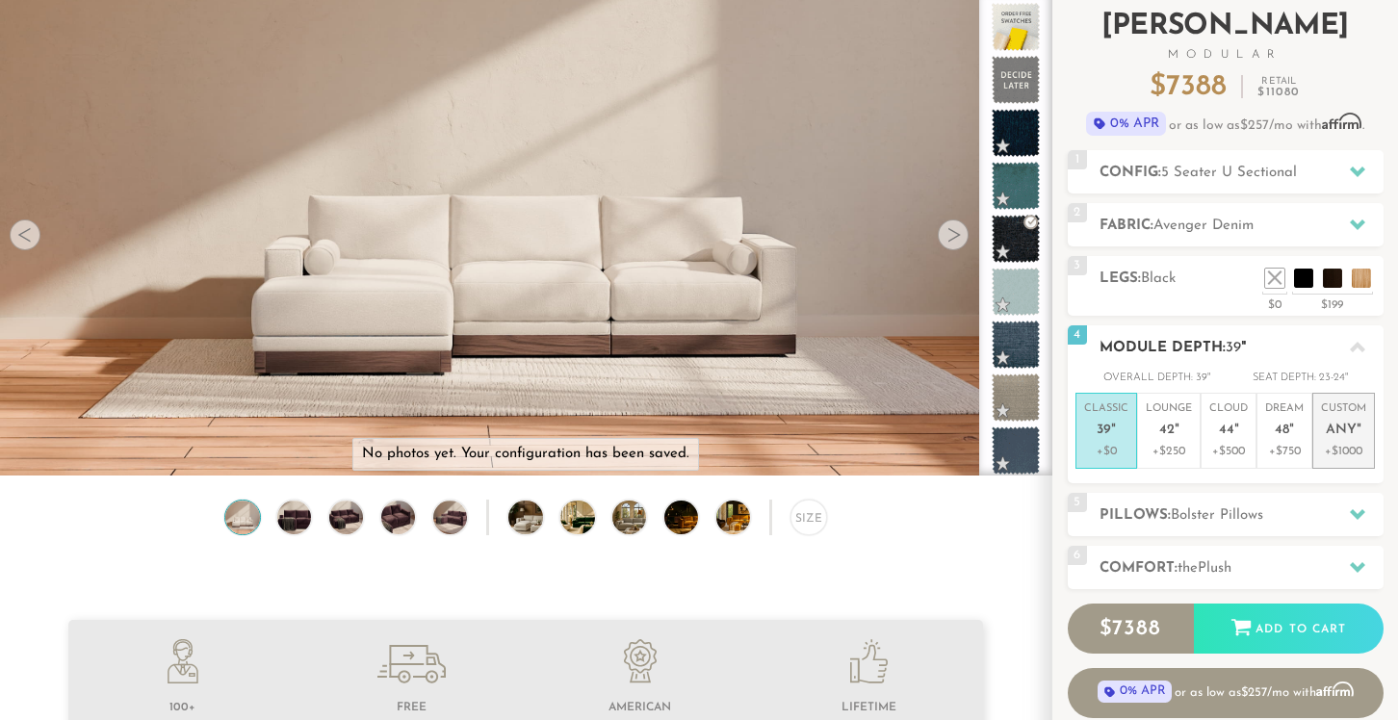
click at [1359, 430] on em """ at bounding box center [1359, 431] width 5 height 16
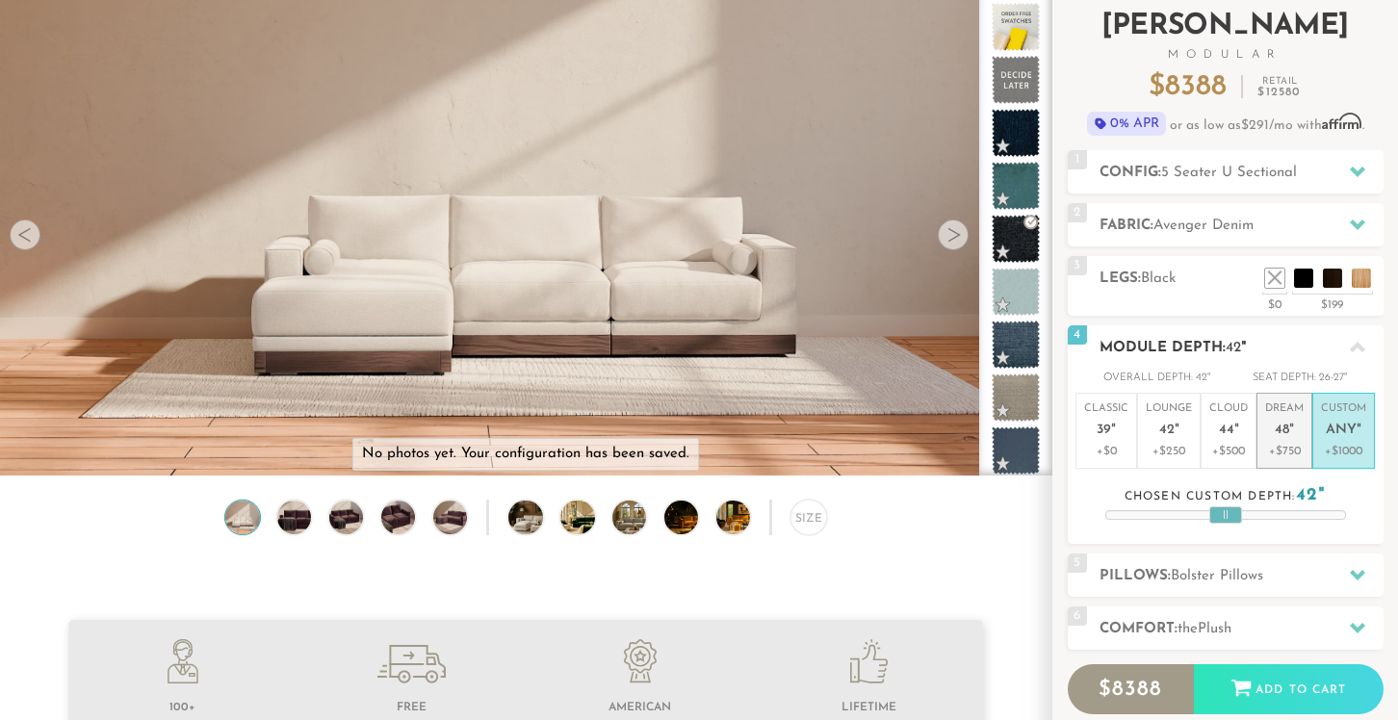
click at [1291, 442] on p "Dream 48 "" at bounding box center [1284, 422] width 39 height 41
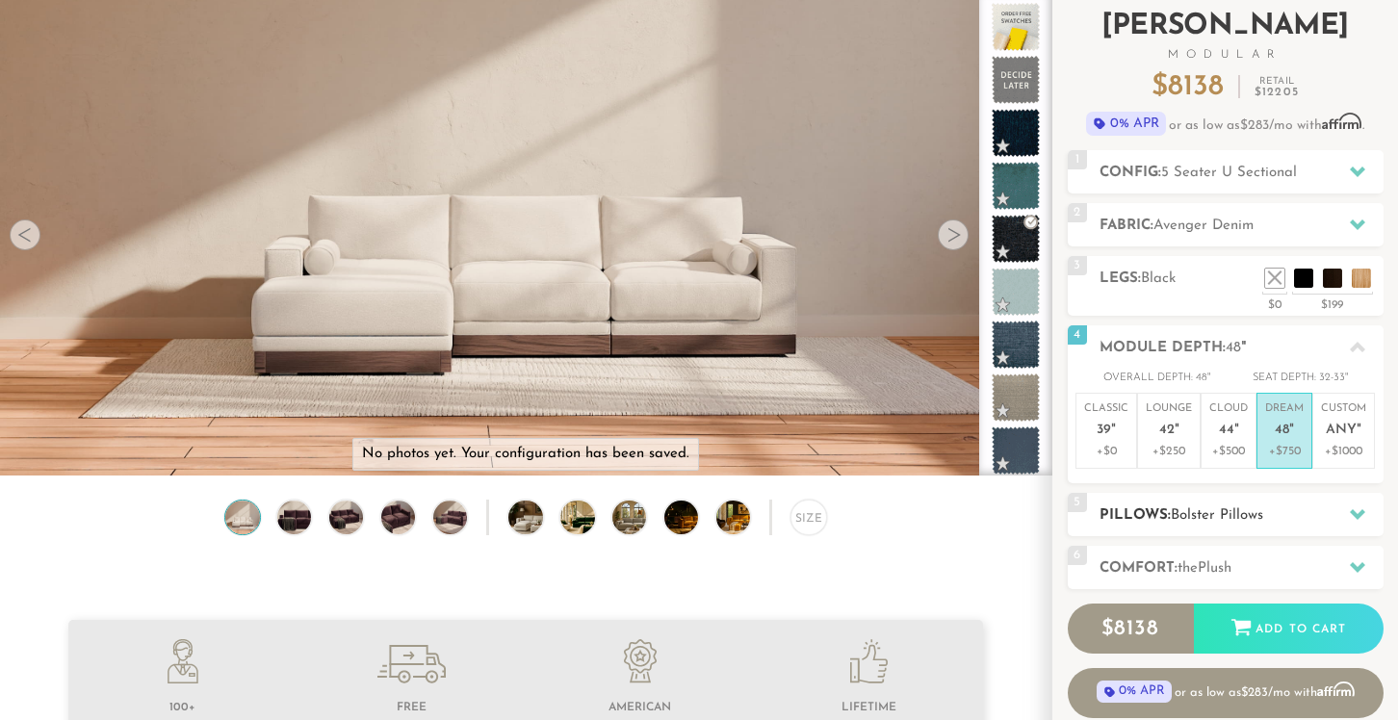
click at [1251, 514] on span "Bolster Pillows" at bounding box center [1217, 516] width 92 height 14
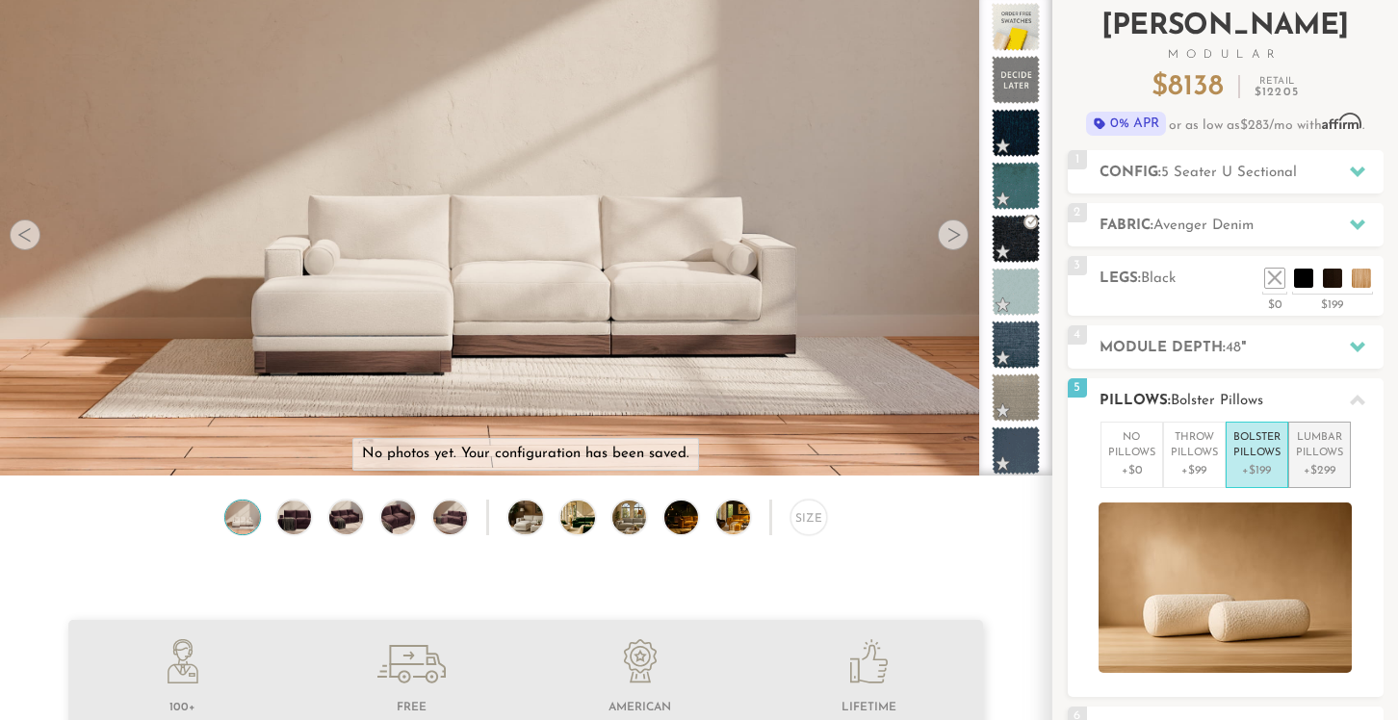
click at [1344, 471] on li "[MEDICAL_DATA] Pillows +$299" at bounding box center [1320, 455] width 63 height 66
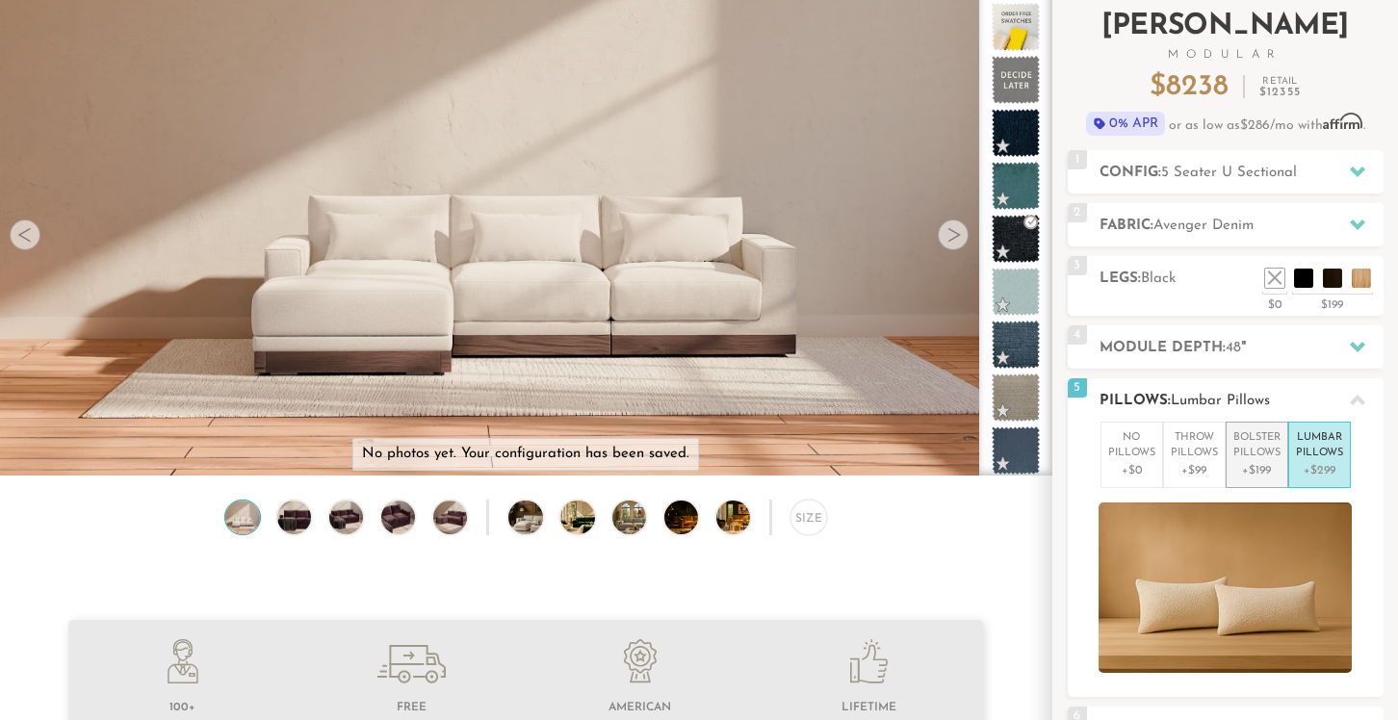
click at [1270, 475] on p "+$199" at bounding box center [1257, 470] width 47 height 17
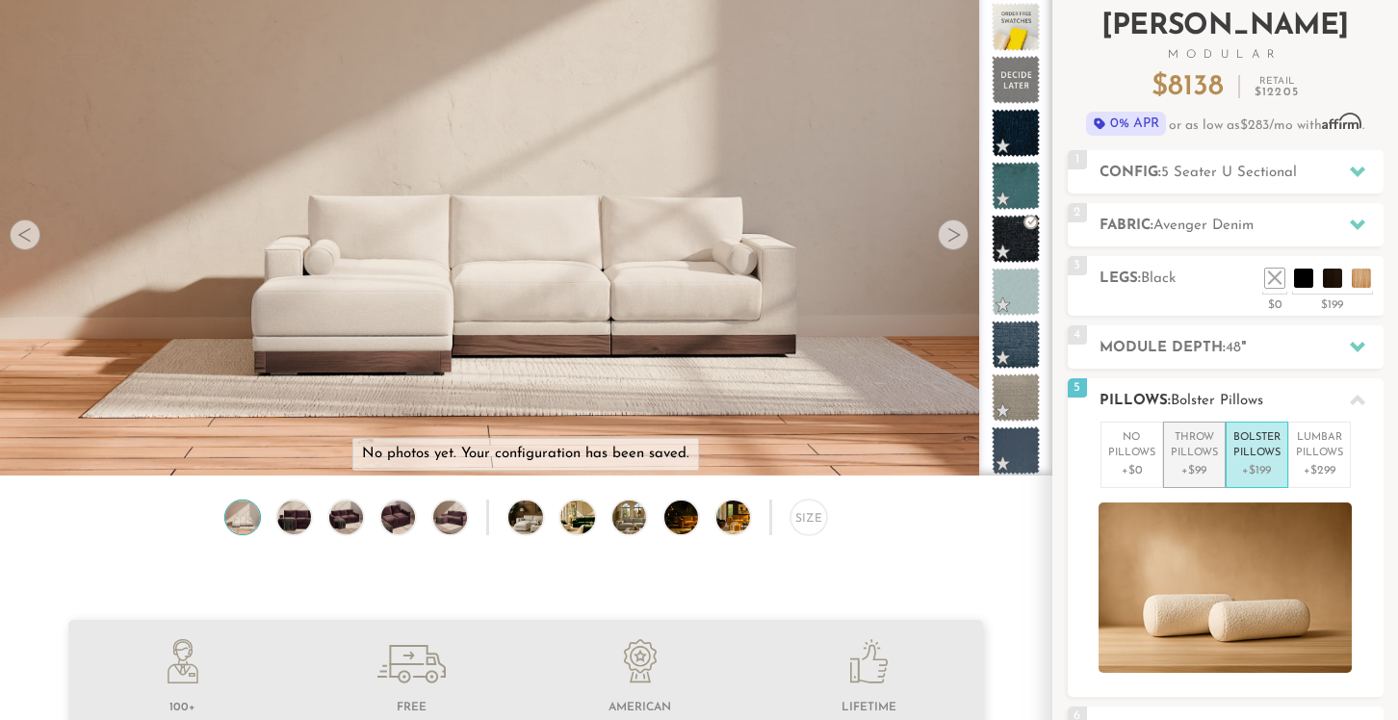
click at [1188, 480] on li "Throw Pillows +$99" at bounding box center [1194, 455] width 63 height 66
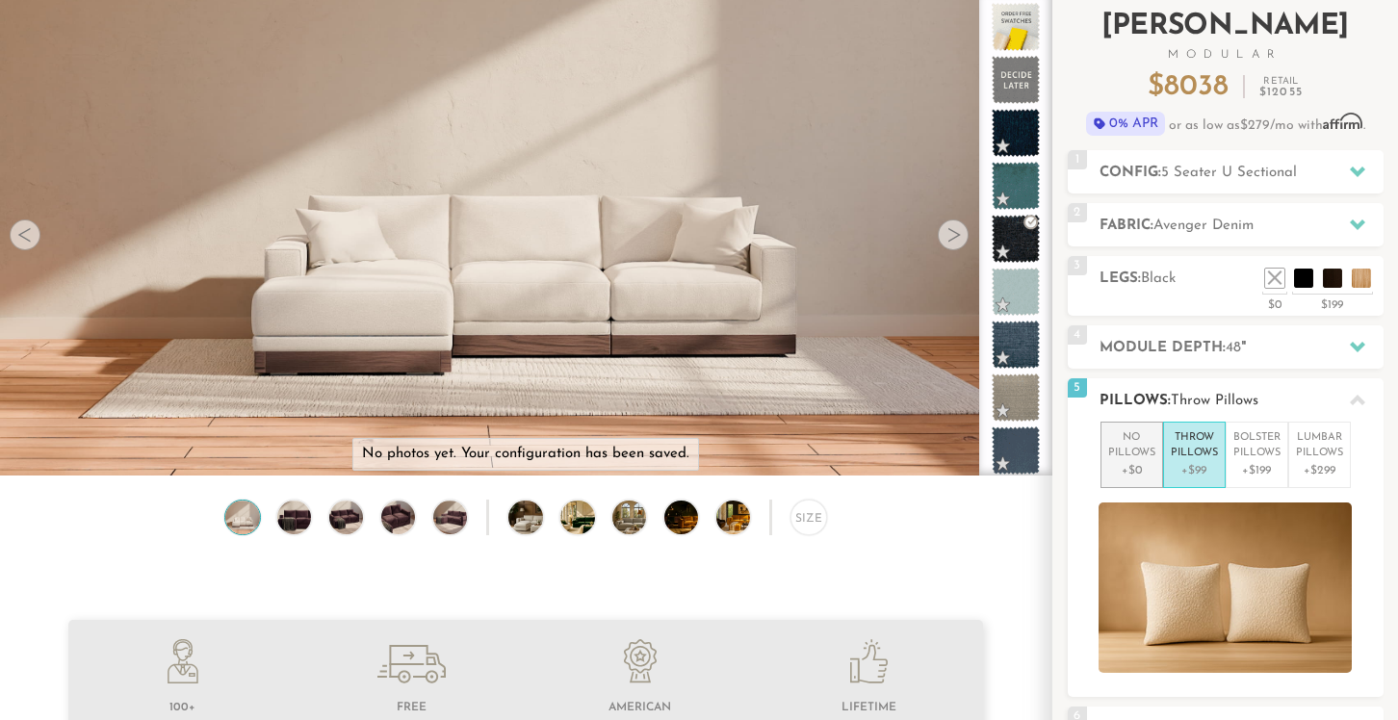
click at [1126, 475] on p "+$0" at bounding box center [1132, 470] width 47 height 17
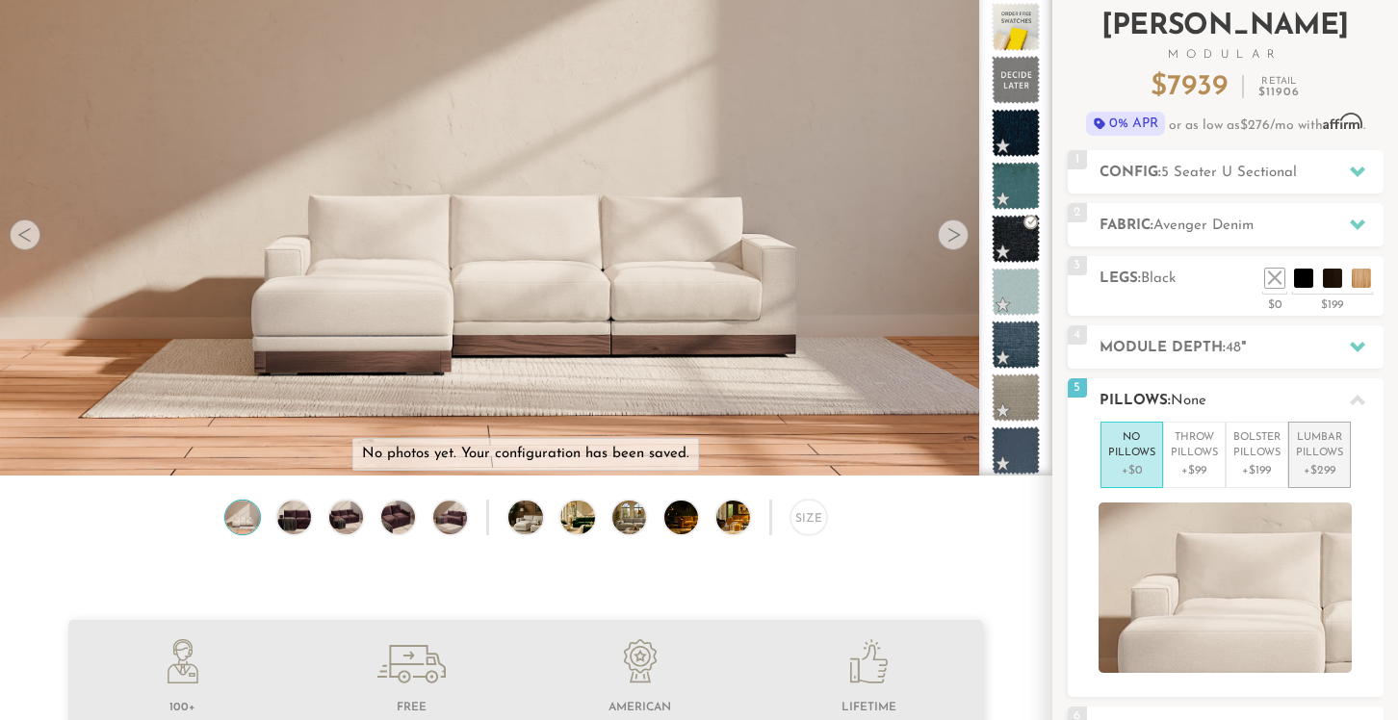
click at [1321, 471] on p "+$299" at bounding box center [1319, 470] width 47 height 17
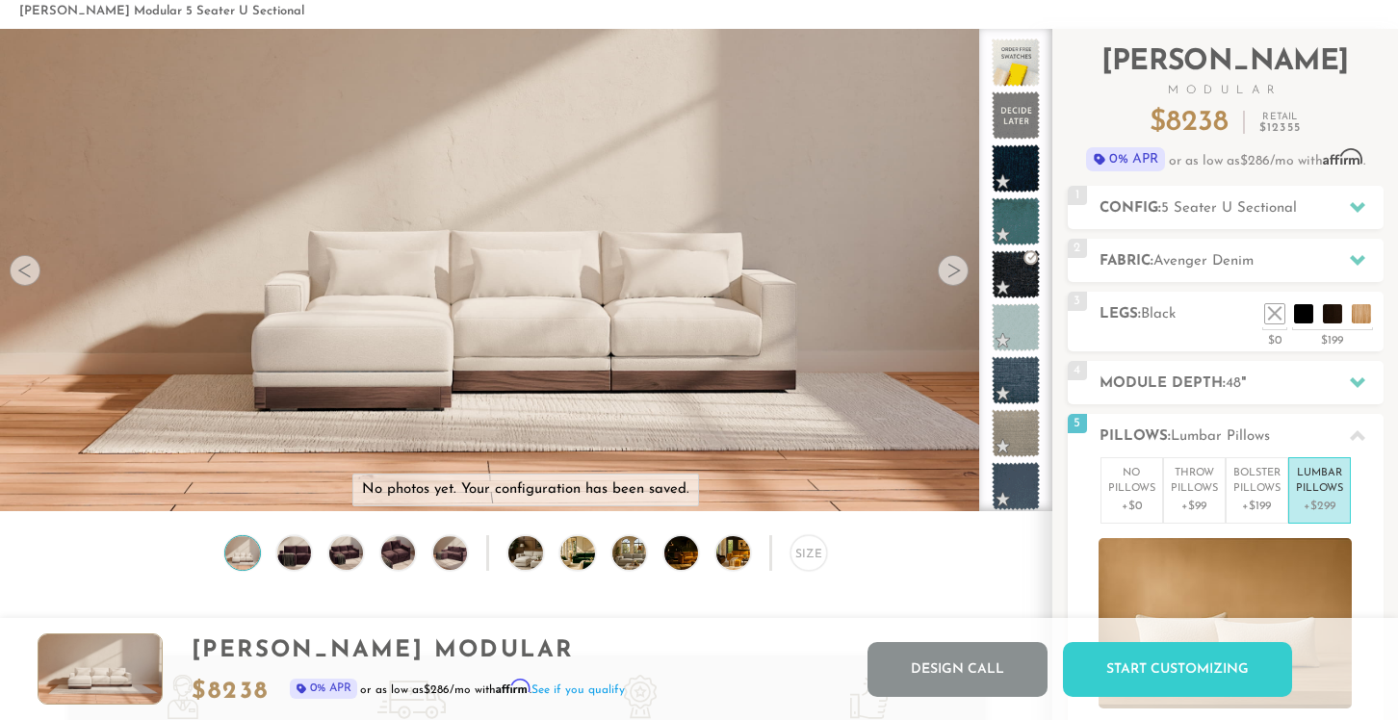
scroll to position [117, 0]
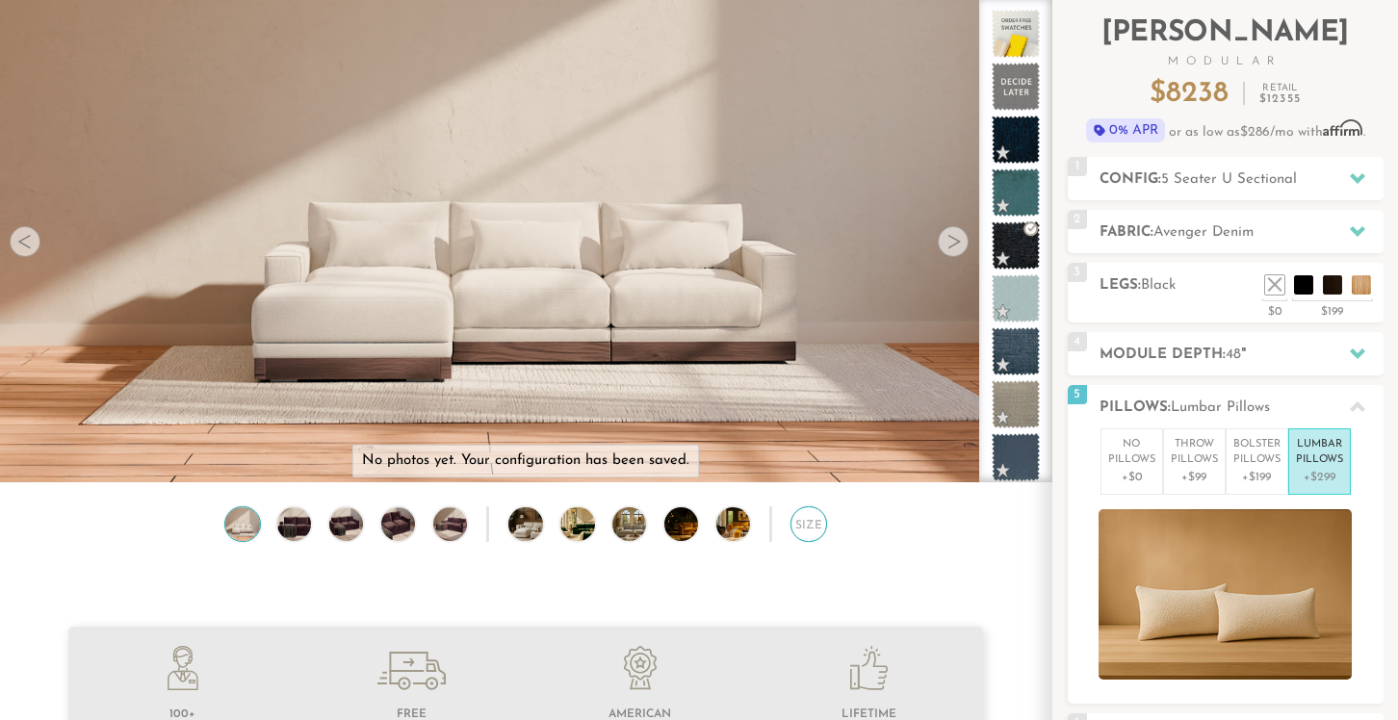
click at [821, 530] on div "Size" at bounding box center [809, 525] width 36 height 36
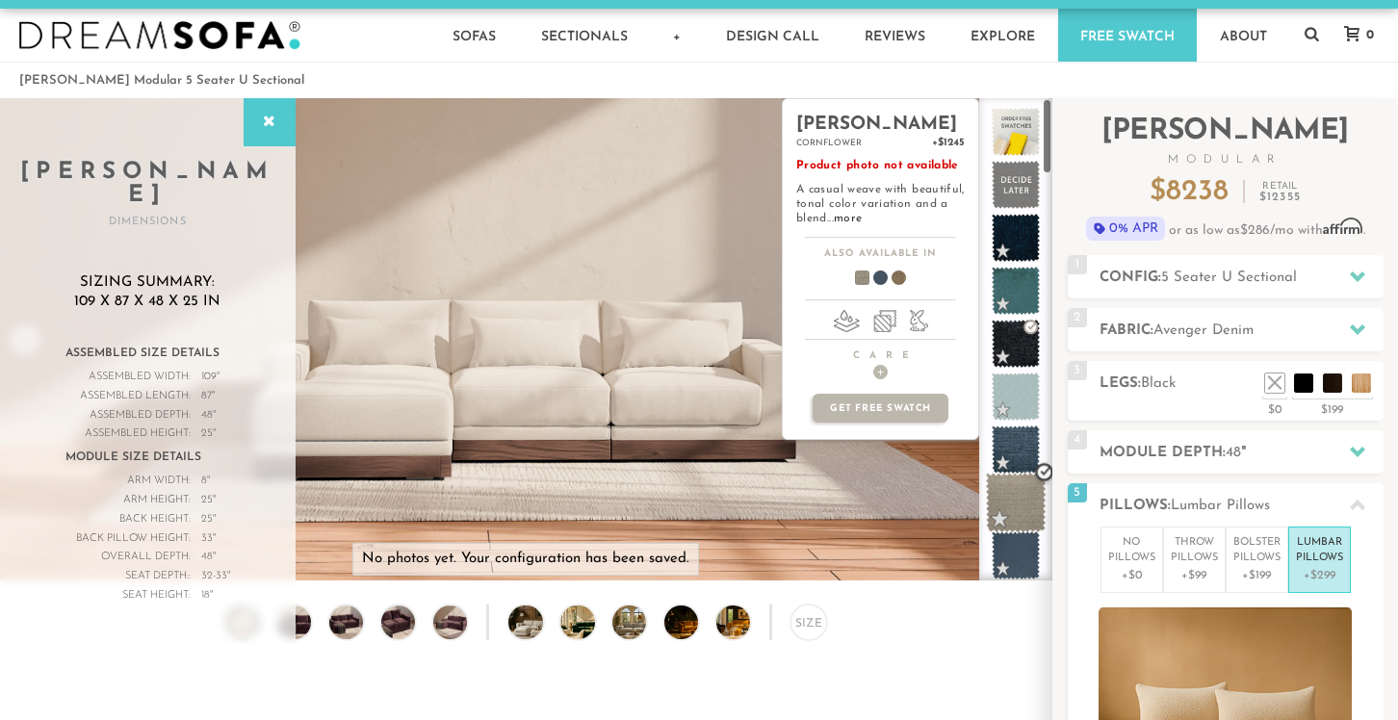
scroll to position [0, 0]
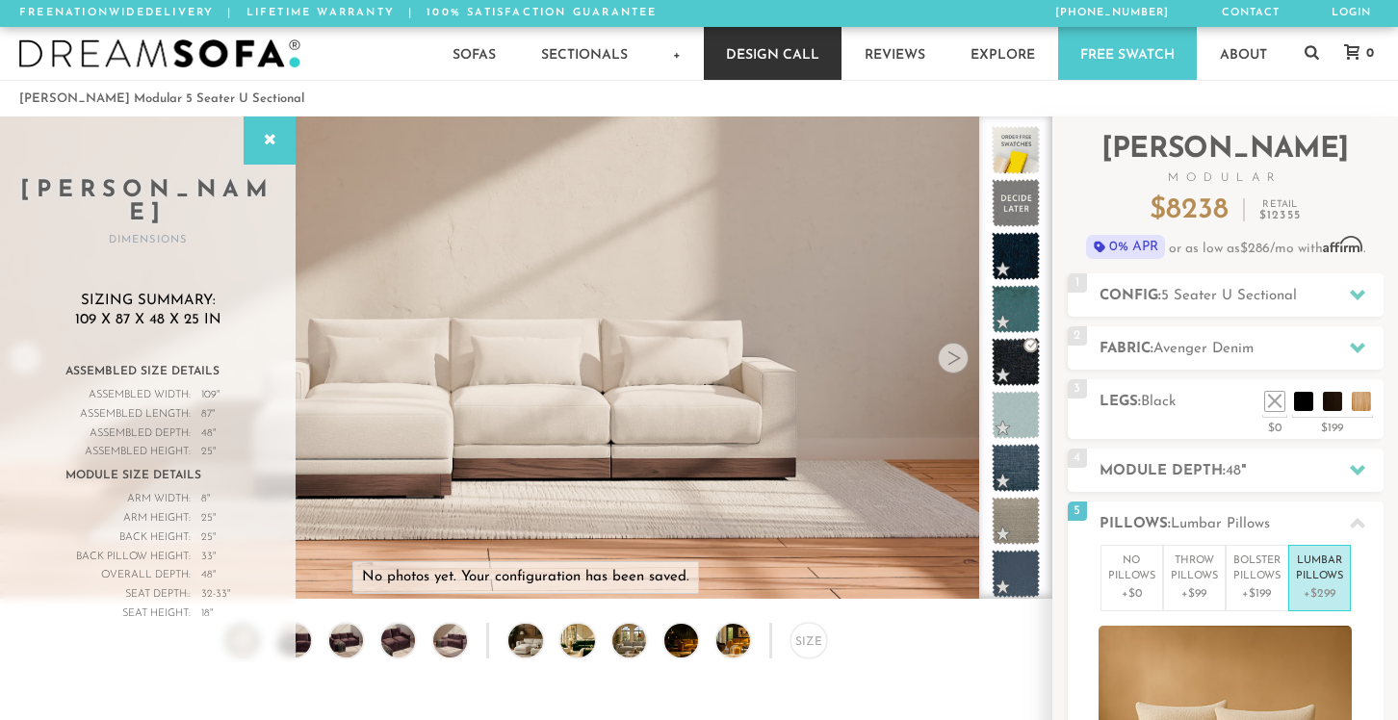
click at [780, 52] on link "Design Call" at bounding box center [773, 53] width 138 height 53
